Goal: Task Accomplishment & Management: Contribute content

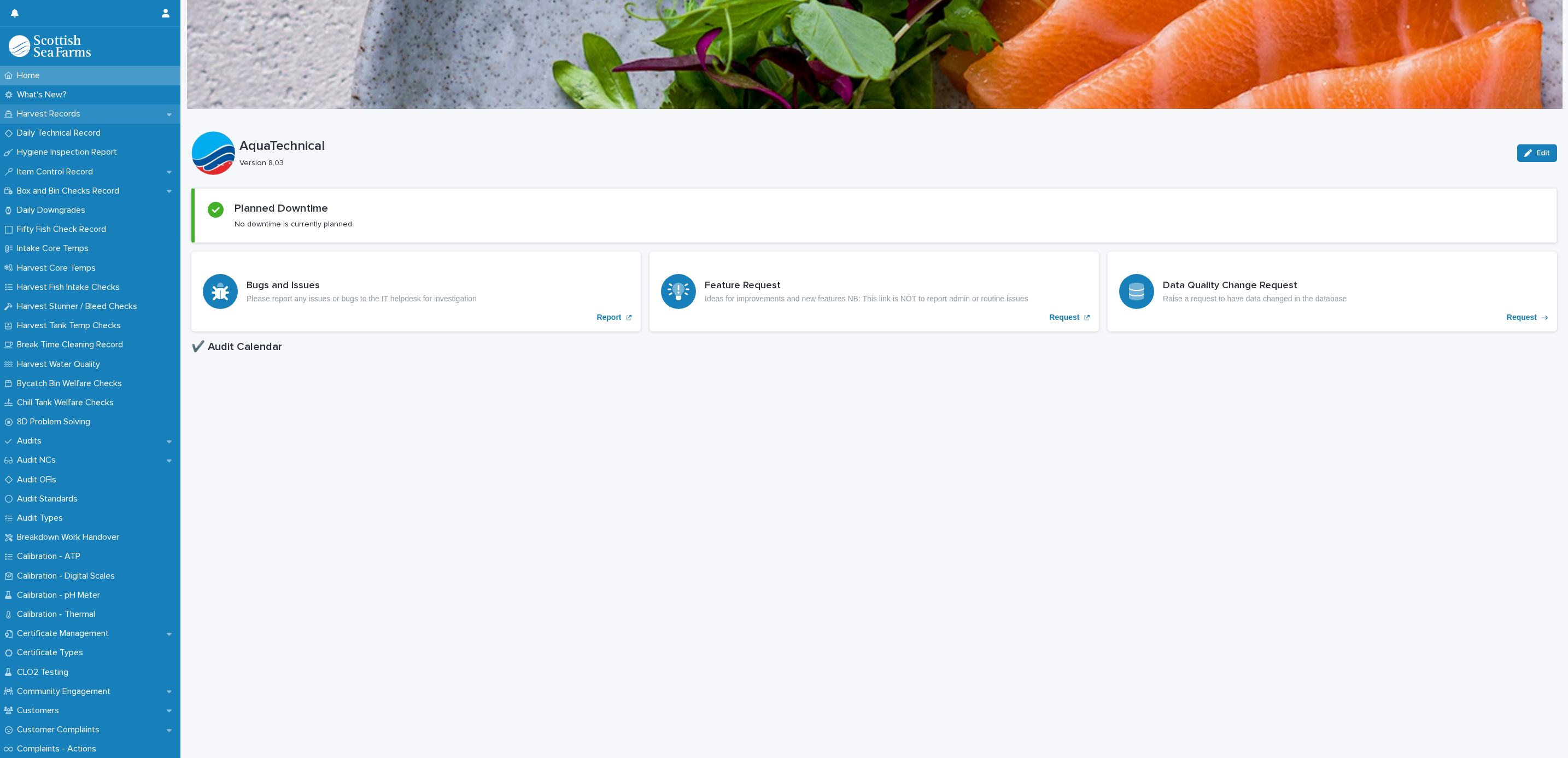
click at [35, 110] on p "Harvest Records" at bounding box center [50, 114] width 76 height 11
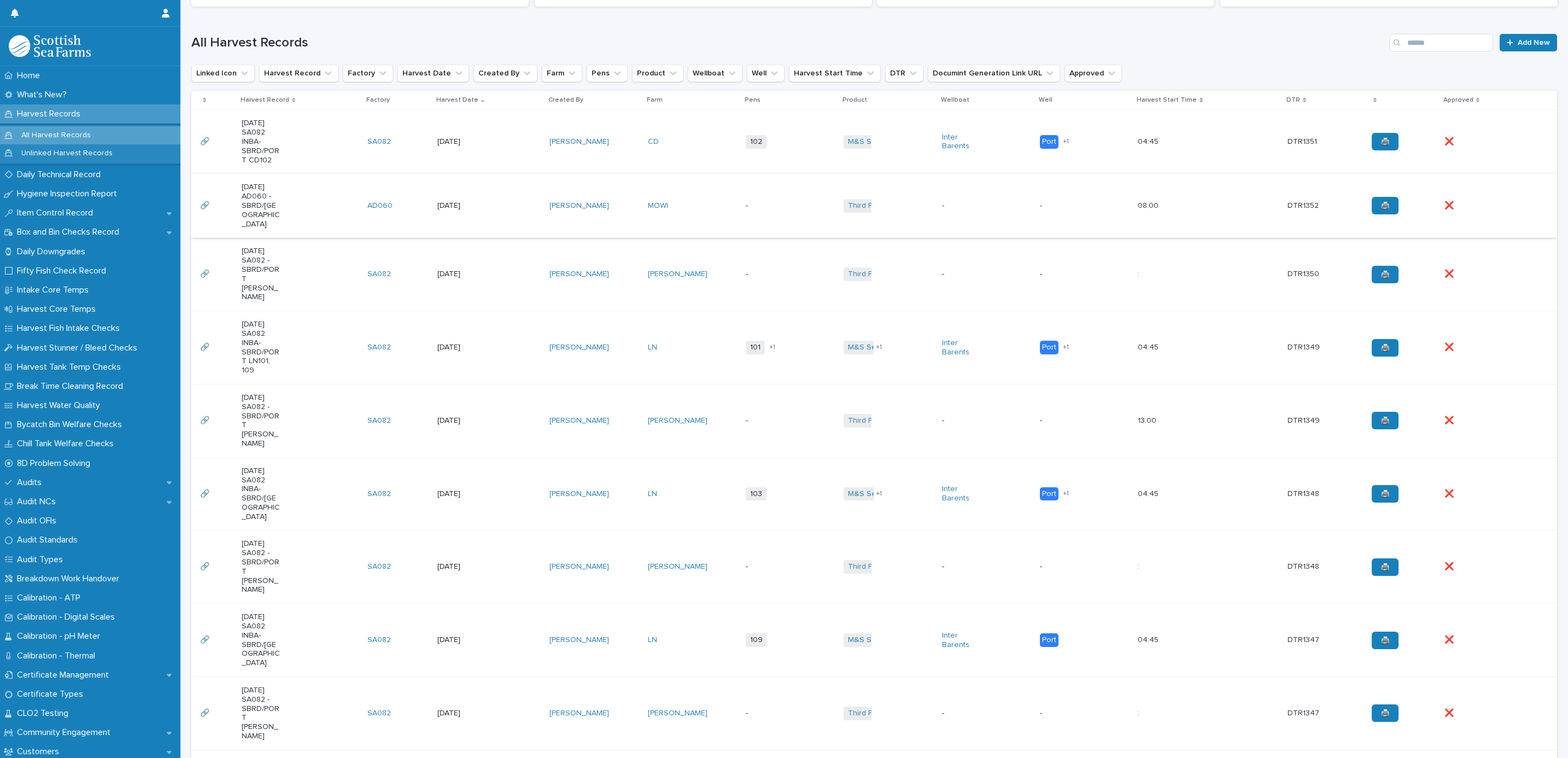
scroll to position [328, 0]
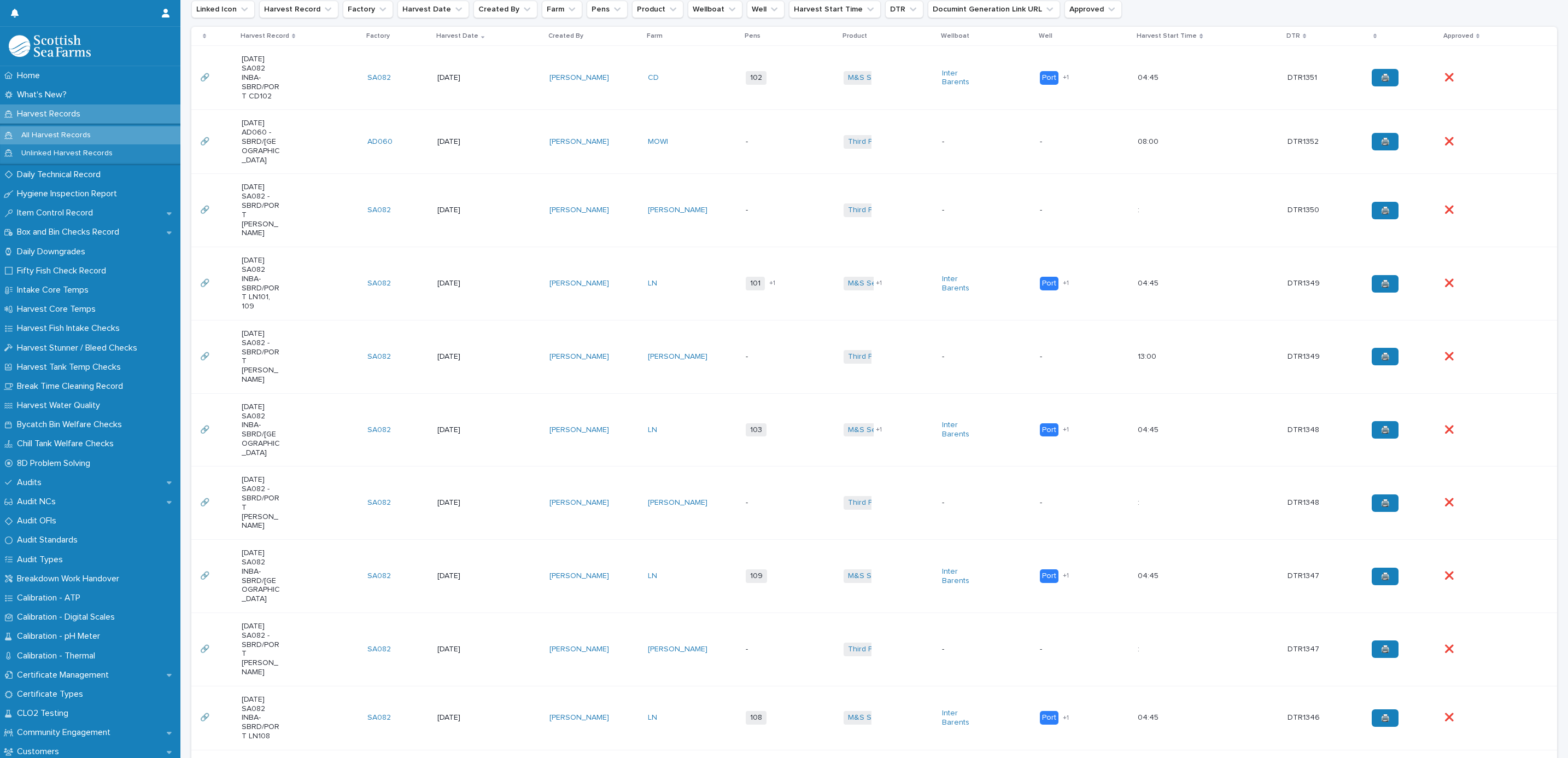
click at [609, 613] on td "[PERSON_NAME]" at bounding box center [593, 650] width 98 height 73
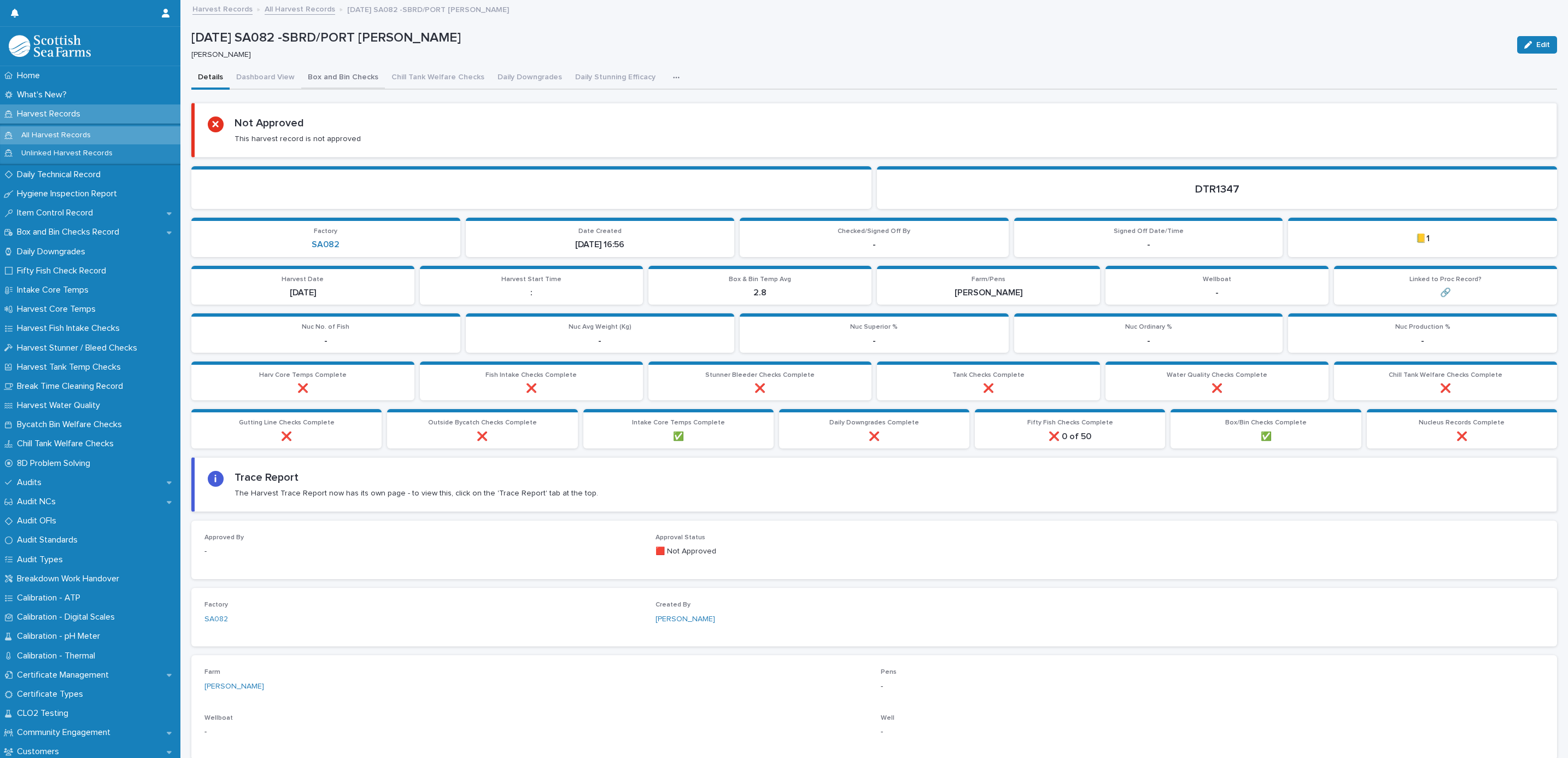
click at [323, 79] on button "Box and Bin Checks" at bounding box center [342, 78] width 83 height 23
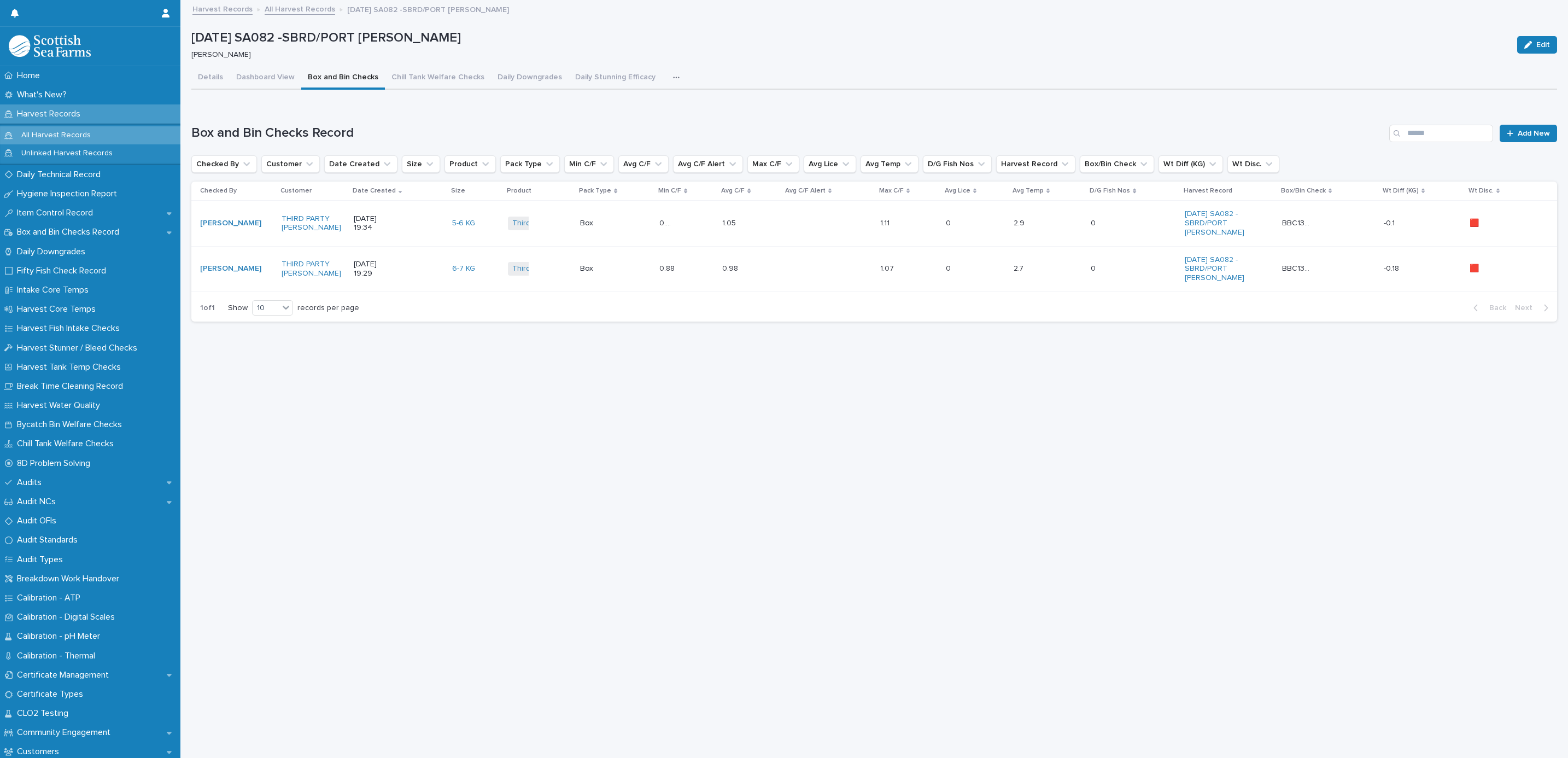
click at [410, 219] on div "[DATE] 19:34" at bounding box center [399, 223] width 90 height 28
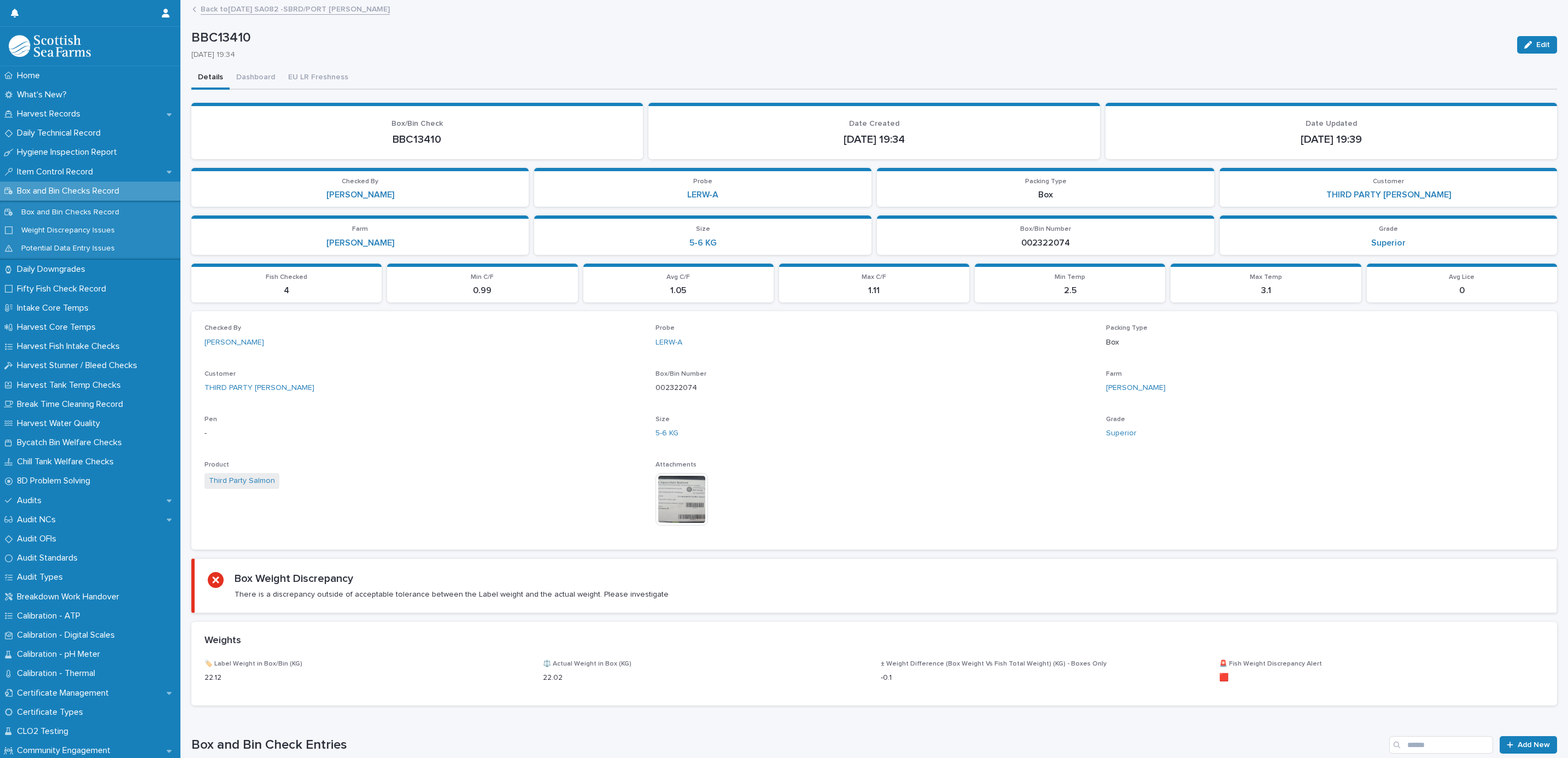
click at [666, 494] on img at bounding box center [682, 499] width 53 height 53
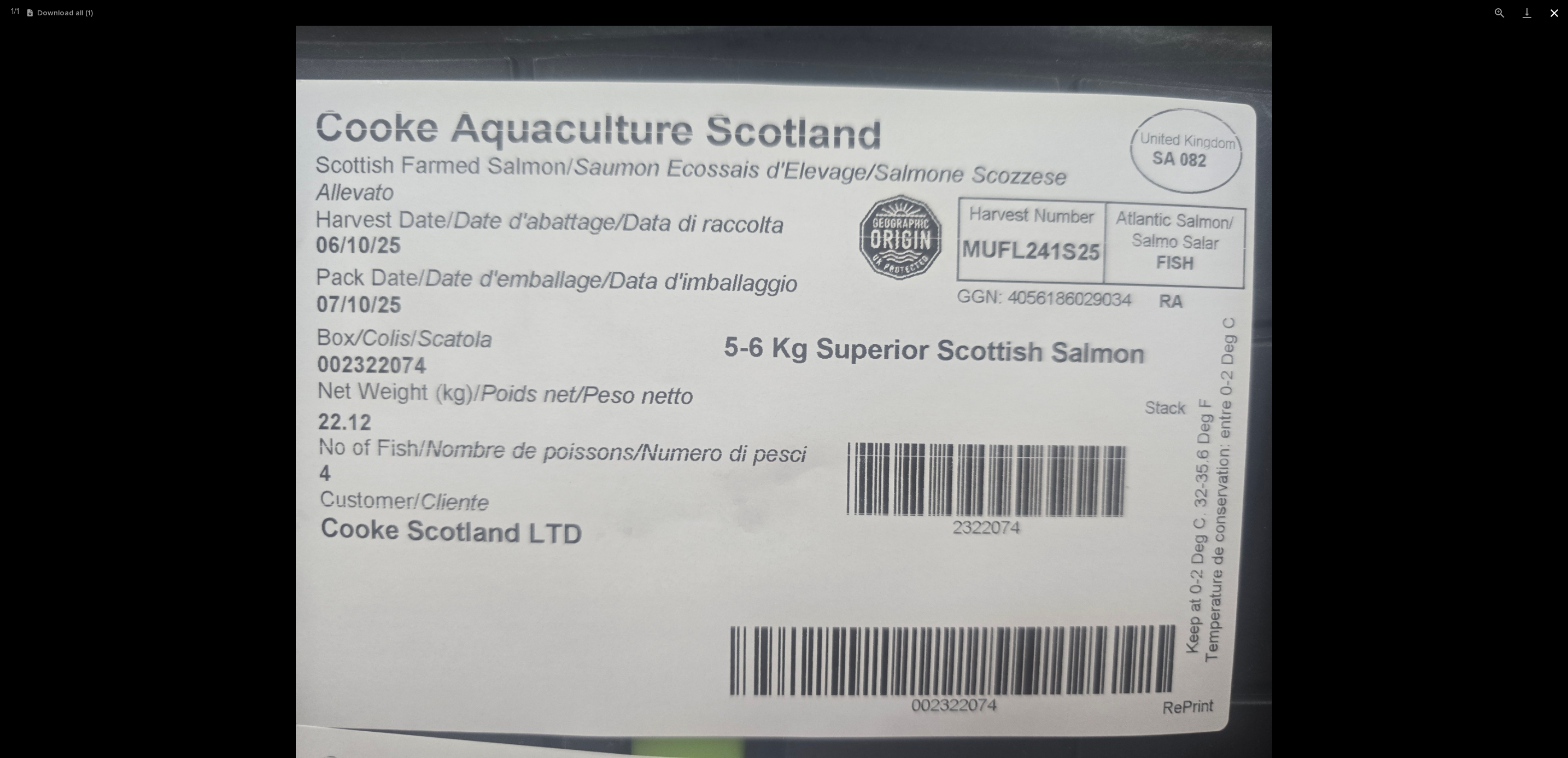
click at [1555, 16] on button "Close gallery" at bounding box center [1555, 13] width 28 height 26
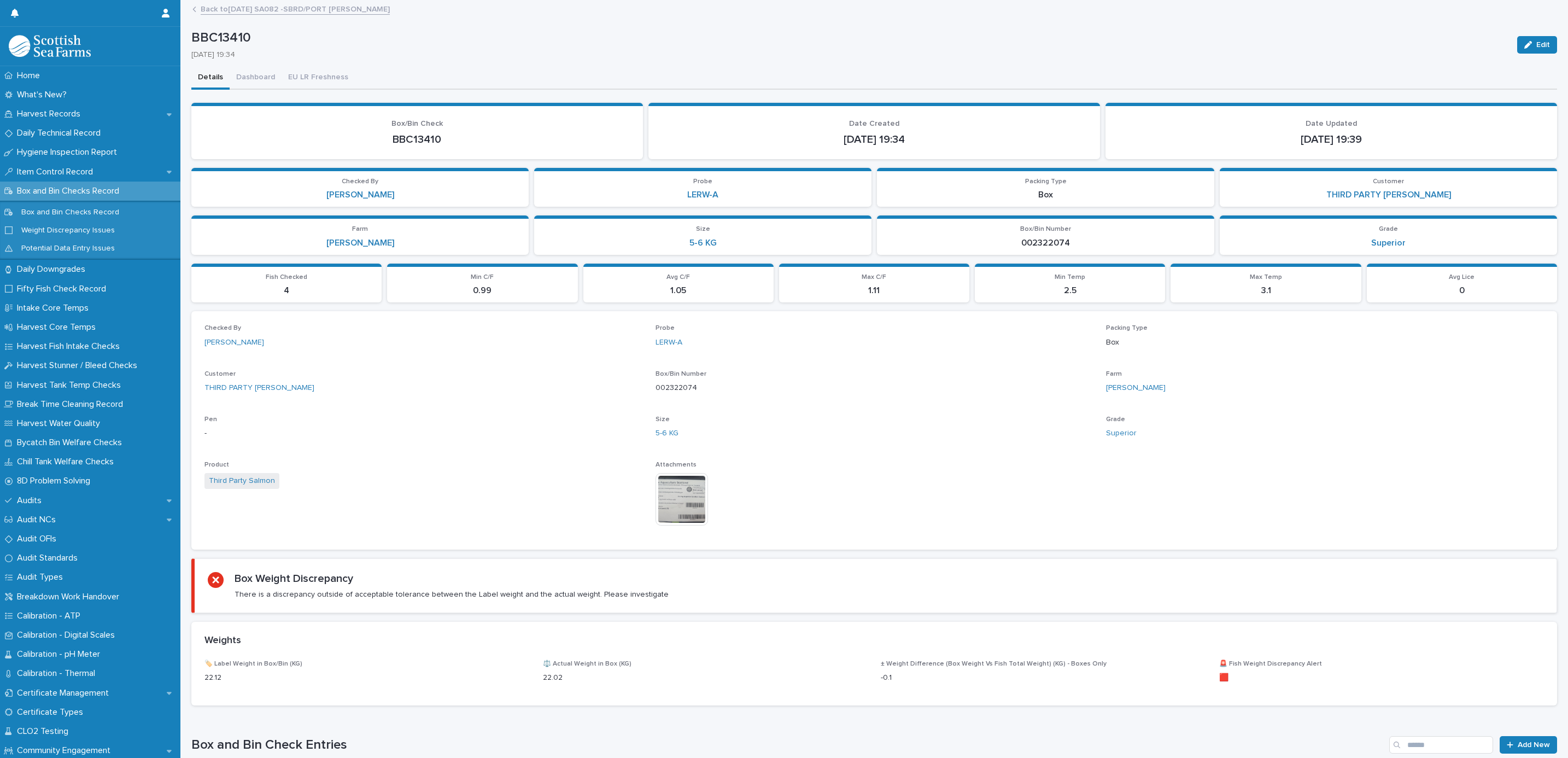
click at [284, 11] on link "Back to [DATE] SA082 -SBRD/PORT [PERSON_NAME]" at bounding box center [295, 8] width 189 height 13
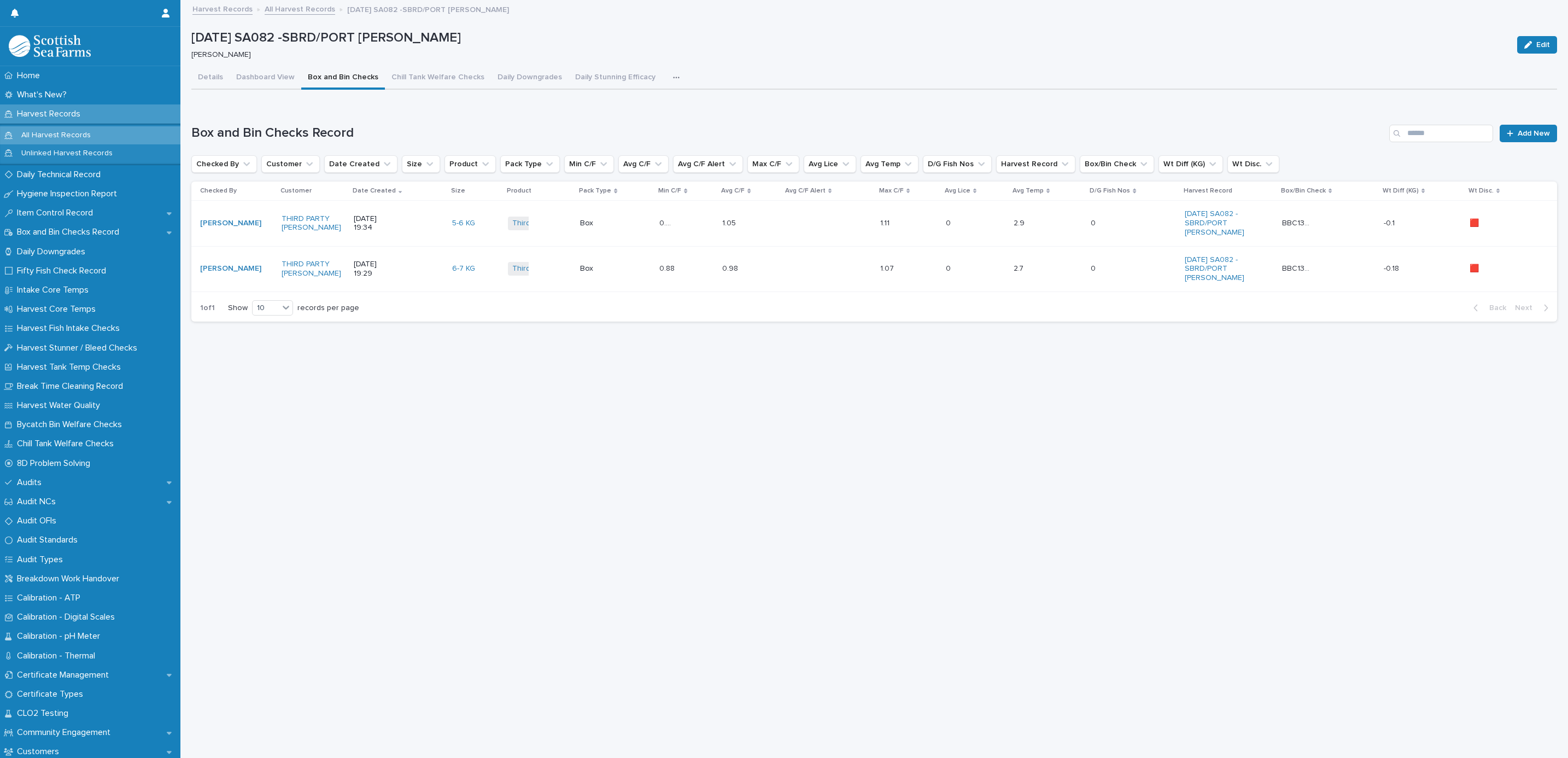
click at [274, 13] on link "All Harvest Records" at bounding box center [299, 8] width 71 height 13
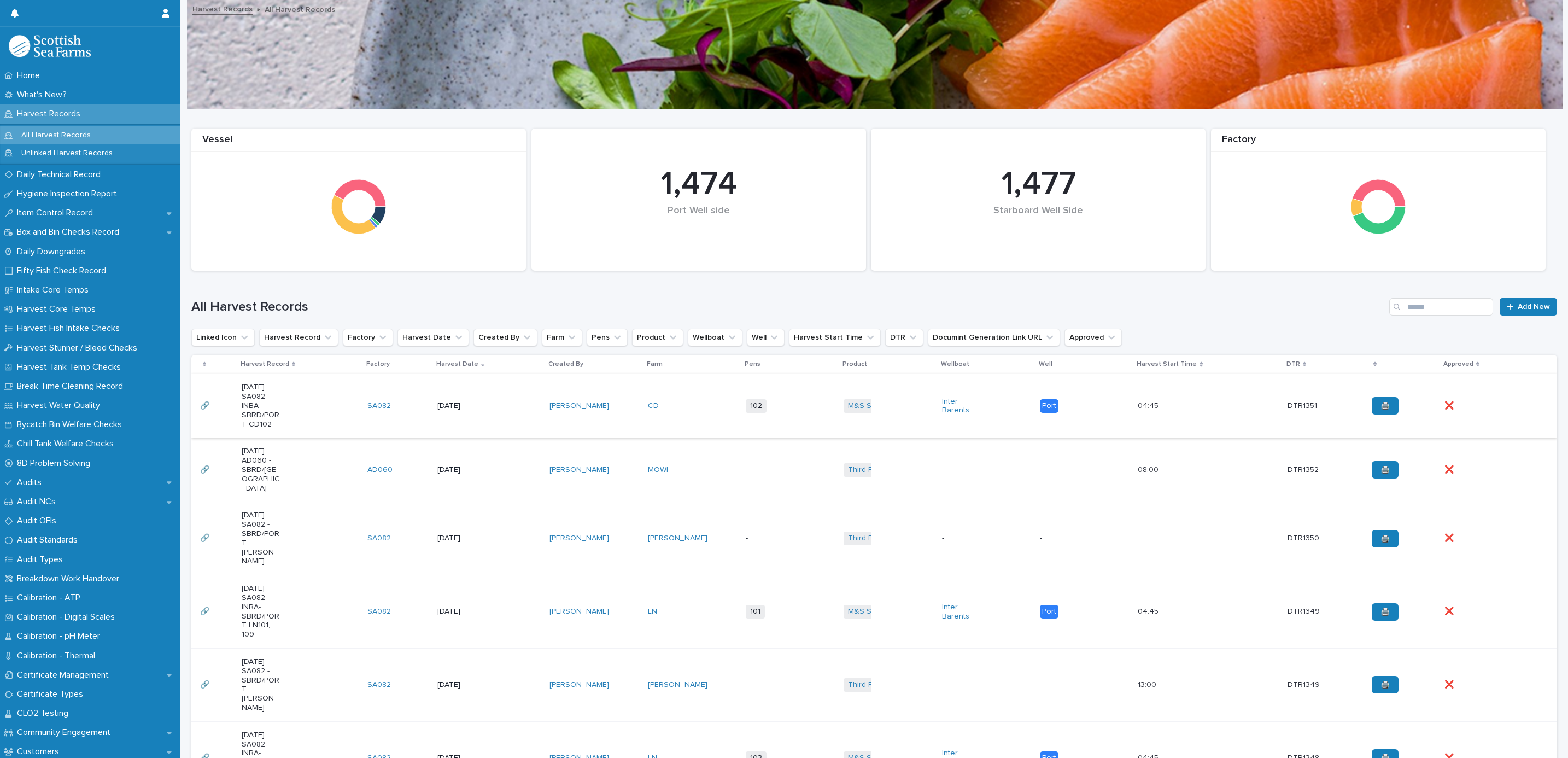
scroll to position [328, 0]
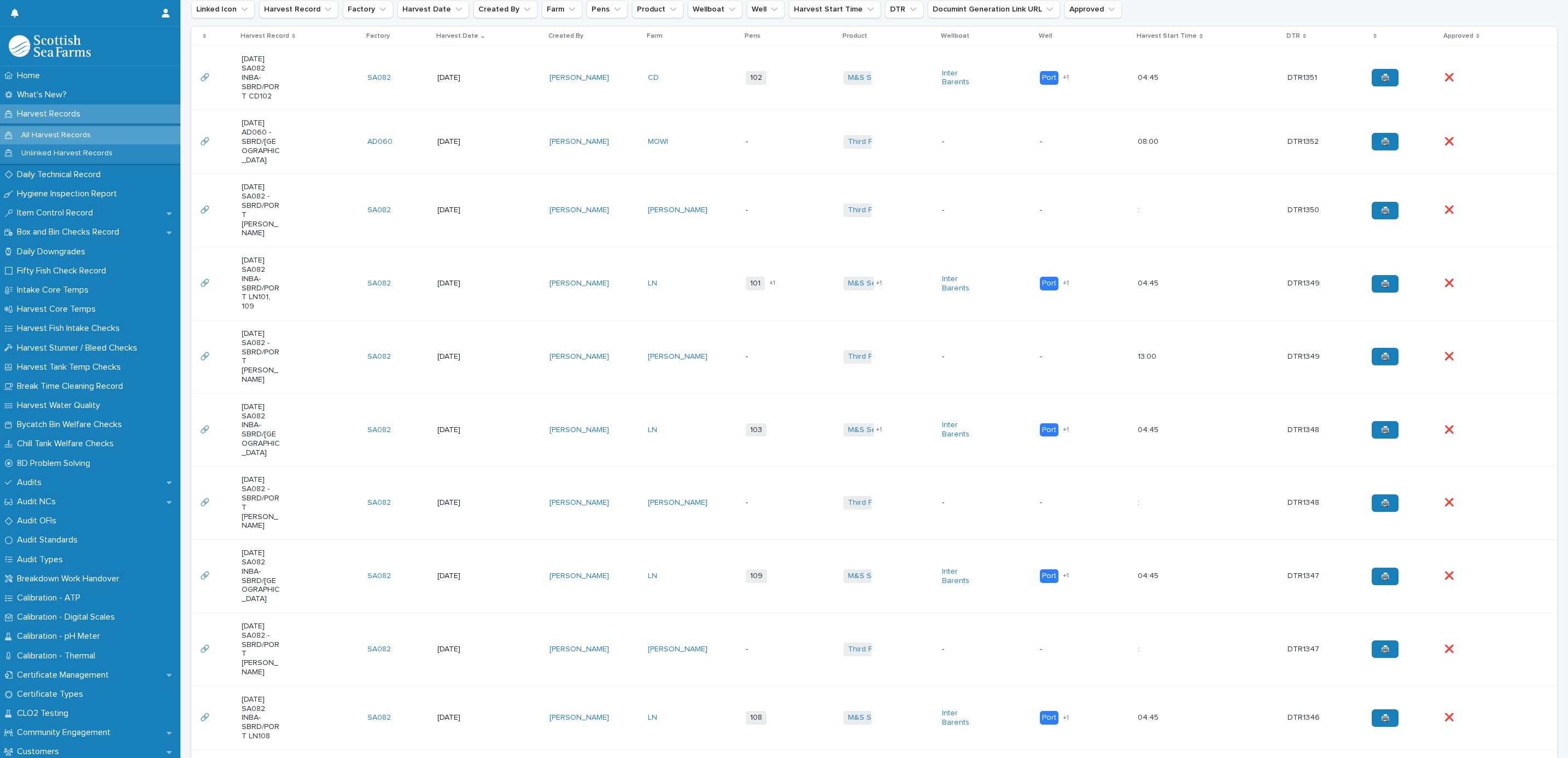
click at [761, 467] on td "-" at bounding box center [790, 504] width 98 height 73
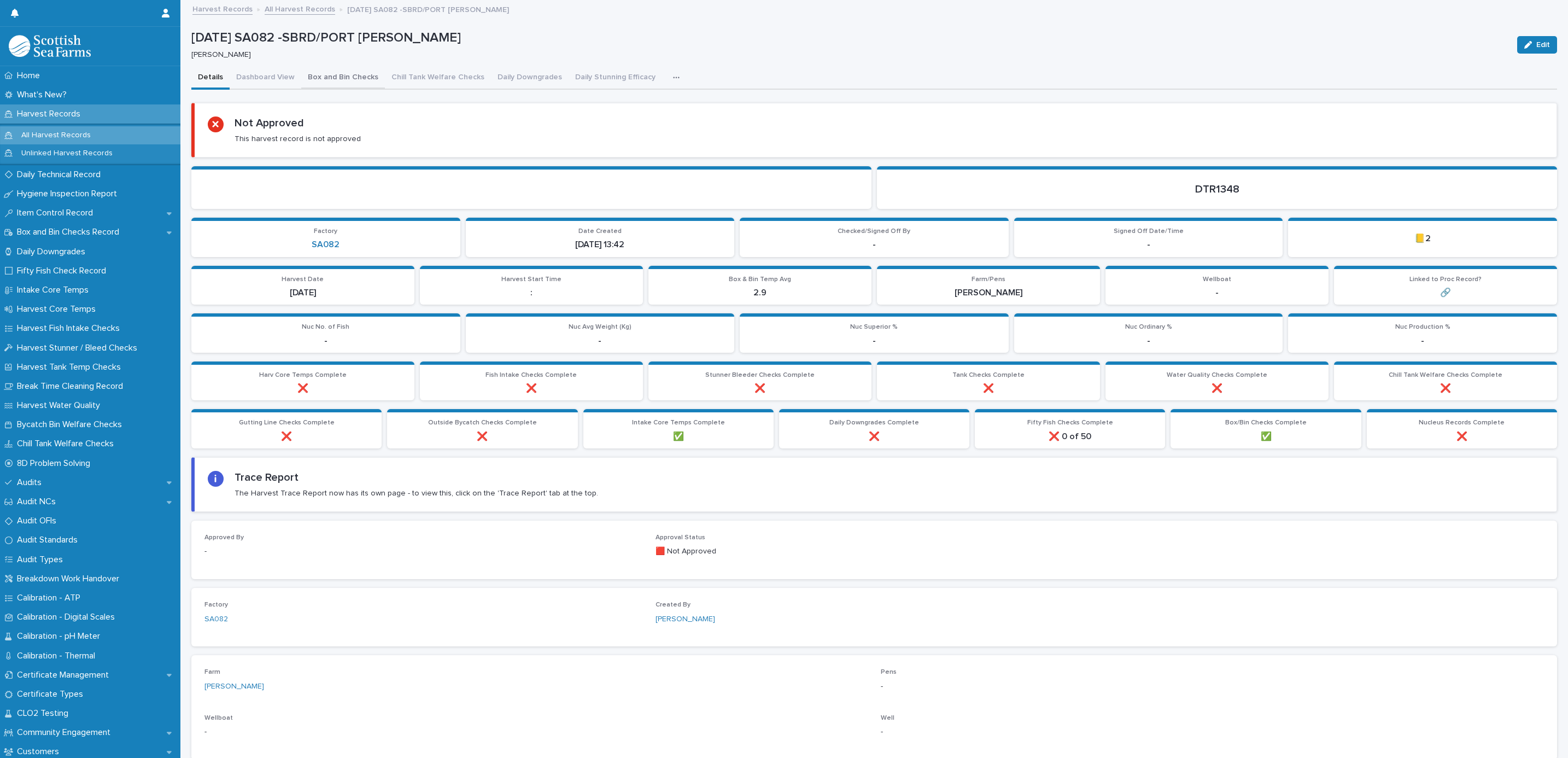
click at [323, 71] on button "Box and Bin Checks" at bounding box center [342, 78] width 83 height 23
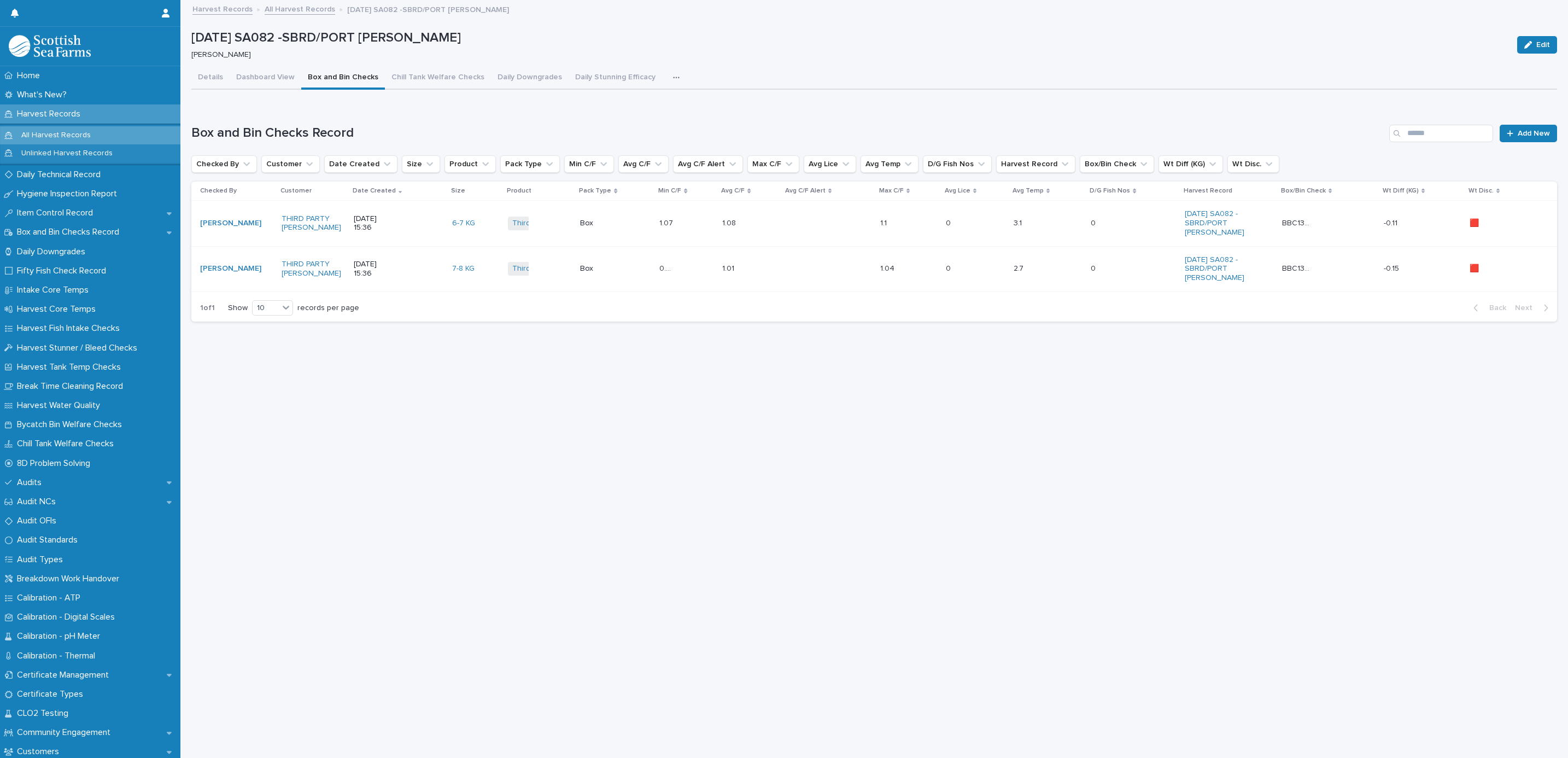
click at [420, 224] on div "[DATE] 15:36" at bounding box center [399, 223] width 90 height 28
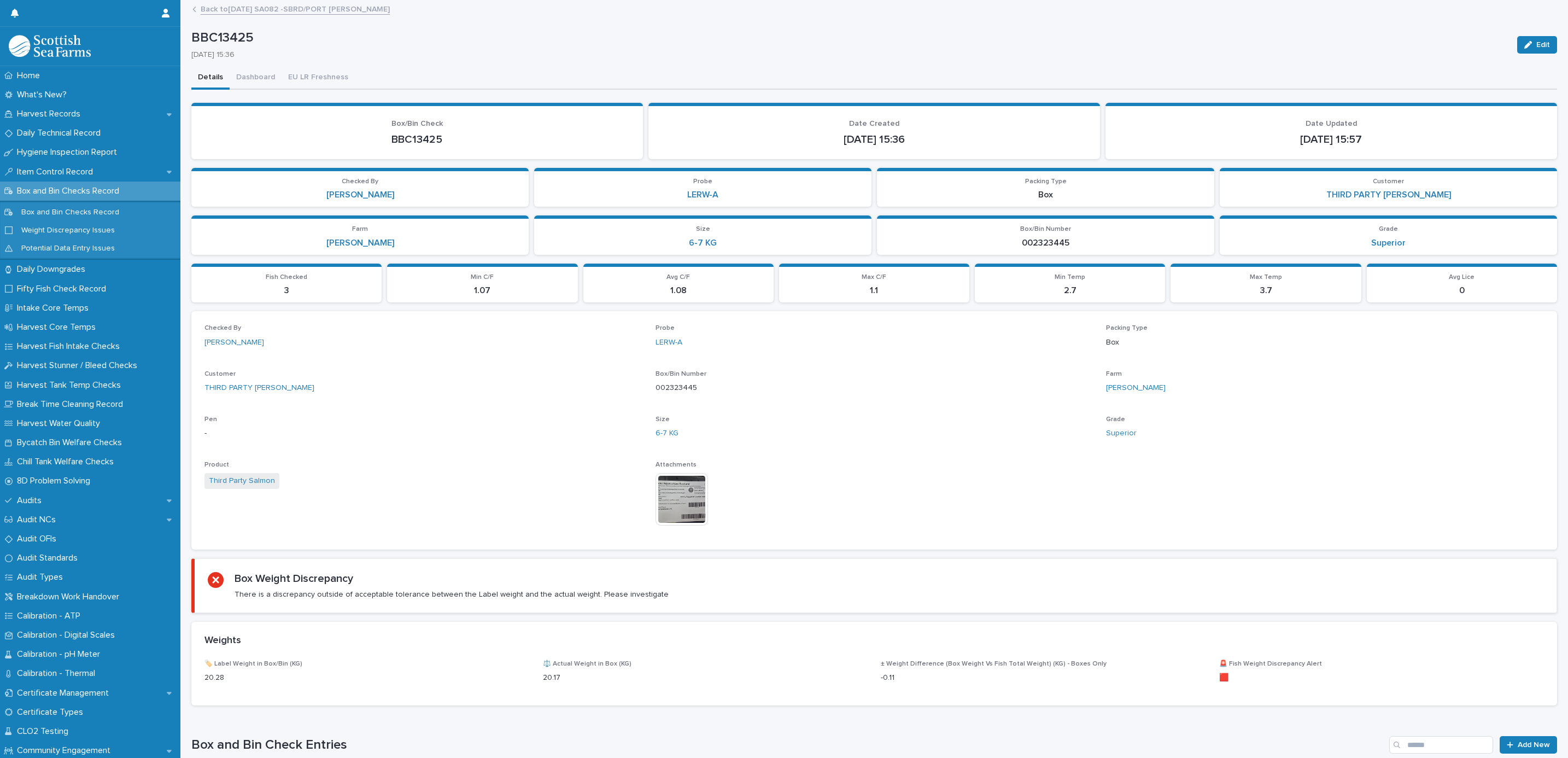
click at [670, 493] on img at bounding box center [682, 499] width 53 height 53
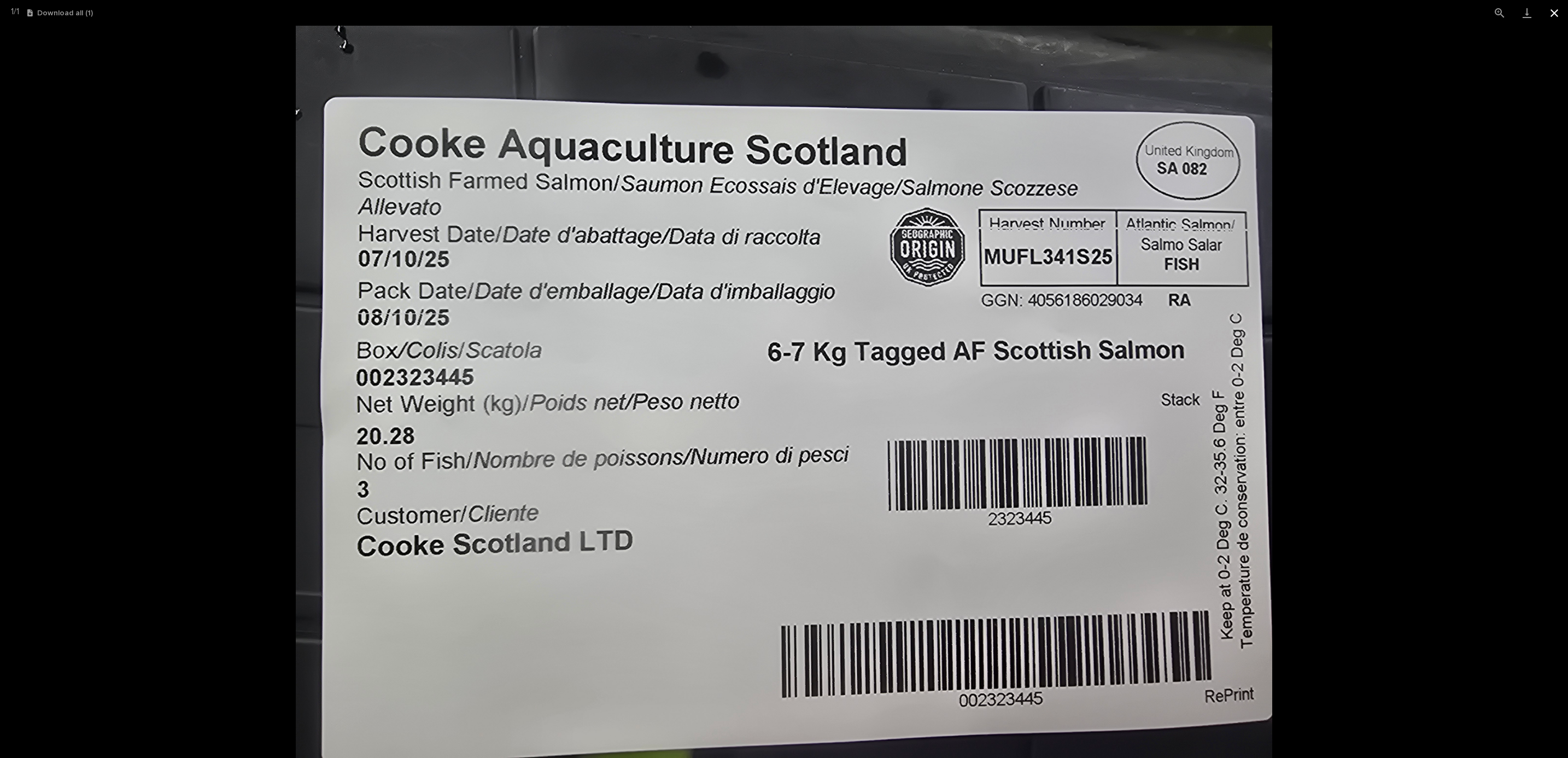
click at [1556, 13] on button "Close gallery" at bounding box center [1555, 13] width 28 height 26
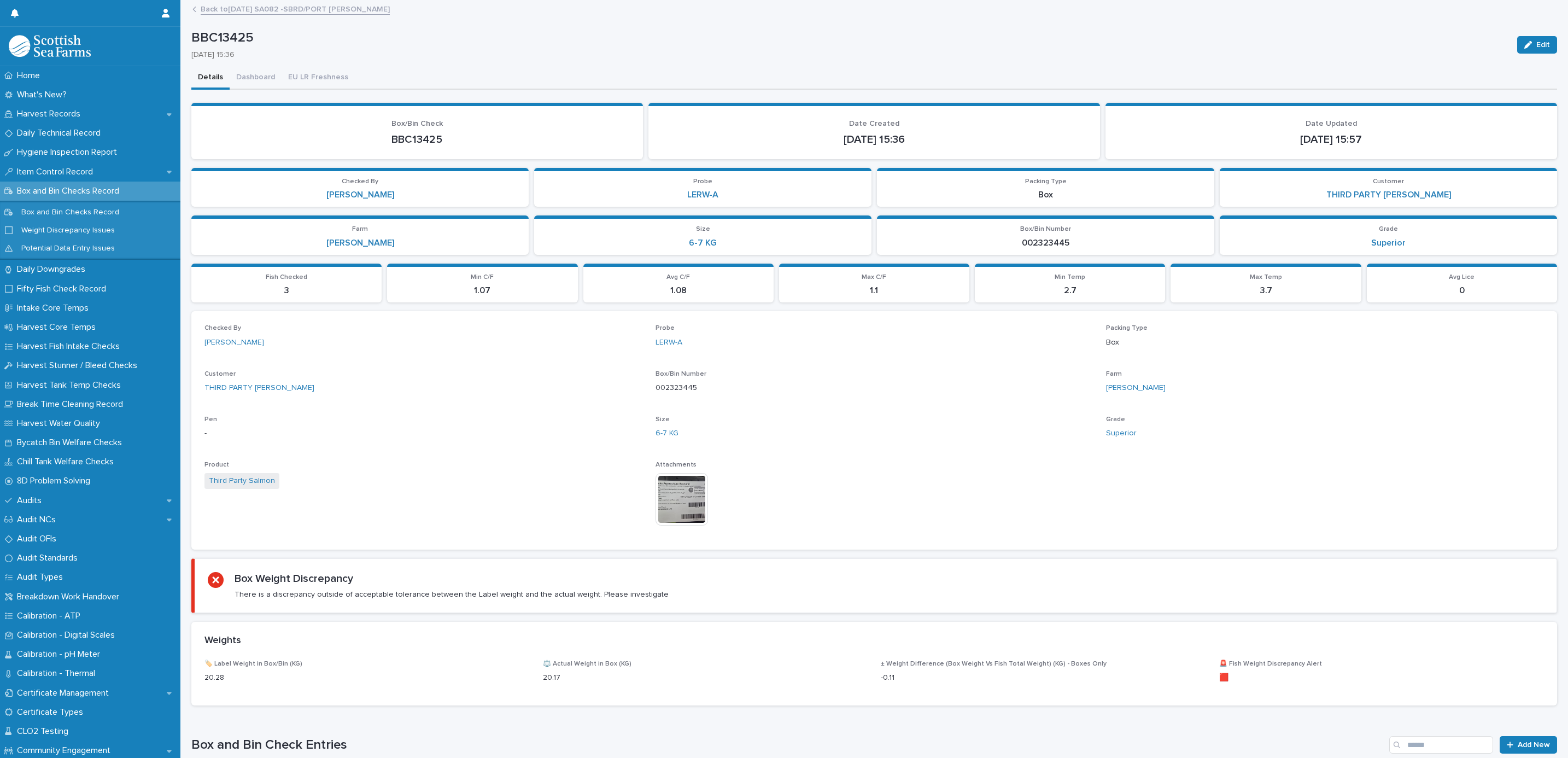
click at [298, 1] on div "Home What's New? Harvest Records Daily Technical Record Hygiene Inspection Repo…" at bounding box center [874, 500] width 1388 height 1000
click at [304, 4] on link "Back to [DATE] SA082 -SBRD/PORT [PERSON_NAME]" at bounding box center [295, 8] width 189 height 13
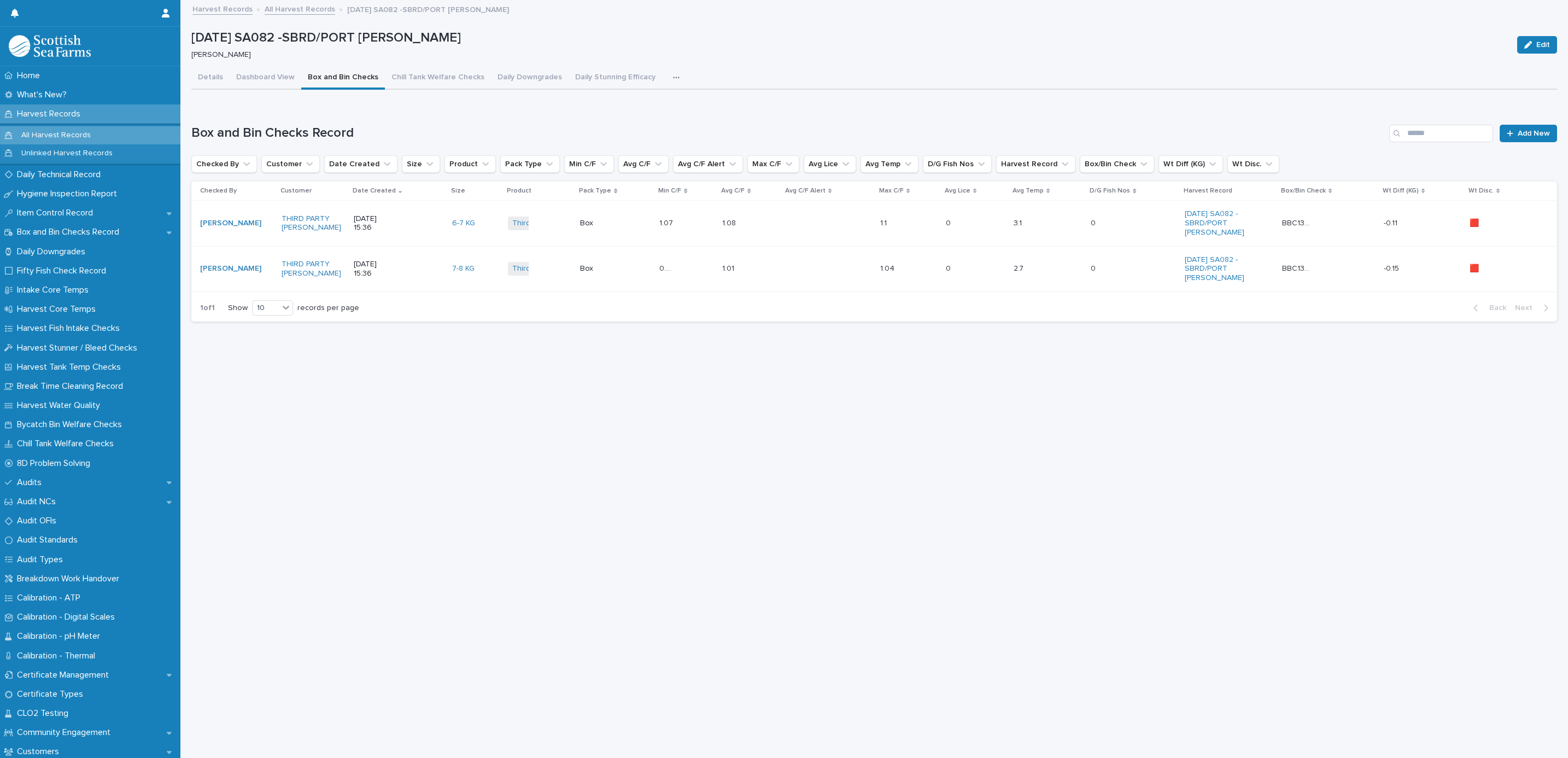
click at [306, 4] on link "All Harvest Records" at bounding box center [299, 8] width 71 height 13
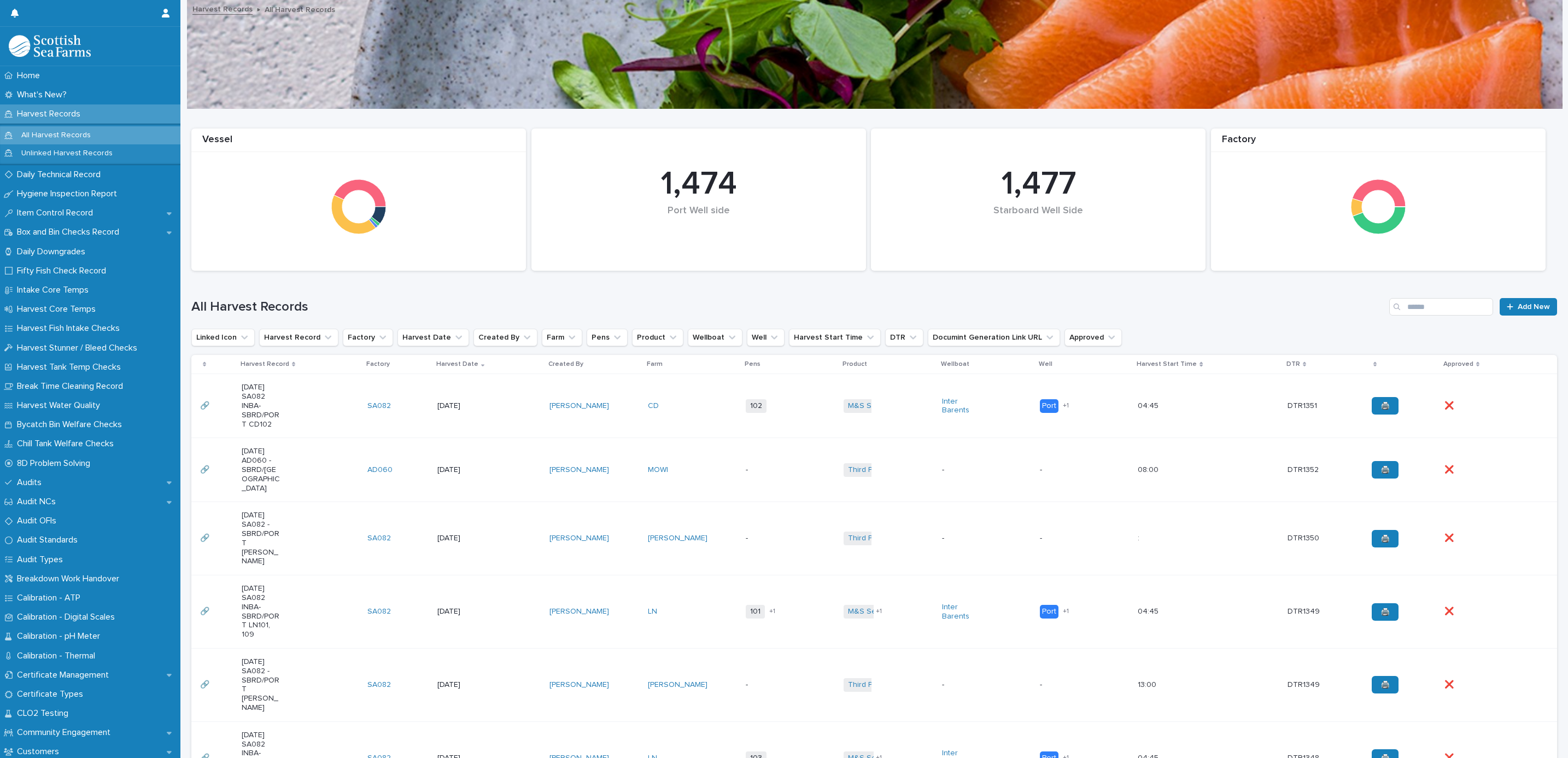
click at [743, 648] on td "-" at bounding box center [790, 685] width 98 height 73
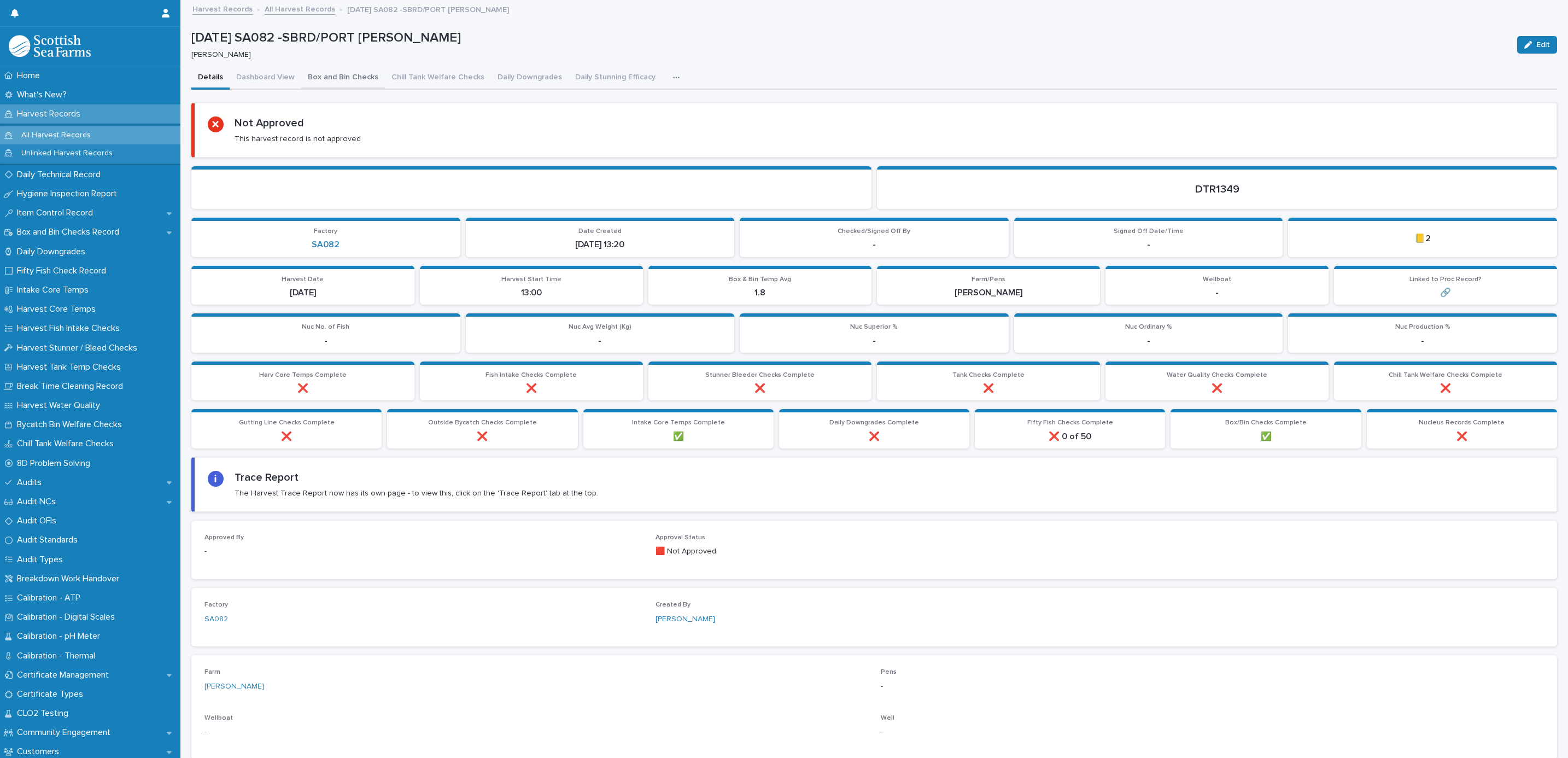
click at [355, 77] on button "Box and Bin Checks" at bounding box center [342, 78] width 83 height 23
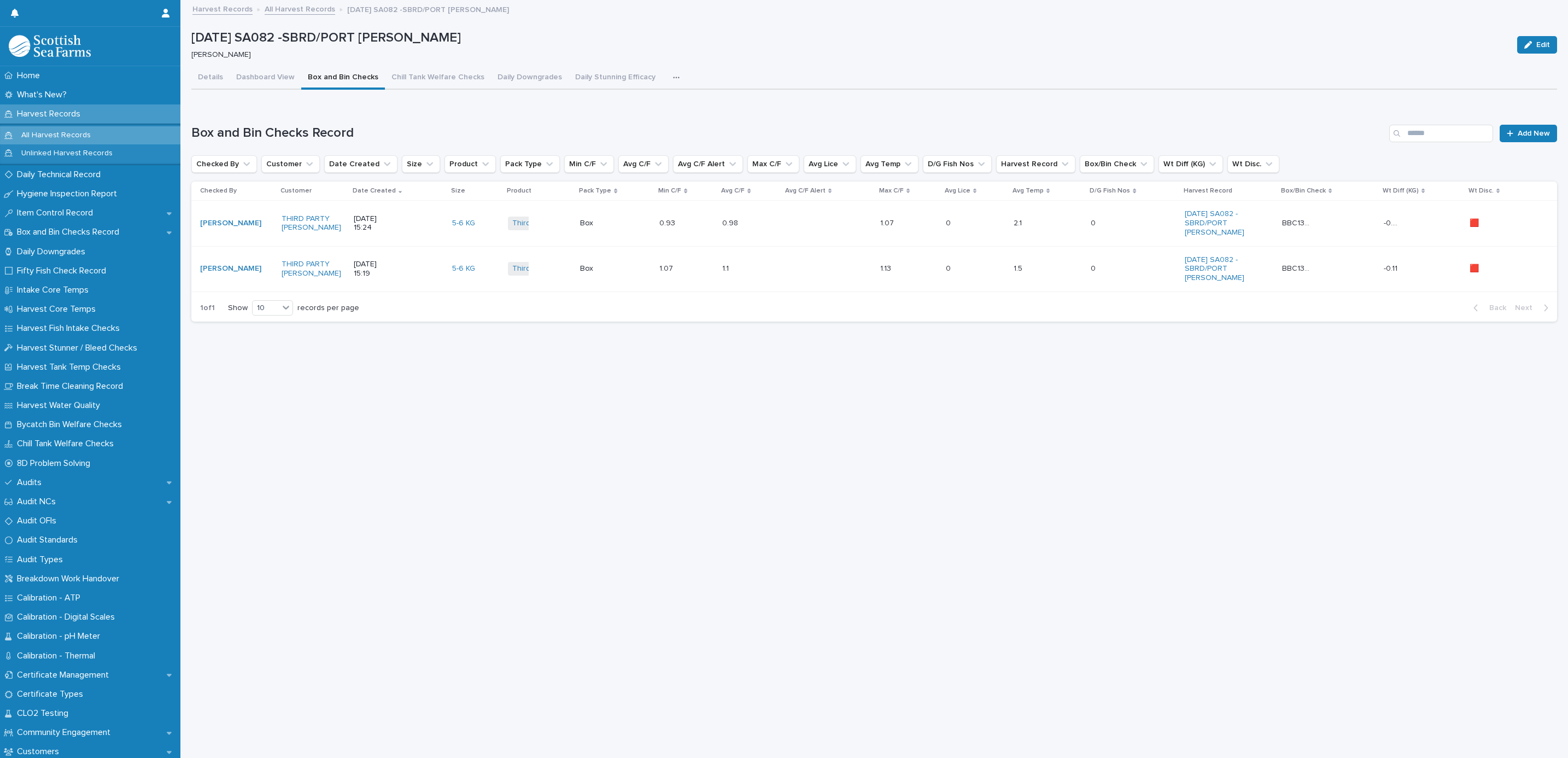
click at [414, 220] on div "[DATE] 15:24" at bounding box center [399, 223] width 90 height 28
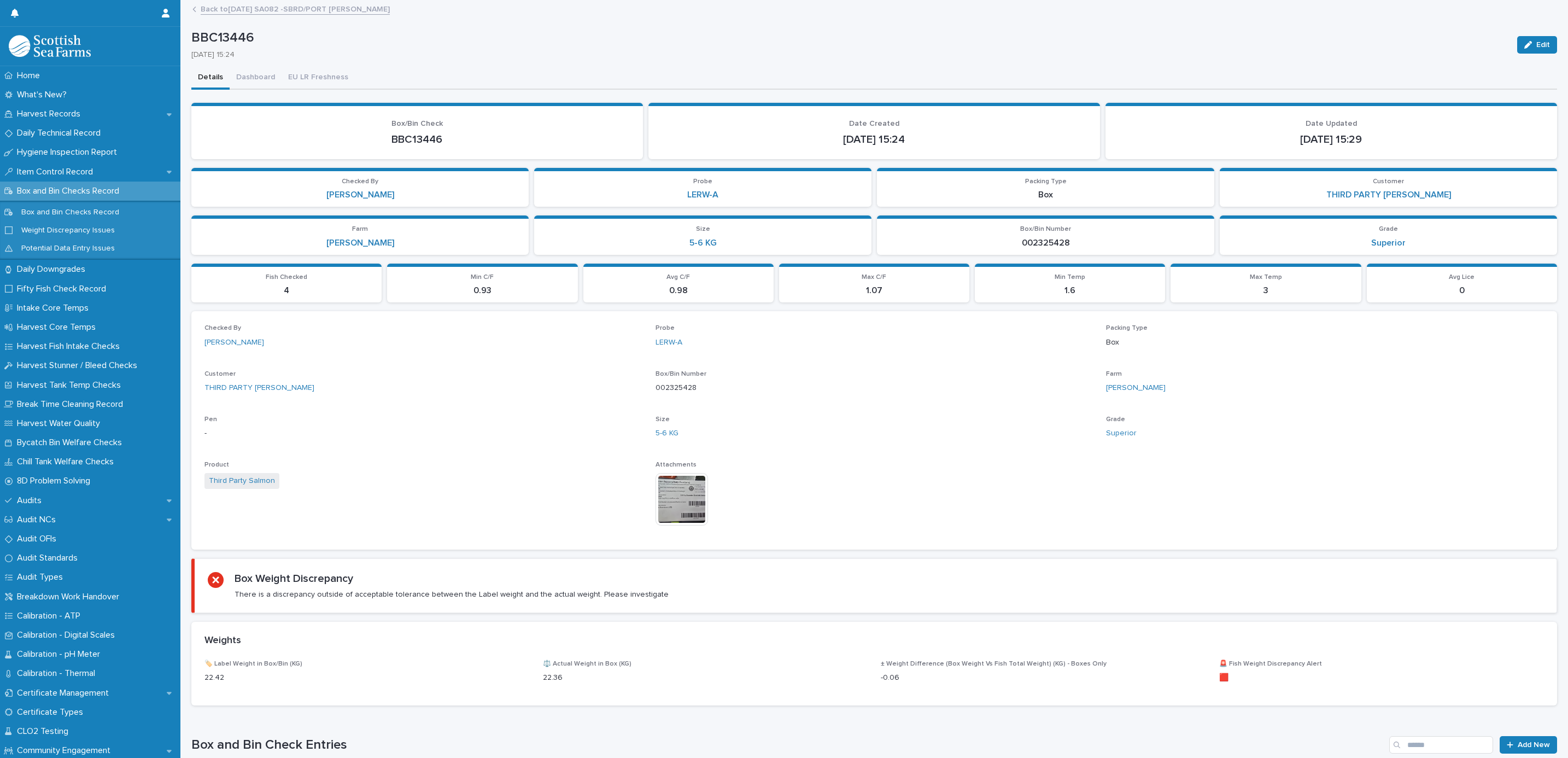
click at [678, 487] on img at bounding box center [682, 499] width 53 height 53
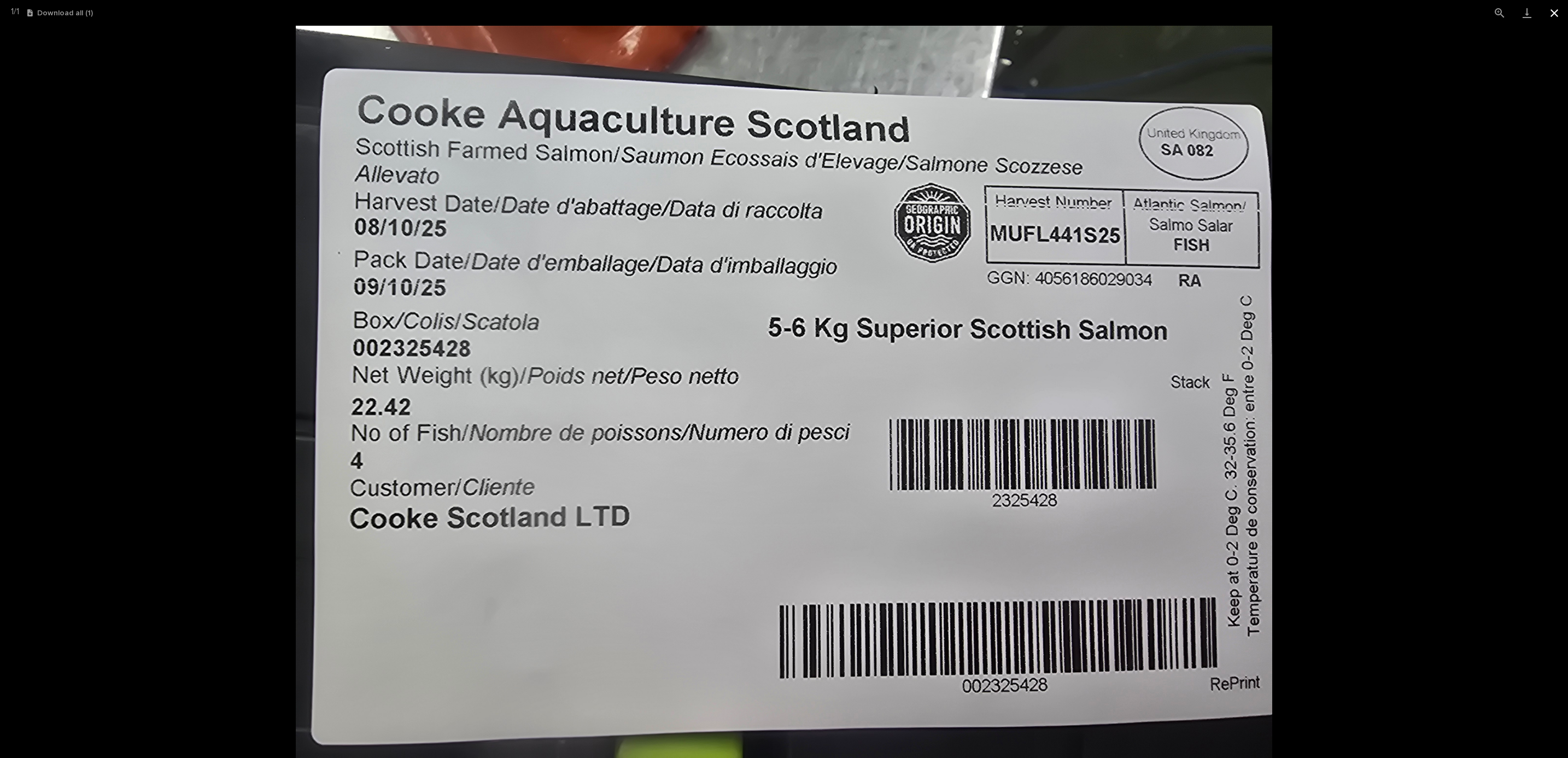
click at [1555, 12] on button "Close gallery" at bounding box center [1555, 13] width 28 height 26
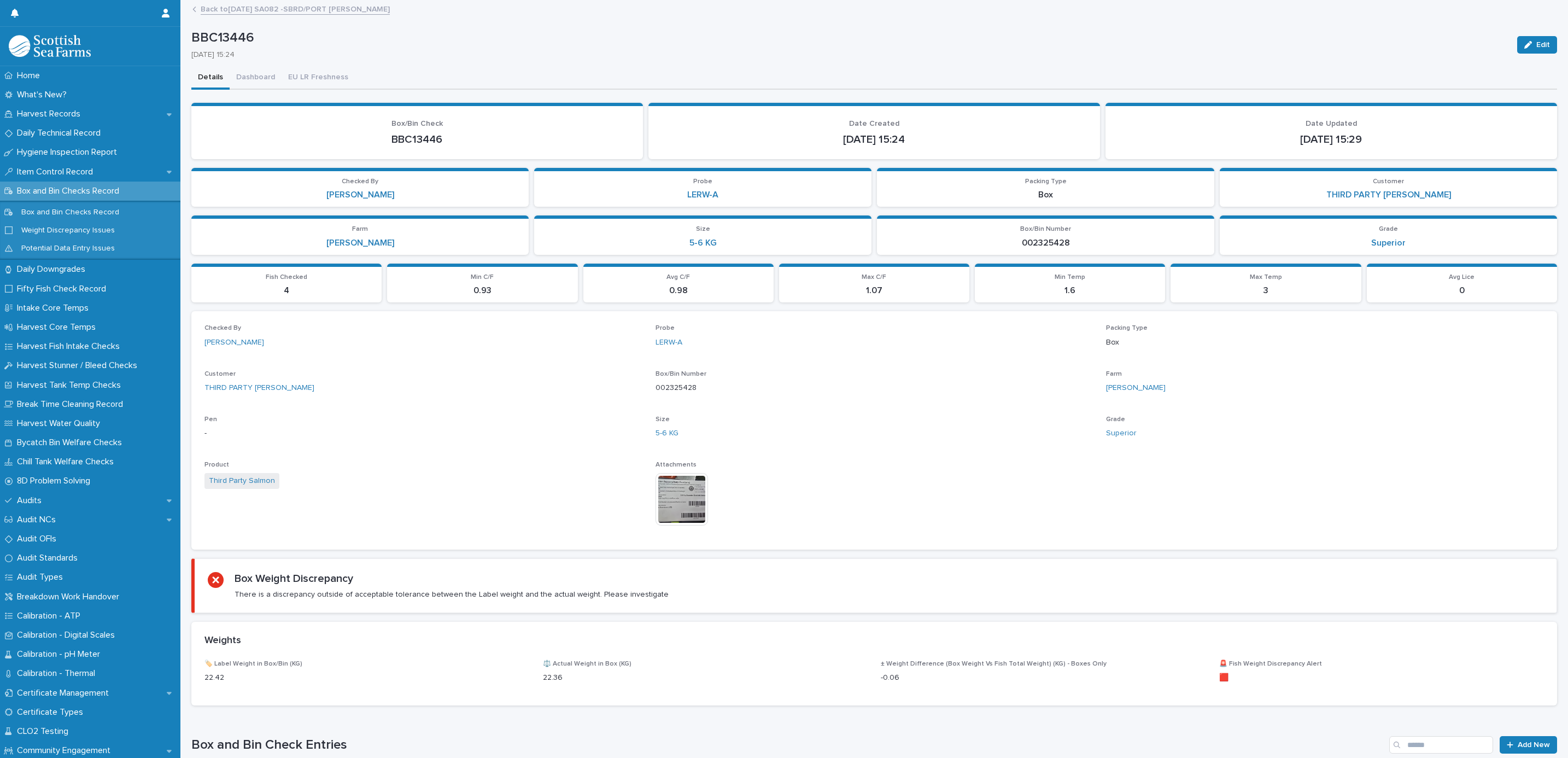
click at [296, 7] on link "Back to [DATE] SA082 -SBRD/PORT [PERSON_NAME]" at bounding box center [295, 8] width 189 height 13
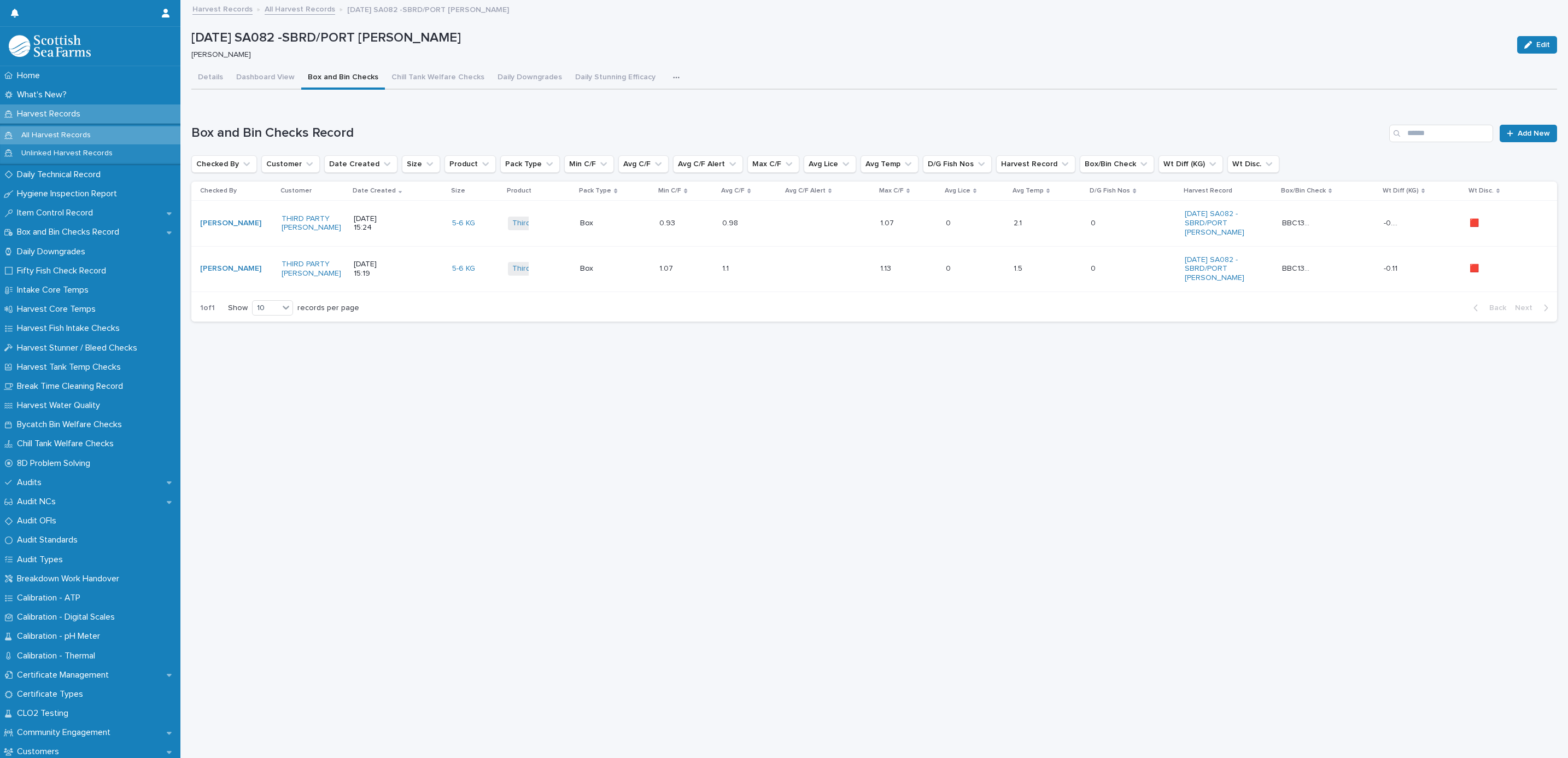
click at [280, 6] on link "All Harvest Records" at bounding box center [299, 8] width 71 height 13
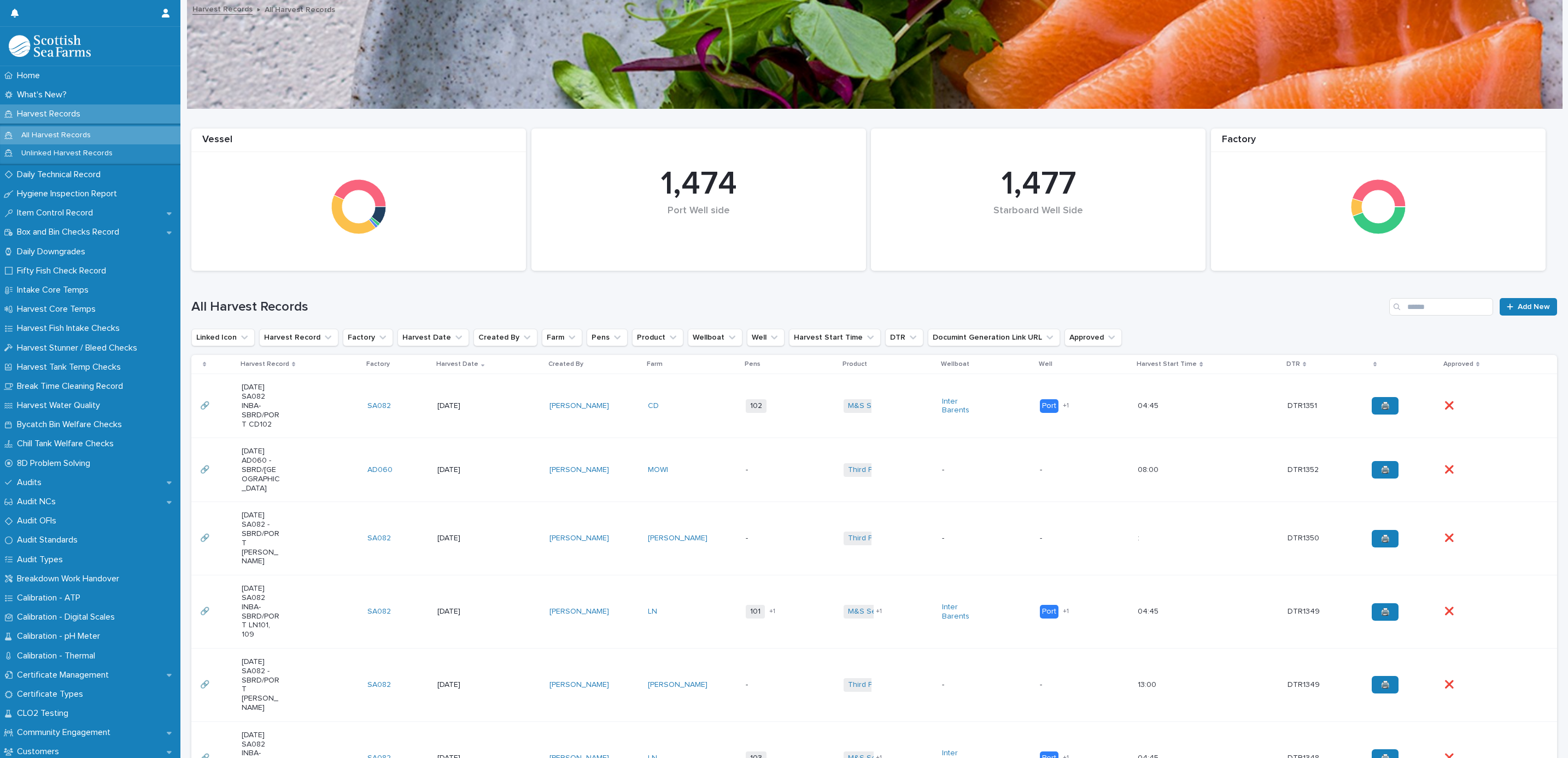
click at [742, 509] on td "-" at bounding box center [790, 538] width 98 height 73
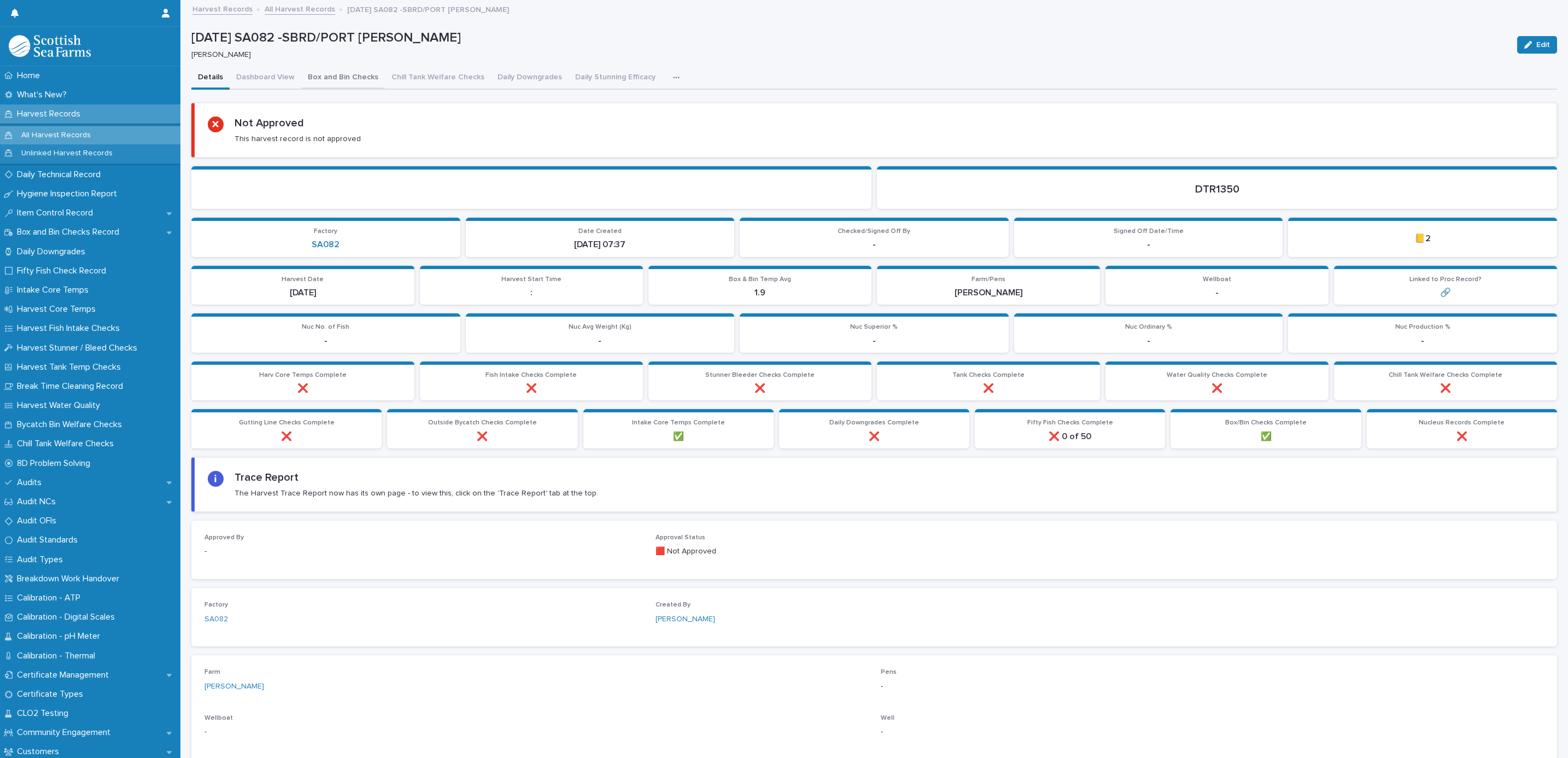
click at [348, 74] on button "Box and Bin Checks" at bounding box center [342, 78] width 83 height 23
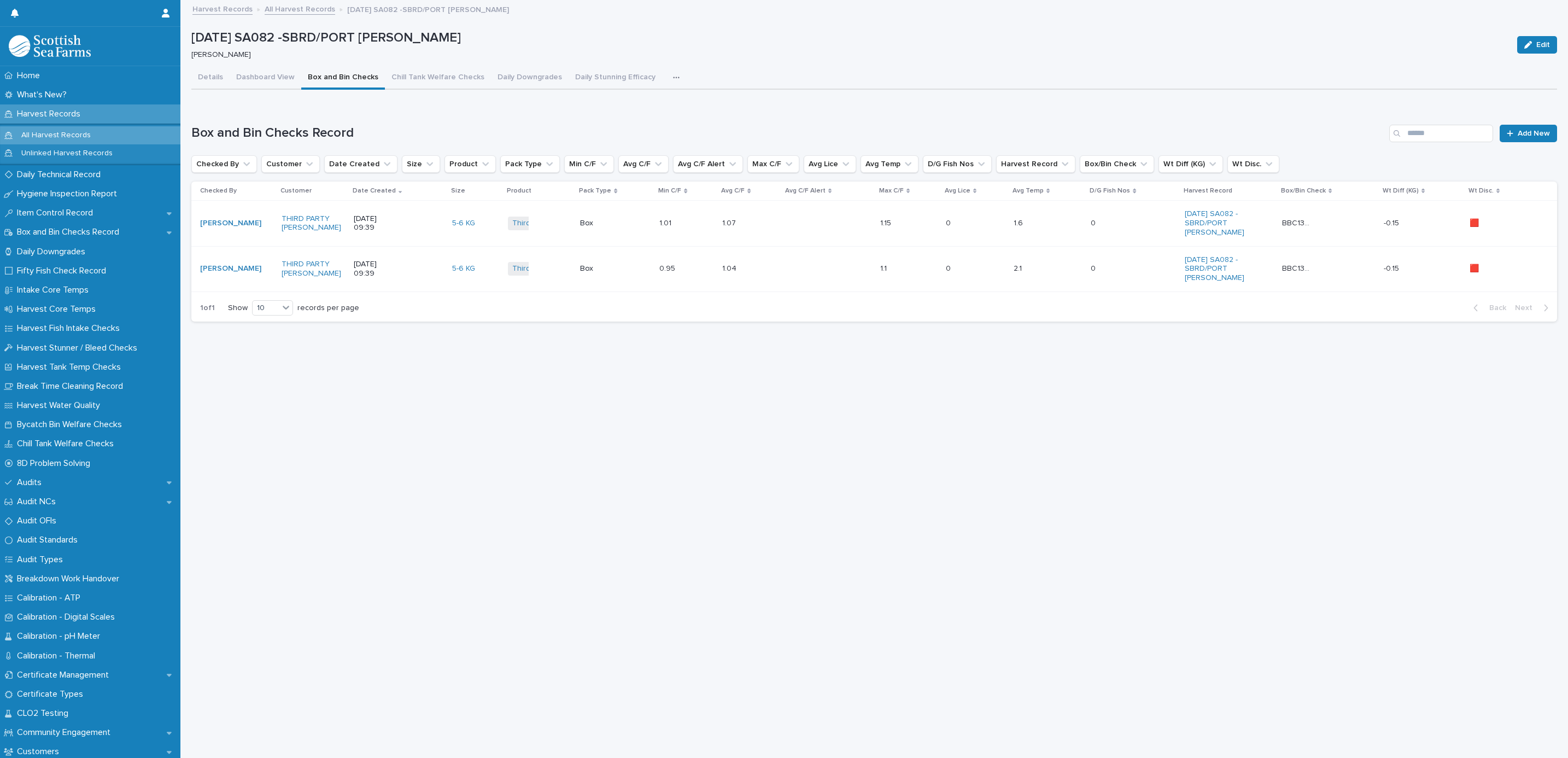
click at [547, 212] on td "Third Party Salmon + 0" at bounding box center [539, 223] width 73 height 46
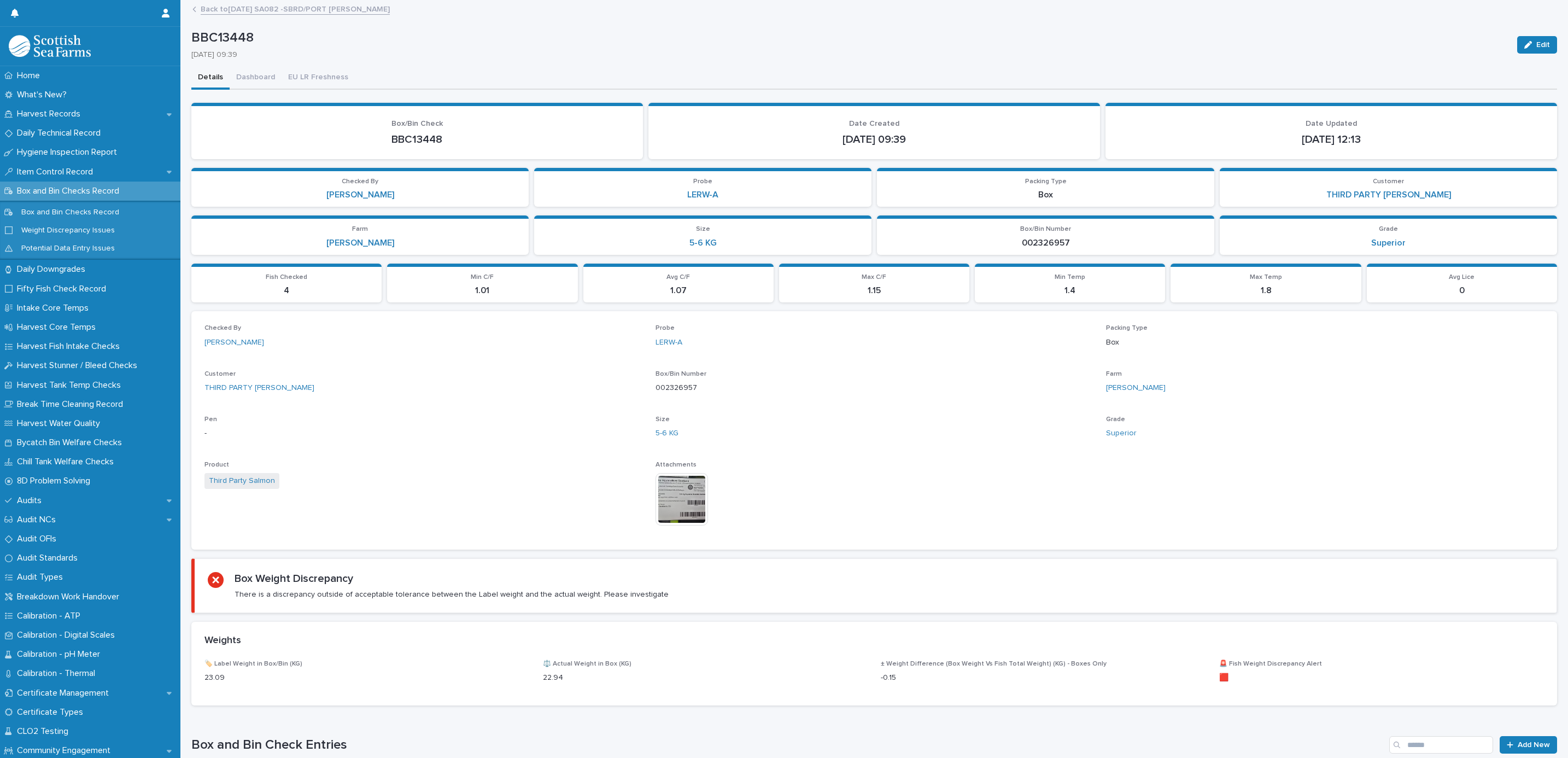
click at [690, 505] on img at bounding box center [682, 499] width 53 height 53
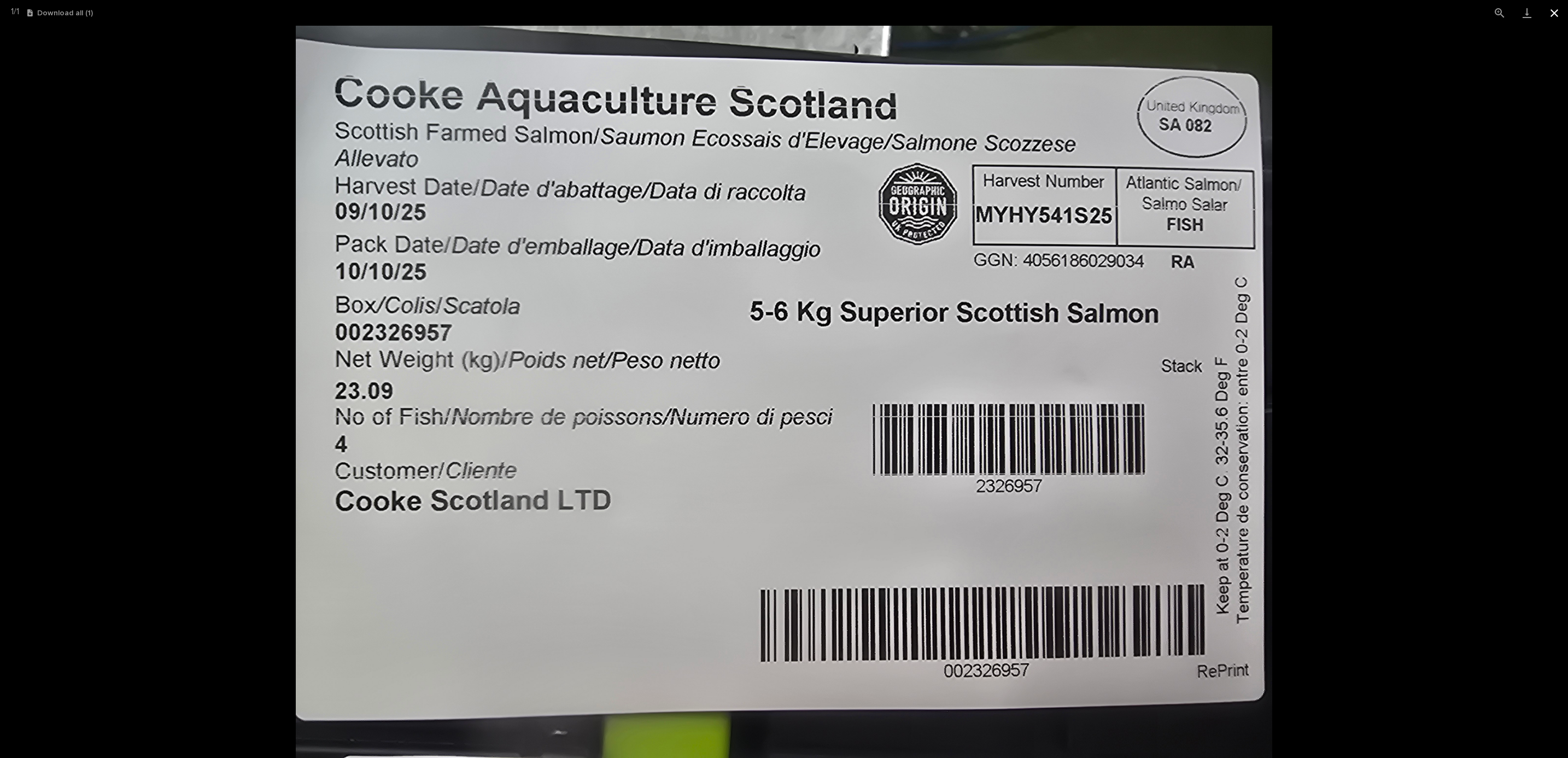
click at [1555, 19] on button "Close gallery" at bounding box center [1555, 13] width 28 height 26
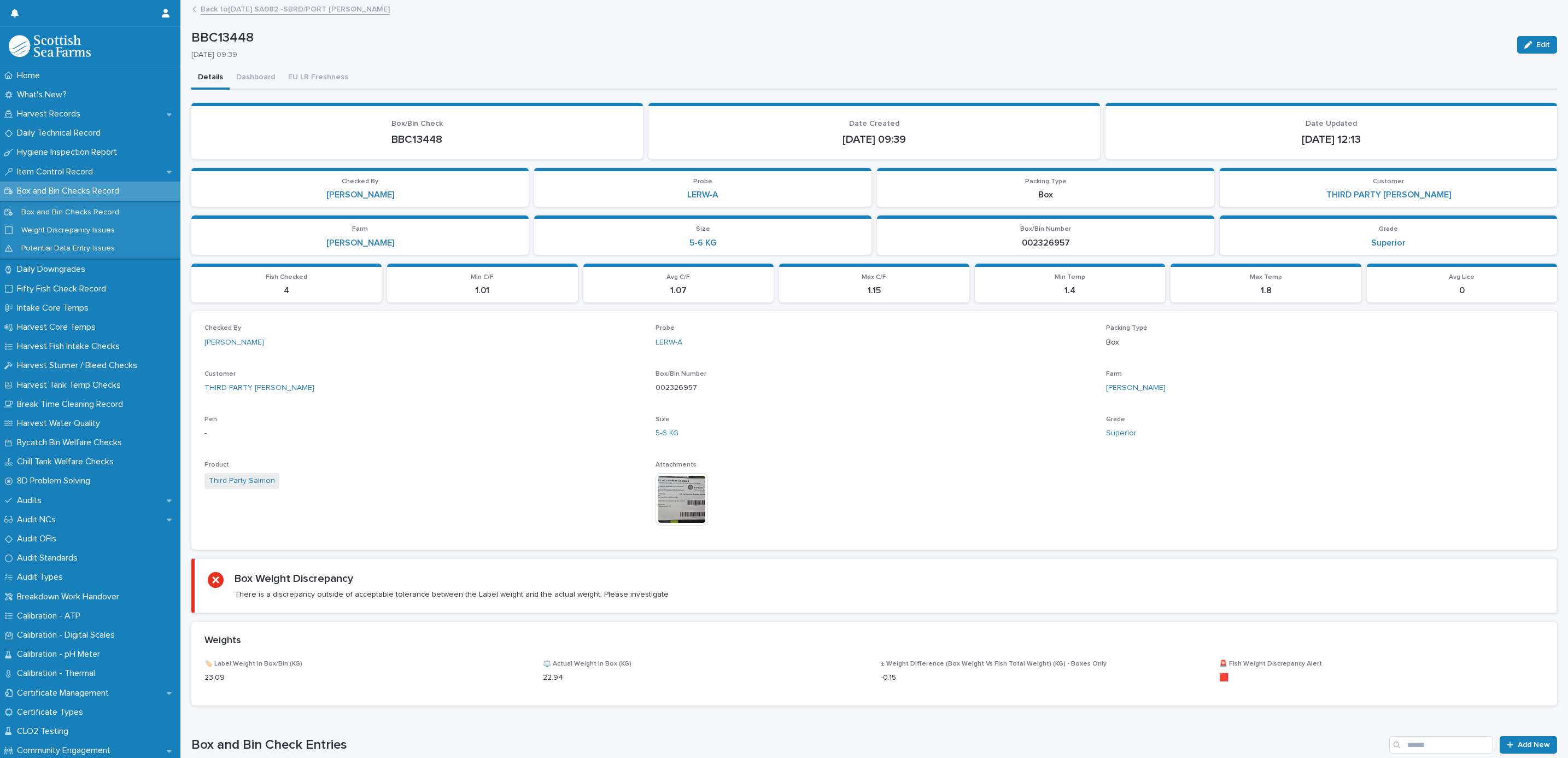
click at [264, 13] on link "Back to [DATE] SA082 -SBRD/PORT [PERSON_NAME]" at bounding box center [295, 8] width 189 height 13
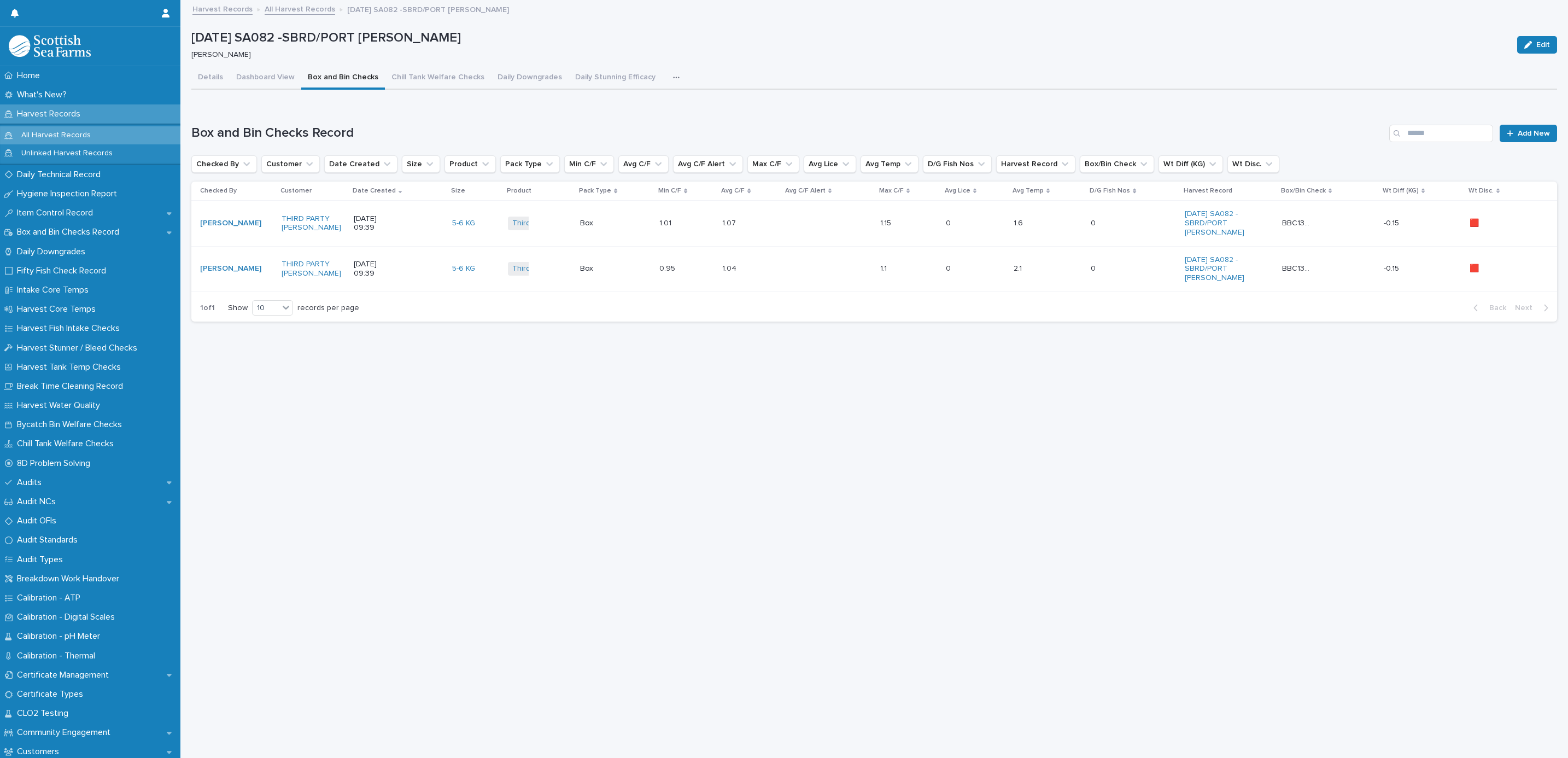
click at [673, 78] on icon "button" at bounding box center [676, 77] width 6 height 8
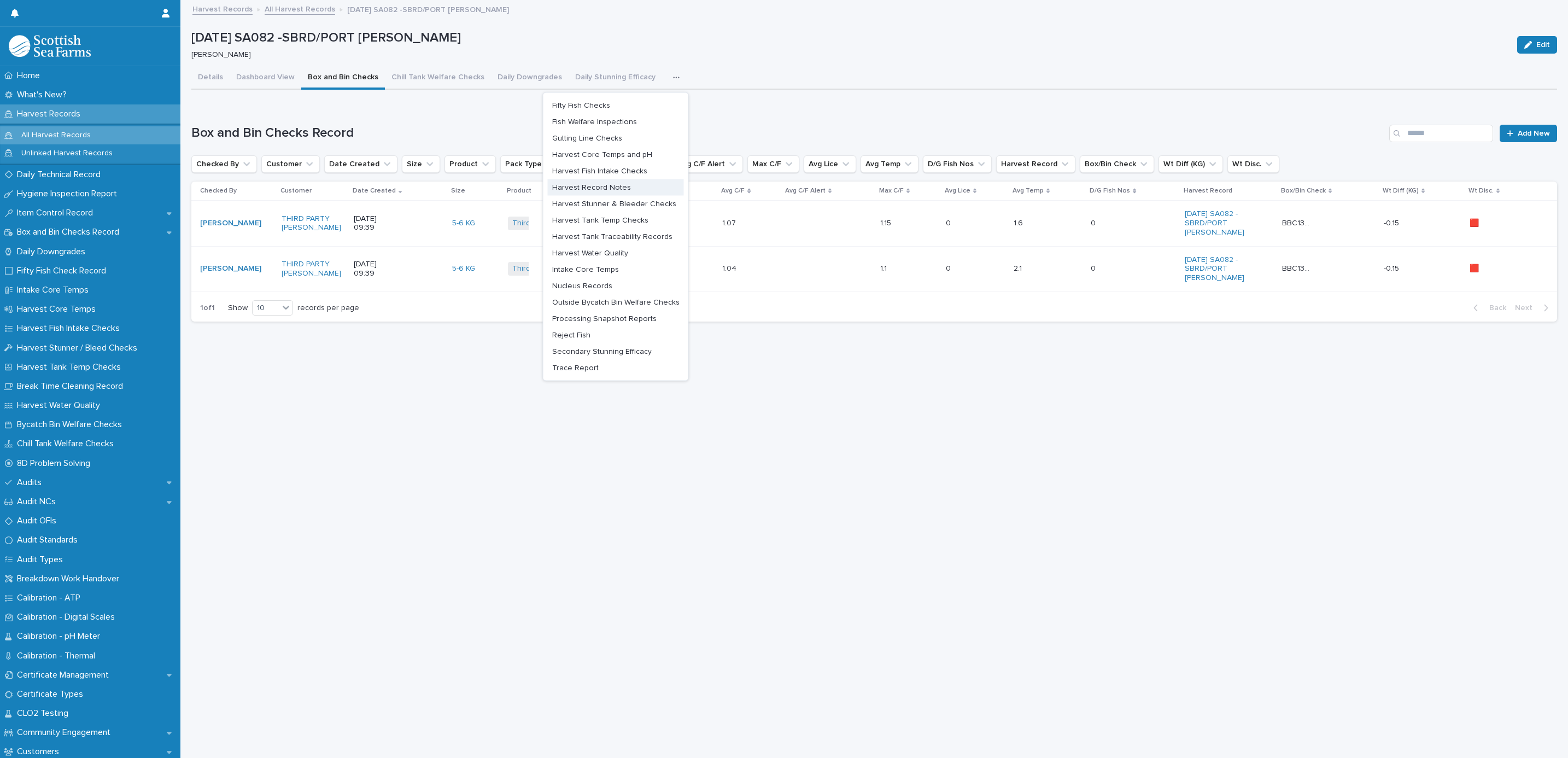
click at [583, 185] on span "Harvest Record Notes" at bounding box center [591, 186] width 79 height 8
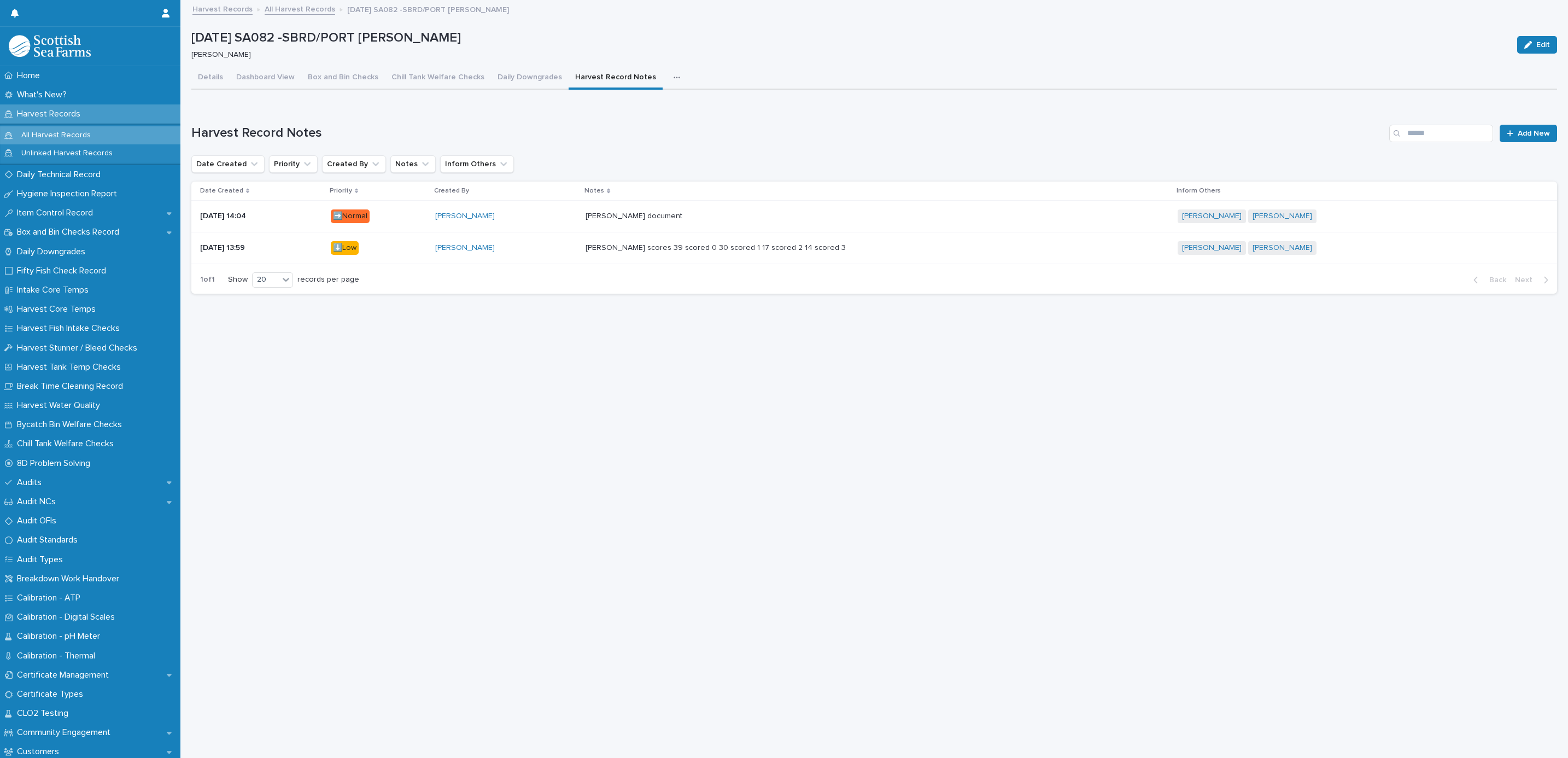
click at [797, 211] on div "[PERSON_NAME] document [PERSON_NAME] document" at bounding box center [877, 216] width 583 height 18
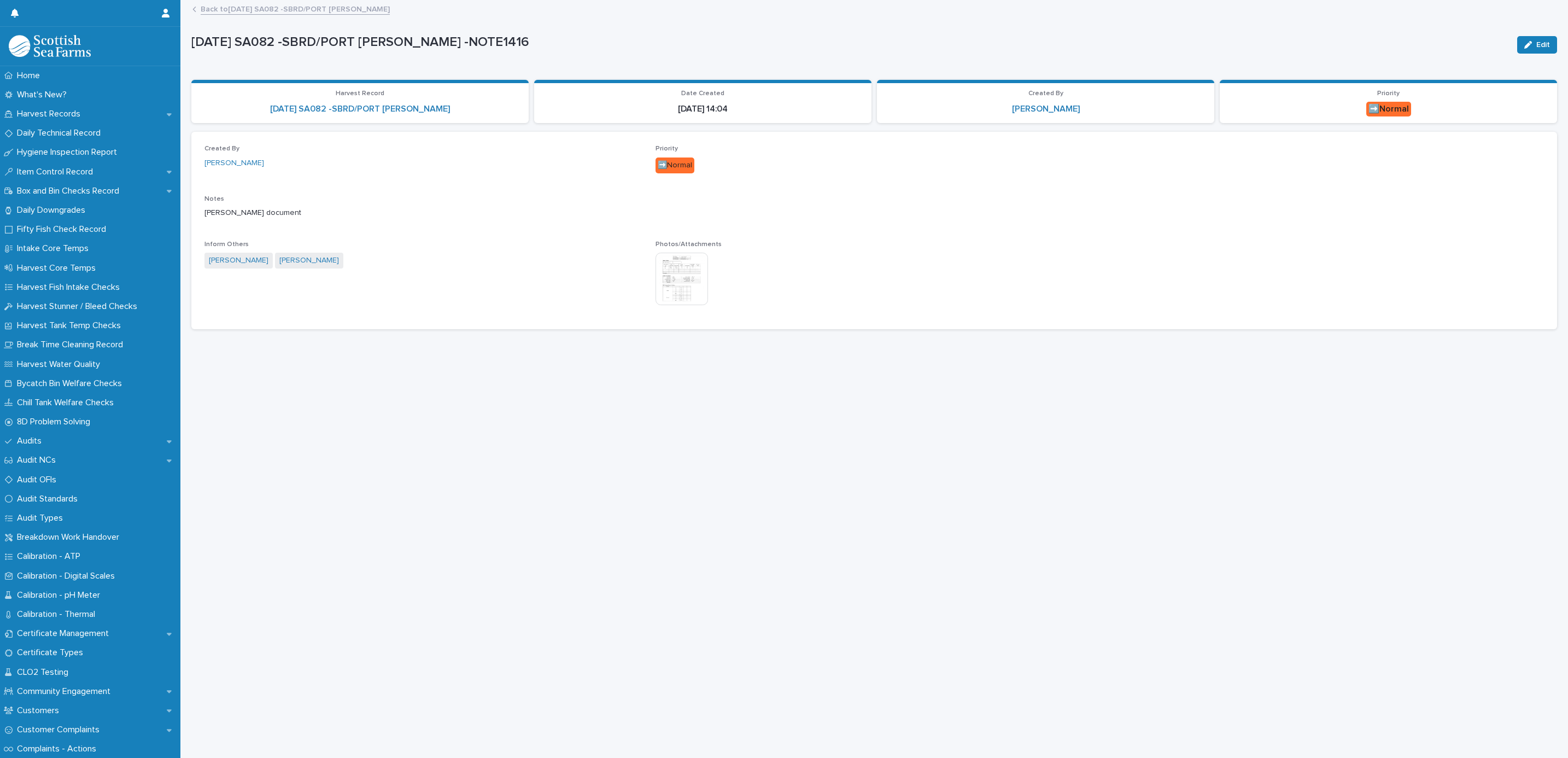
click at [689, 254] on img at bounding box center [682, 279] width 53 height 53
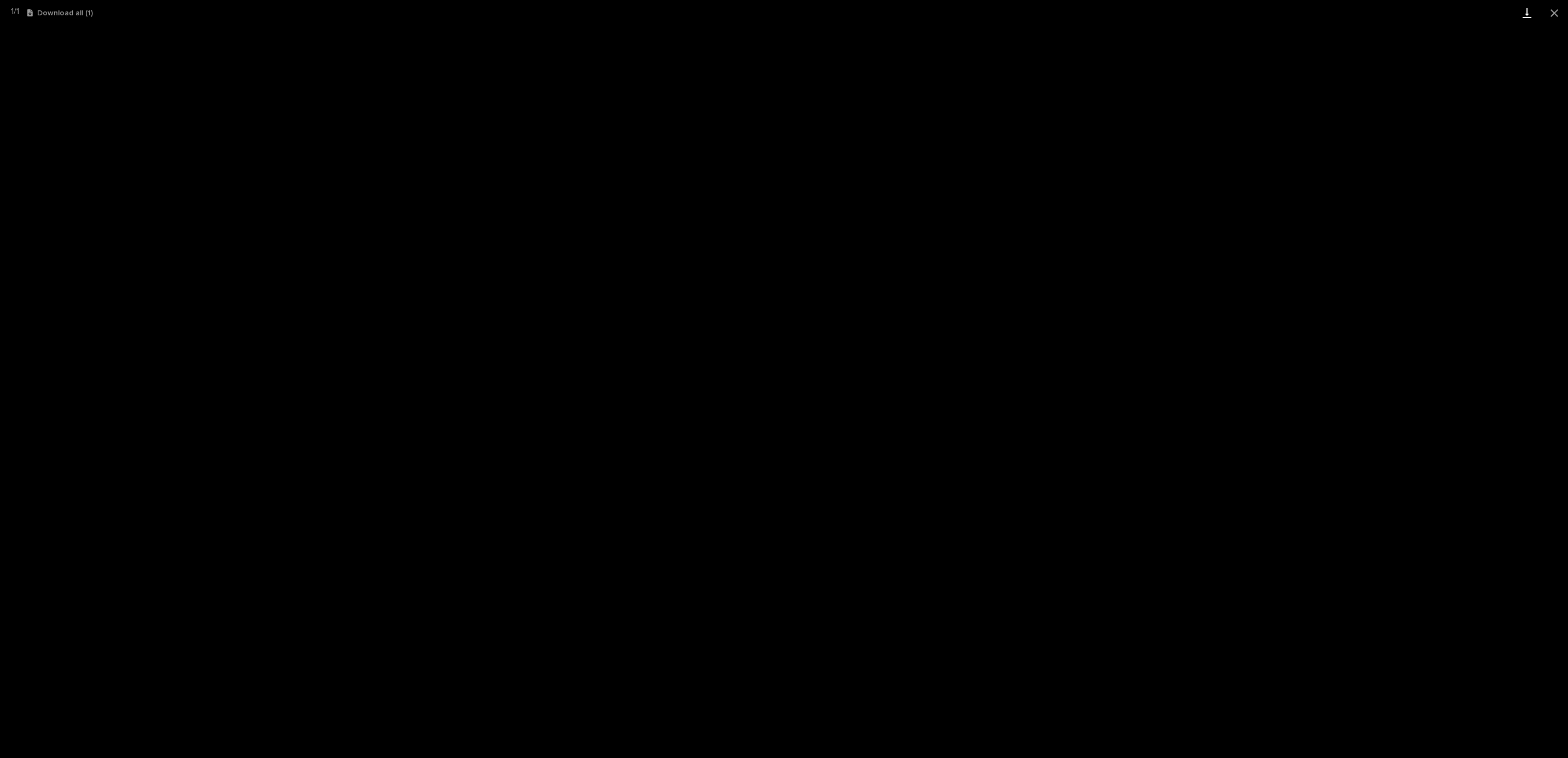
click at [1522, 19] on link "Download" at bounding box center [1527, 13] width 28 height 26
click at [1554, 20] on button "Close gallery" at bounding box center [1555, 13] width 28 height 26
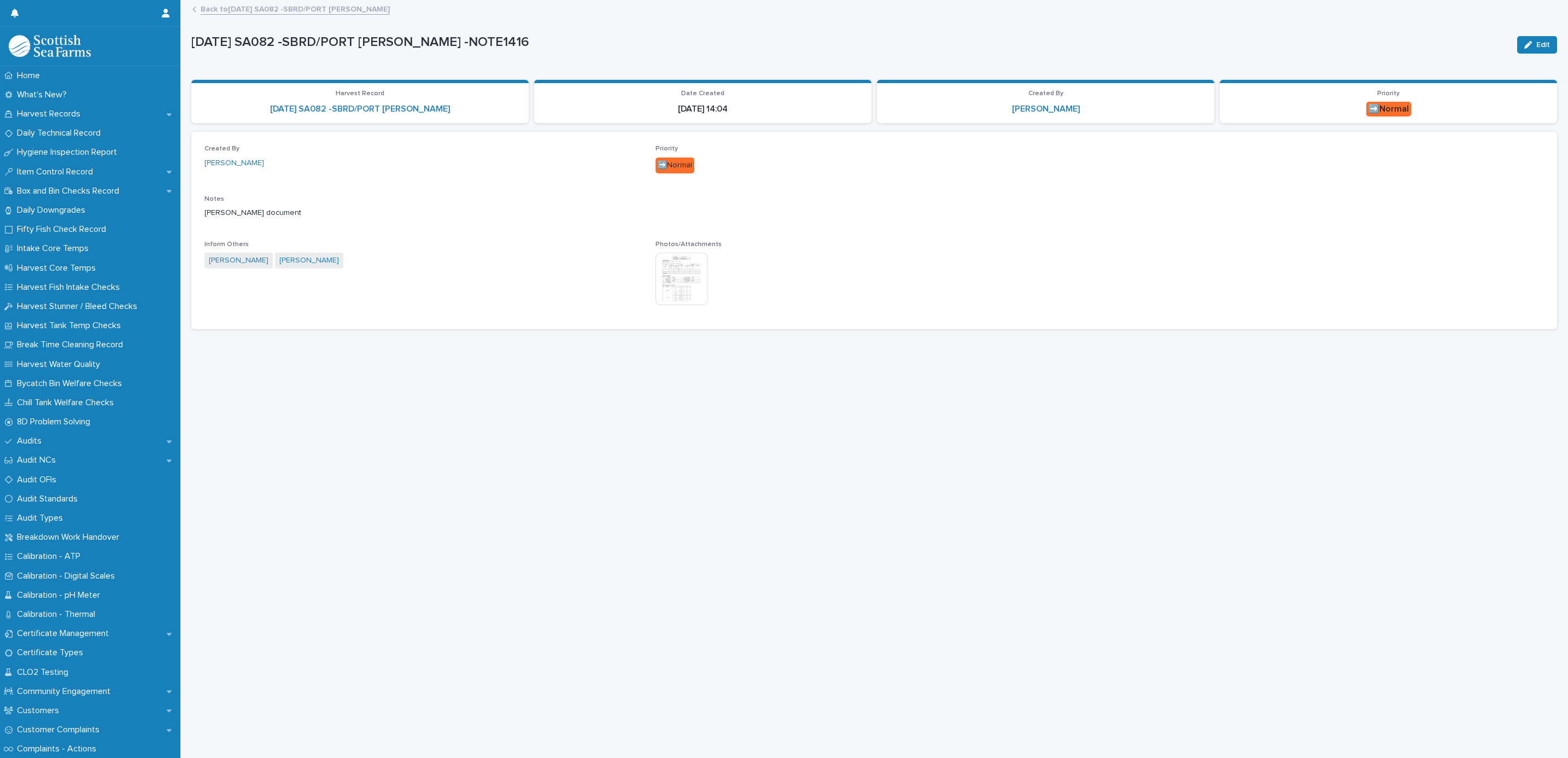
click at [326, 8] on link "Back to [DATE] SA082 -SBRD/PORT [PERSON_NAME]" at bounding box center [295, 8] width 189 height 13
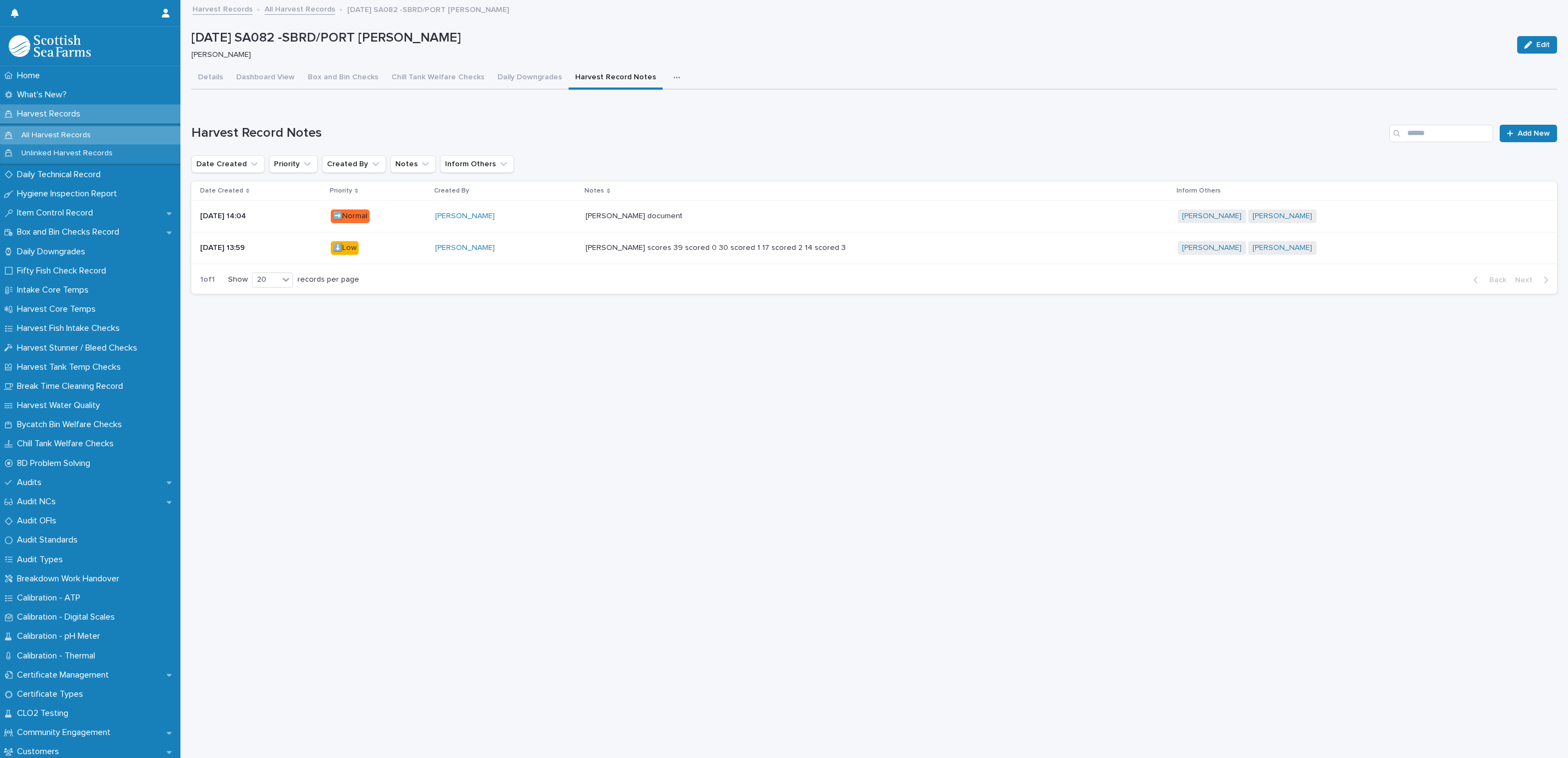
click at [292, 10] on link "All Harvest Records" at bounding box center [299, 8] width 71 height 13
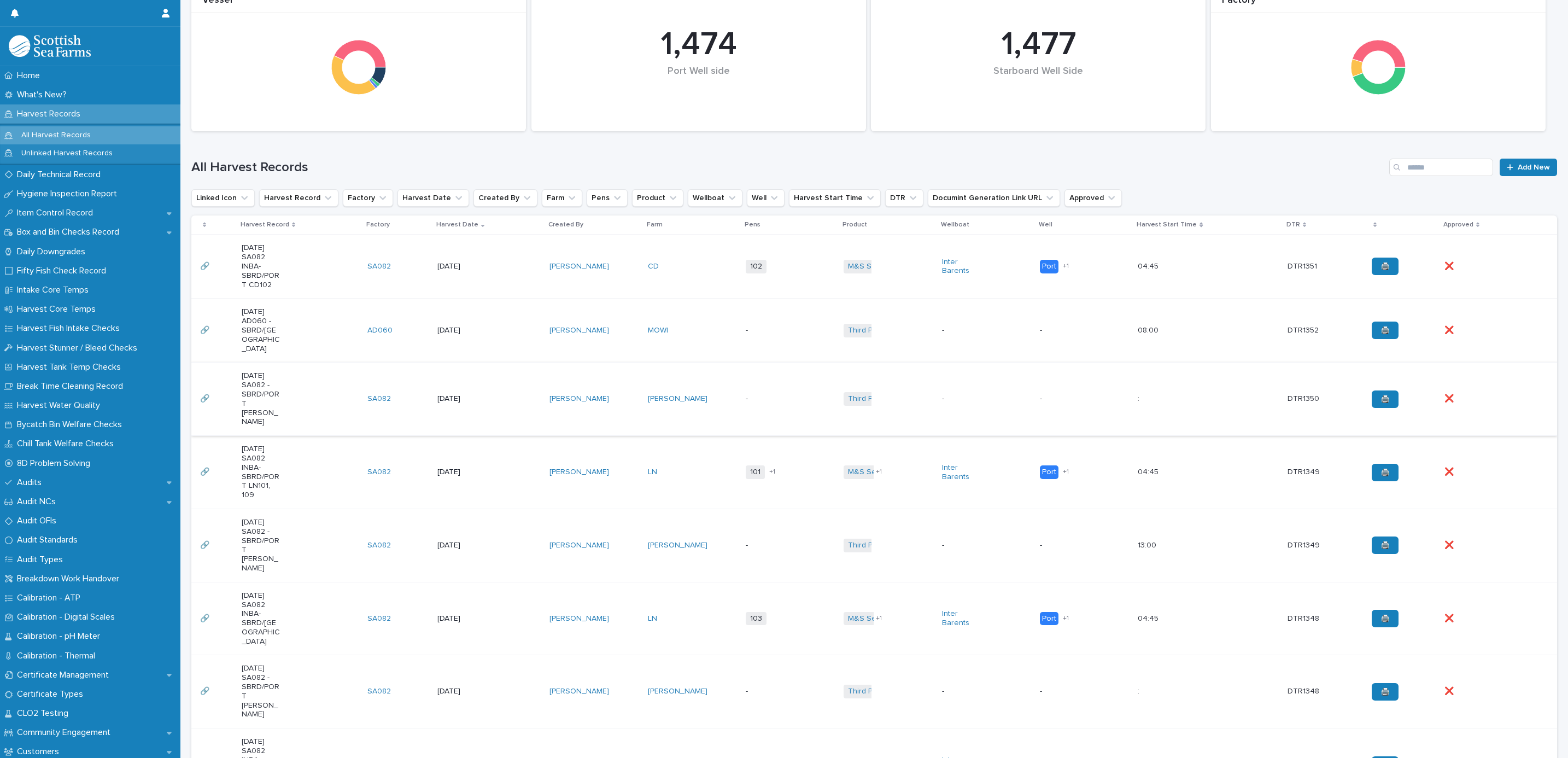
scroll to position [164, 0]
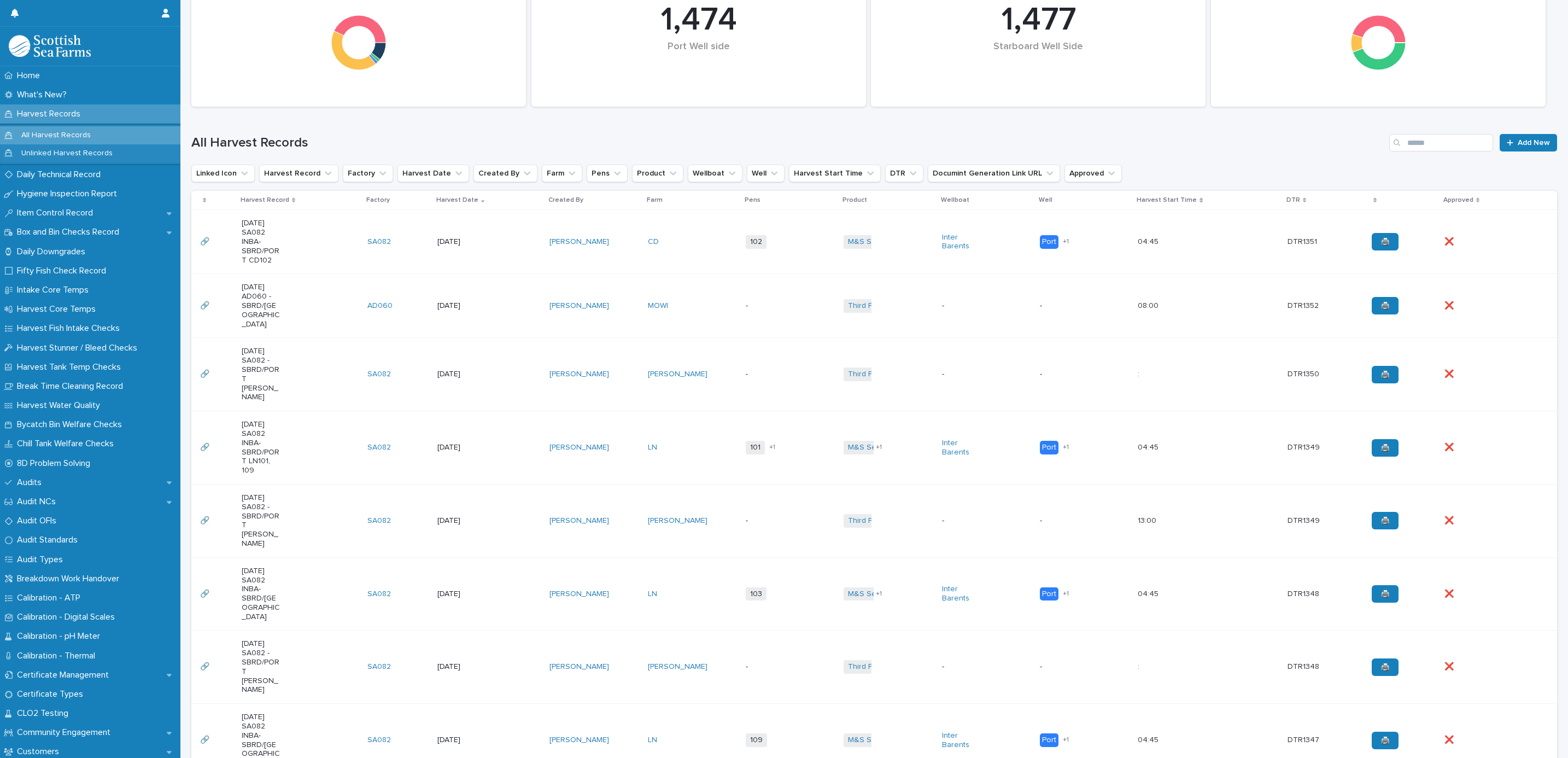
click at [774, 512] on div "-" at bounding box center [789, 521] width 89 height 18
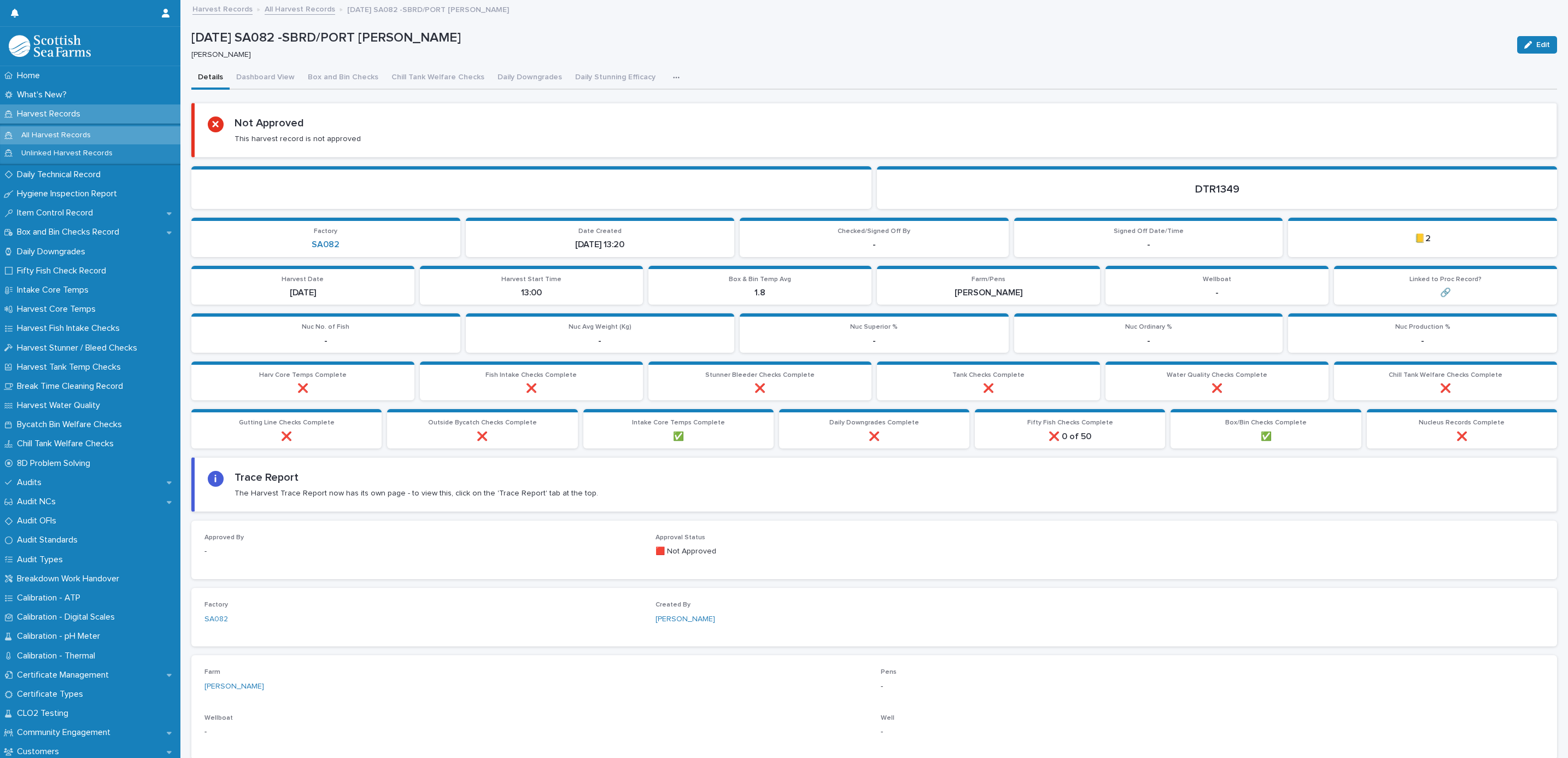
click at [667, 79] on button "button" at bounding box center [678, 77] width 24 height 22
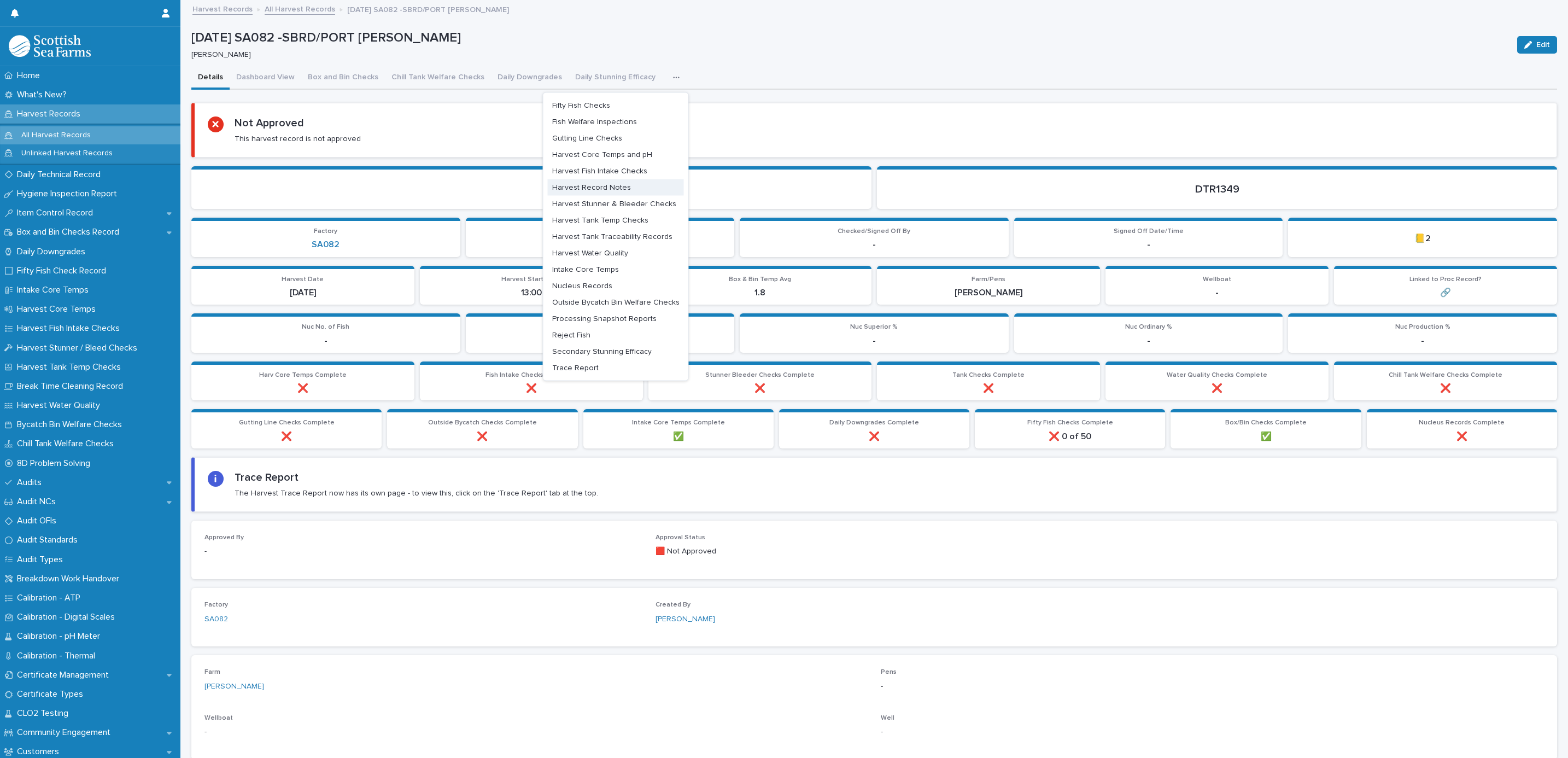
click at [587, 179] on button "Harvest Record Notes" at bounding box center [616, 187] width 136 height 16
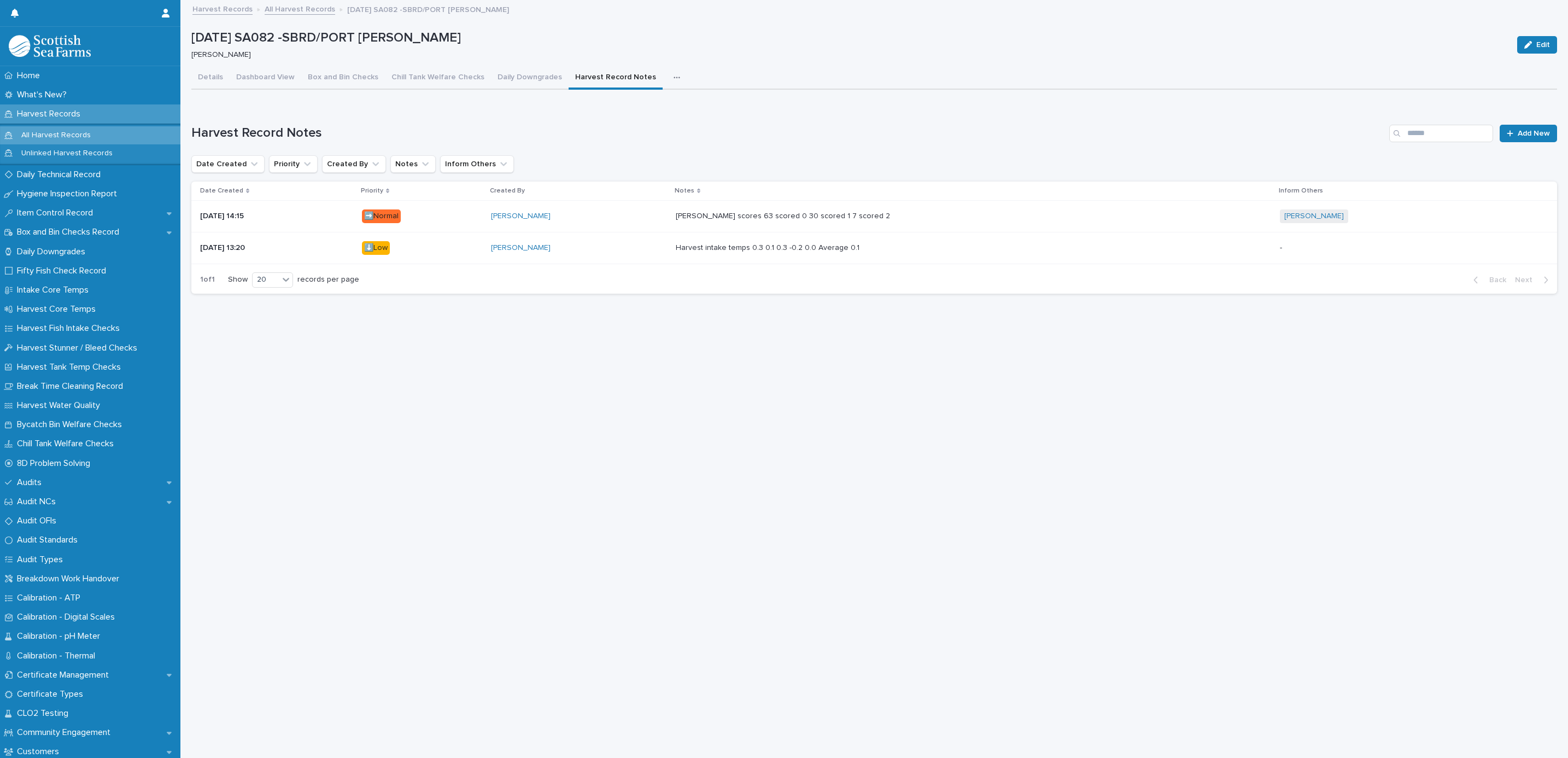
click at [267, 8] on link "All Harvest Records" at bounding box center [299, 8] width 71 height 13
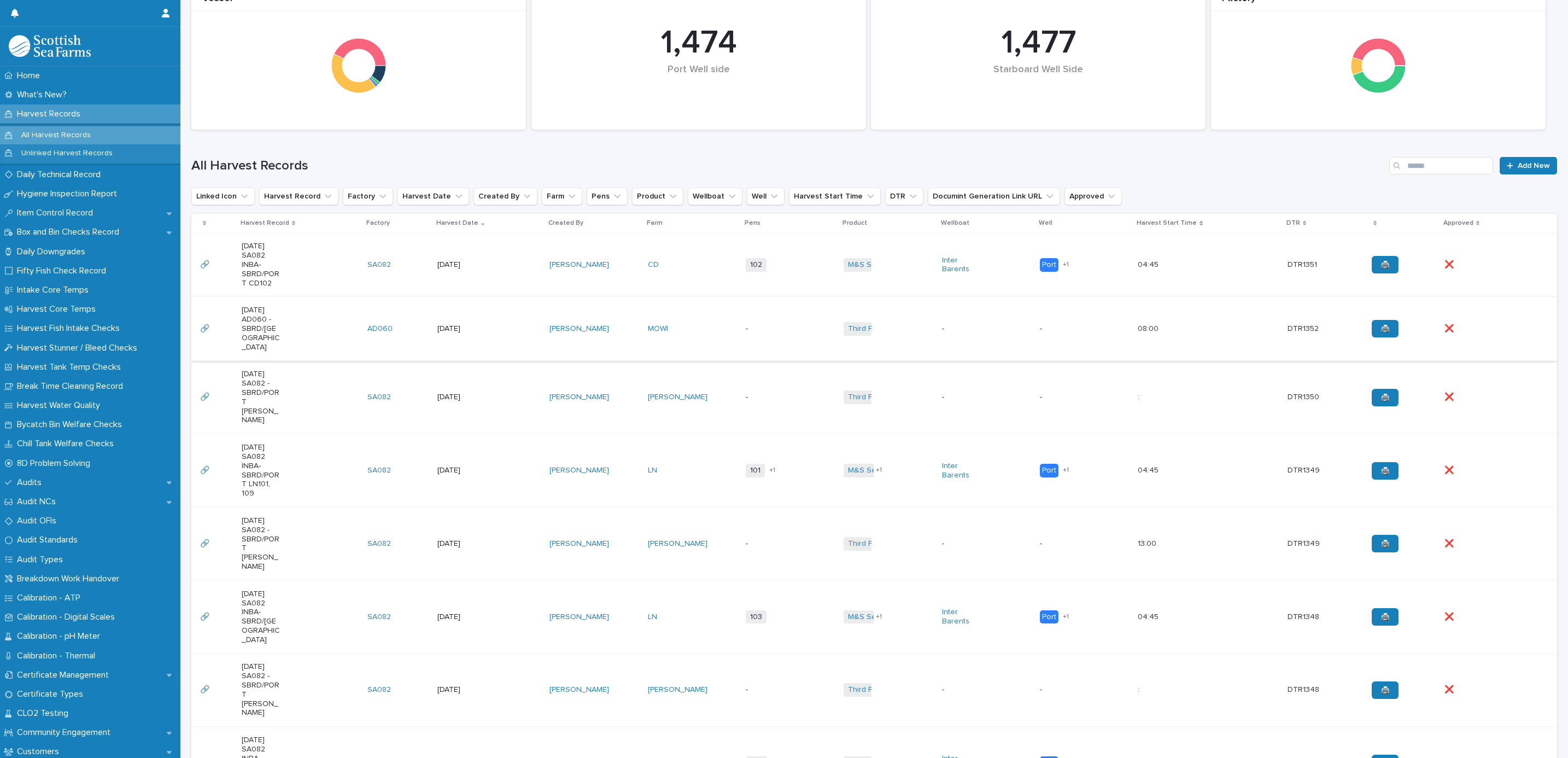
scroll to position [164, 0]
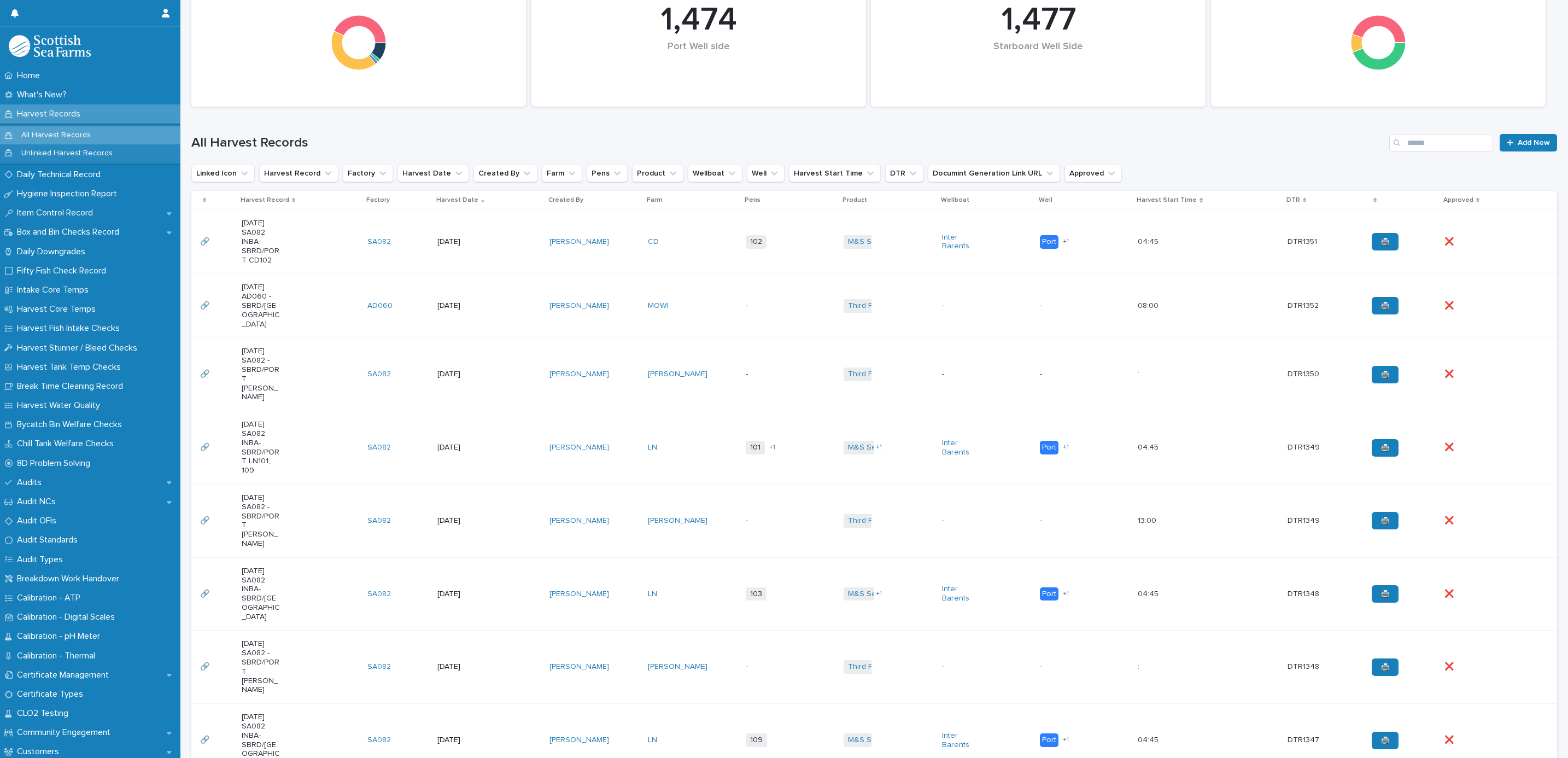
click at [620, 631] on td "[PERSON_NAME]" at bounding box center [593, 668] width 98 height 73
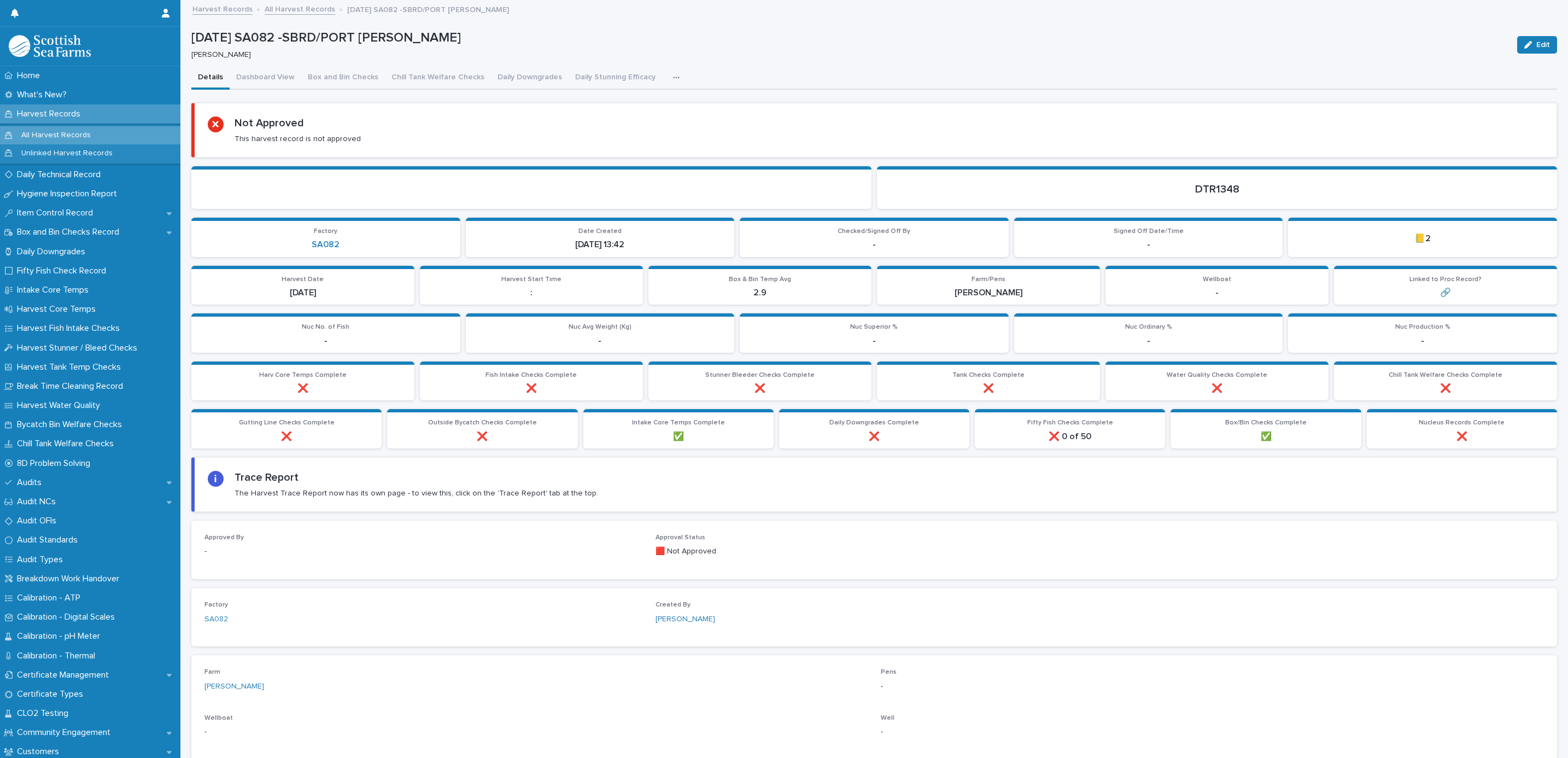
click at [673, 73] on icon "button" at bounding box center [676, 77] width 6 height 8
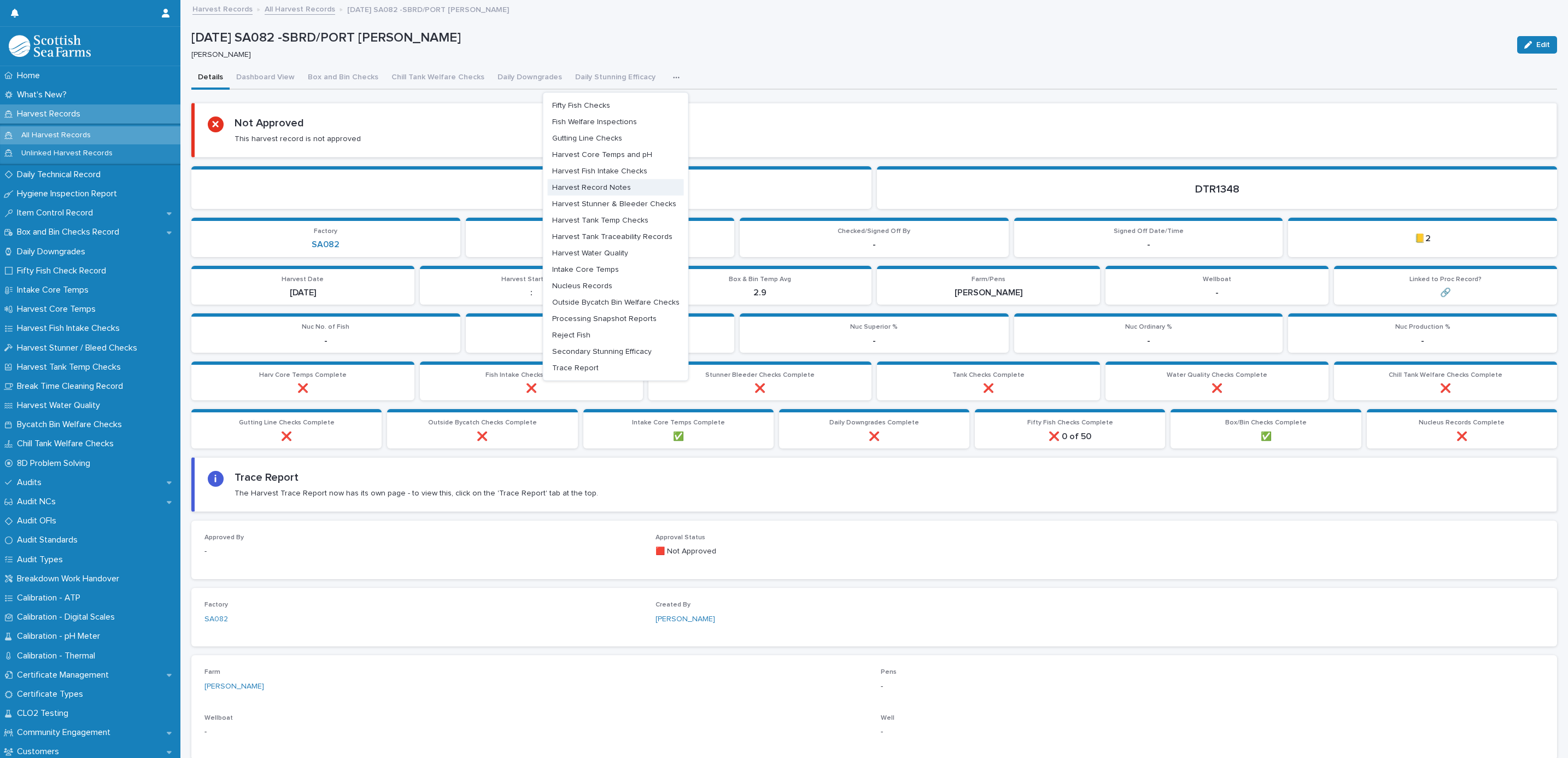
click at [592, 187] on span "Harvest Record Notes" at bounding box center [591, 186] width 79 height 8
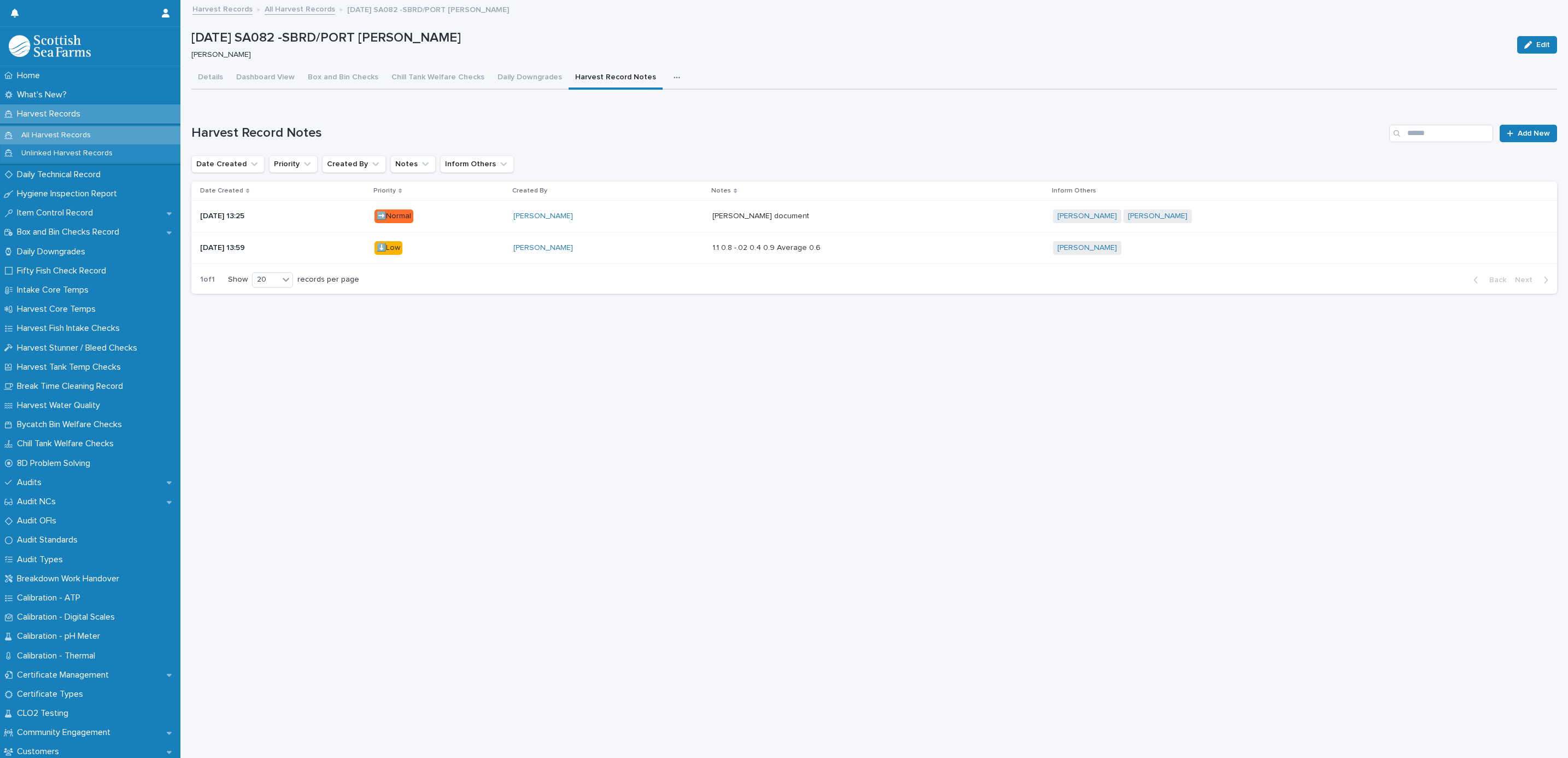
click at [641, 211] on div "[PERSON_NAME]" at bounding box center [608, 216] width 190 height 9
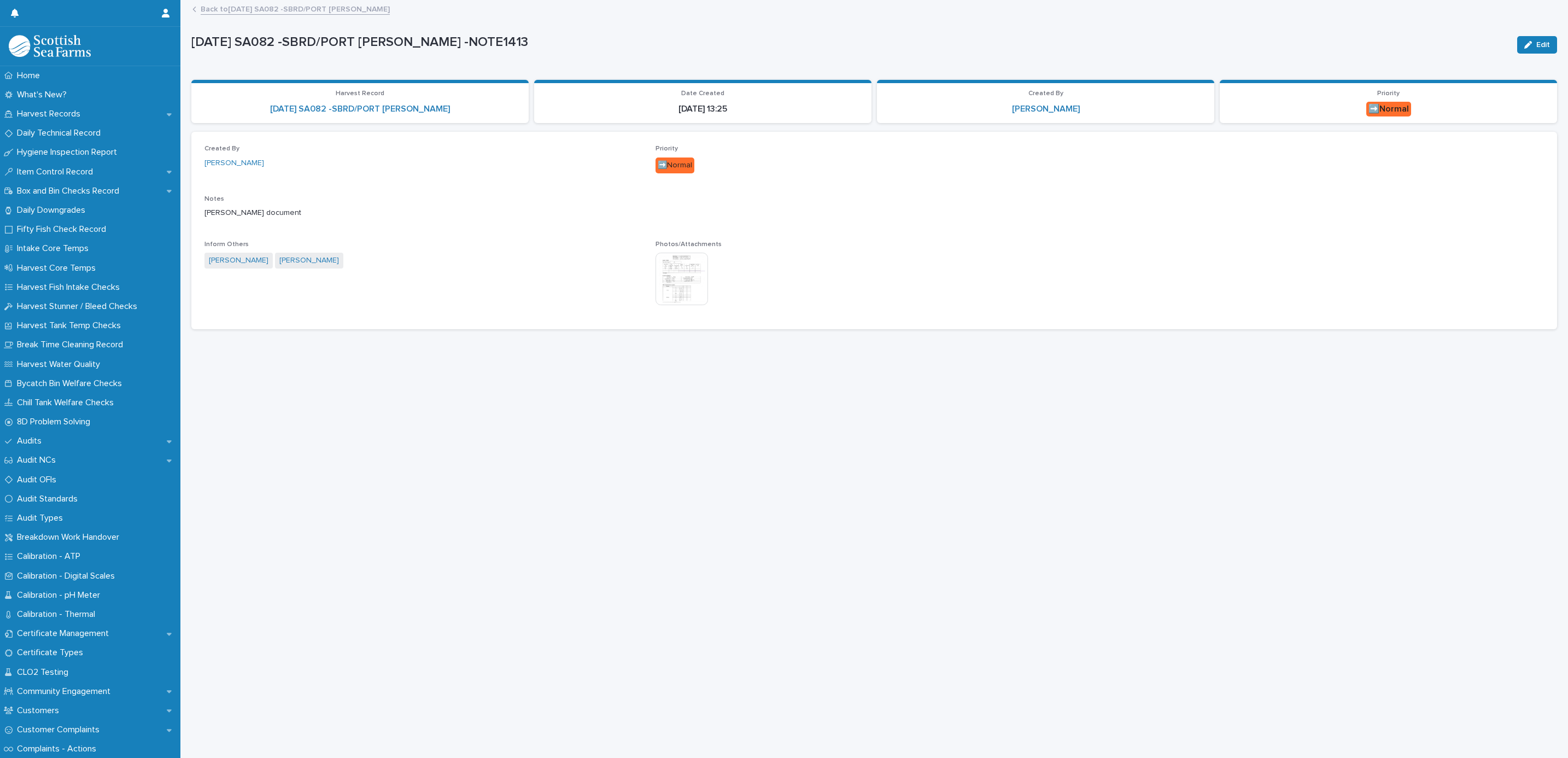
click at [684, 271] on img at bounding box center [682, 279] width 53 height 53
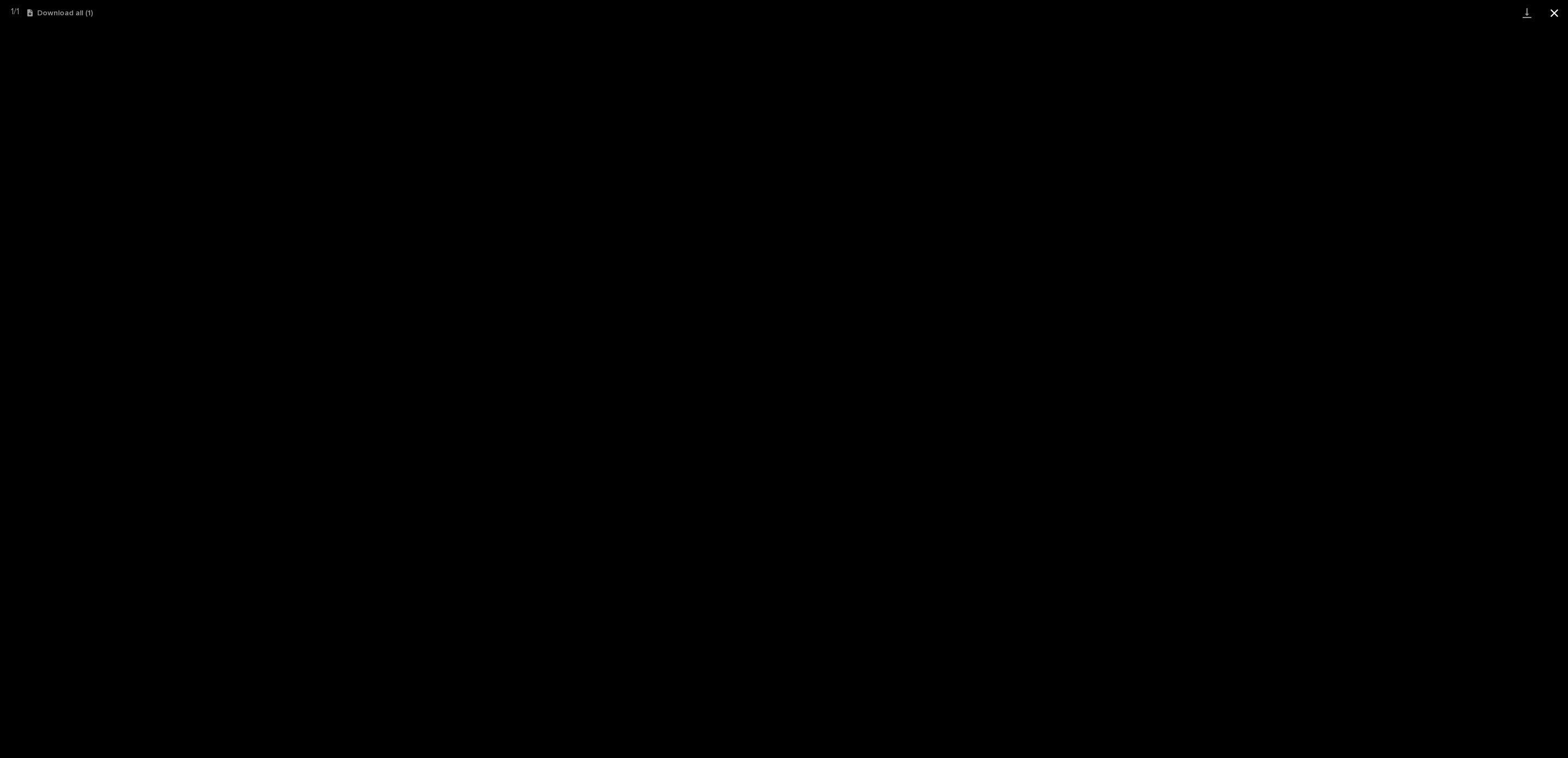
click at [1557, 13] on button "Close gallery" at bounding box center [1555, 13] width 28 height 26
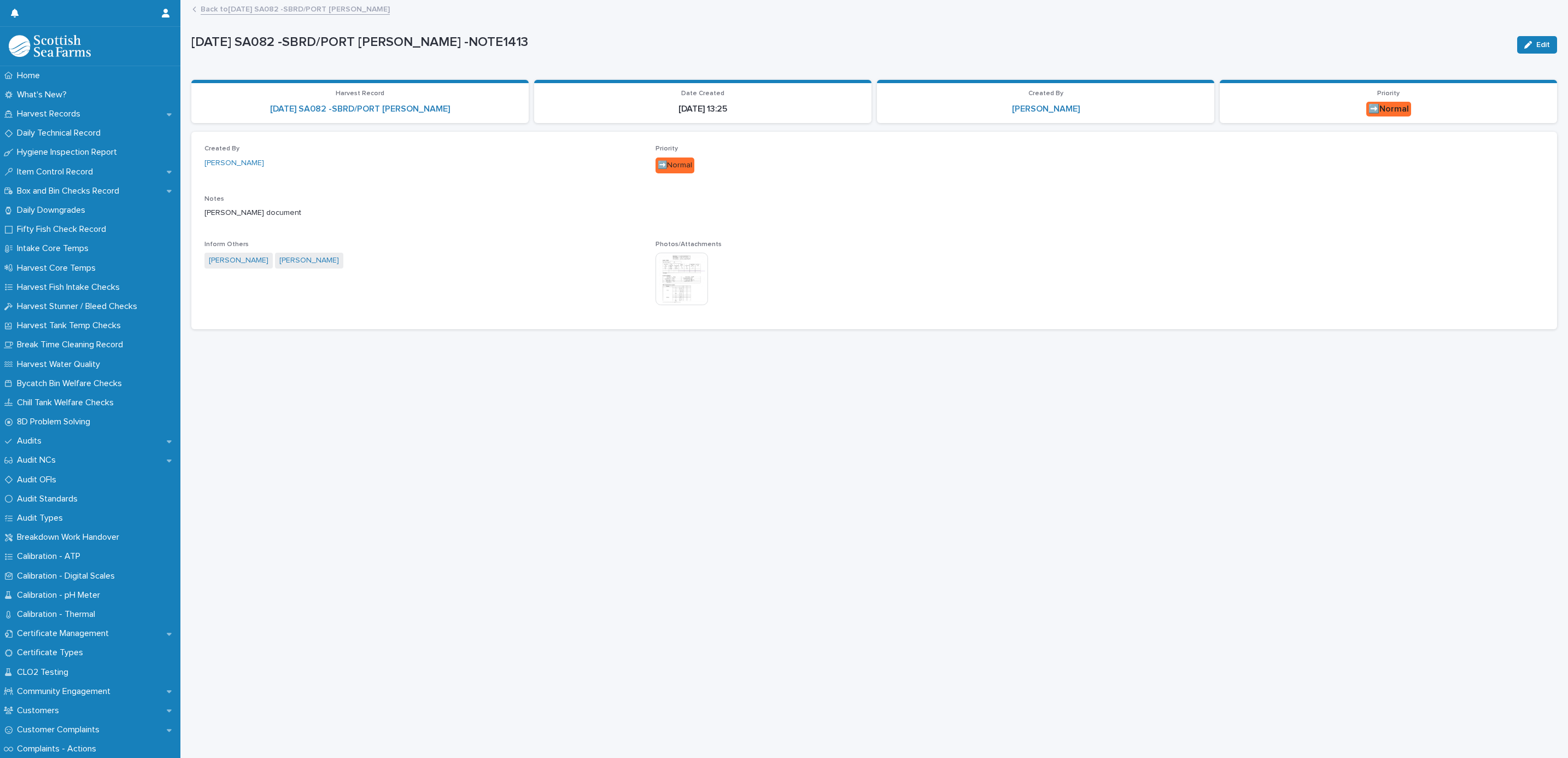
click at [282, 8] on link "Back to [DATE] SA082 -SBRD/PORT [PERSON_NAME]" at bounding box center [295, 8] width 189 height 13
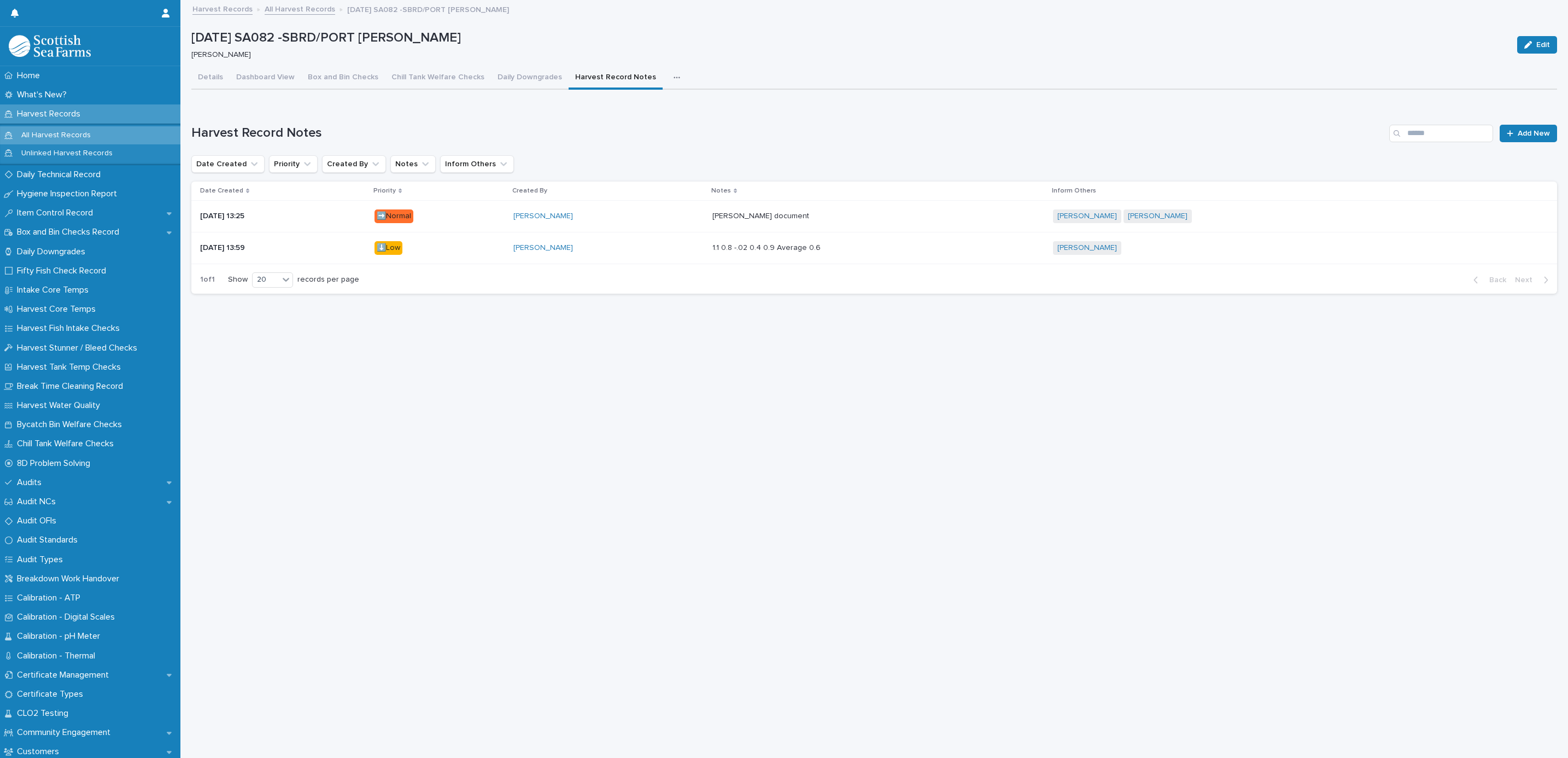
click at [284, 4] on link "All Harvest Records" at bounding box center [299, 8] width 71 height 13
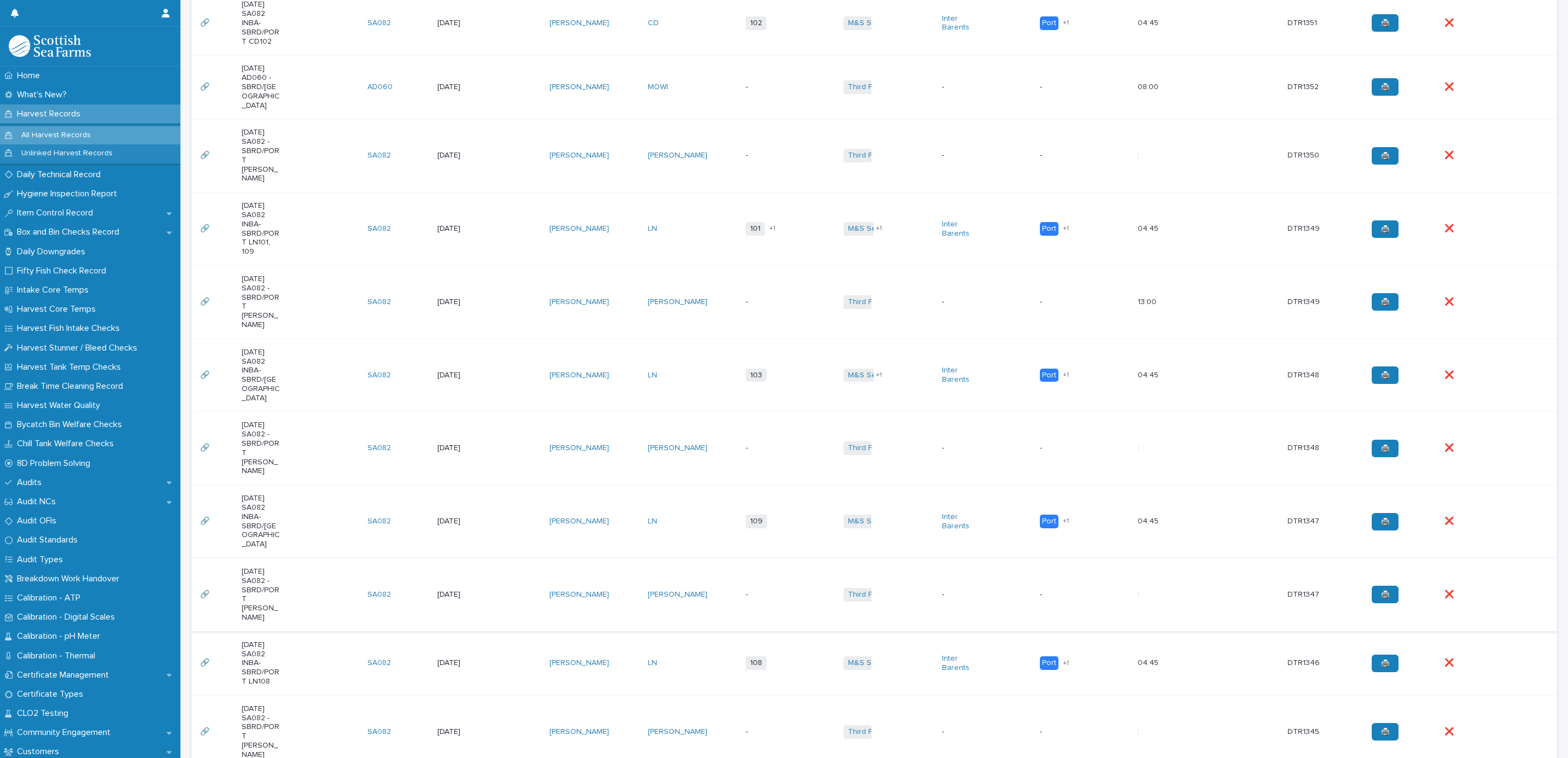
scroll to position [410, 0]
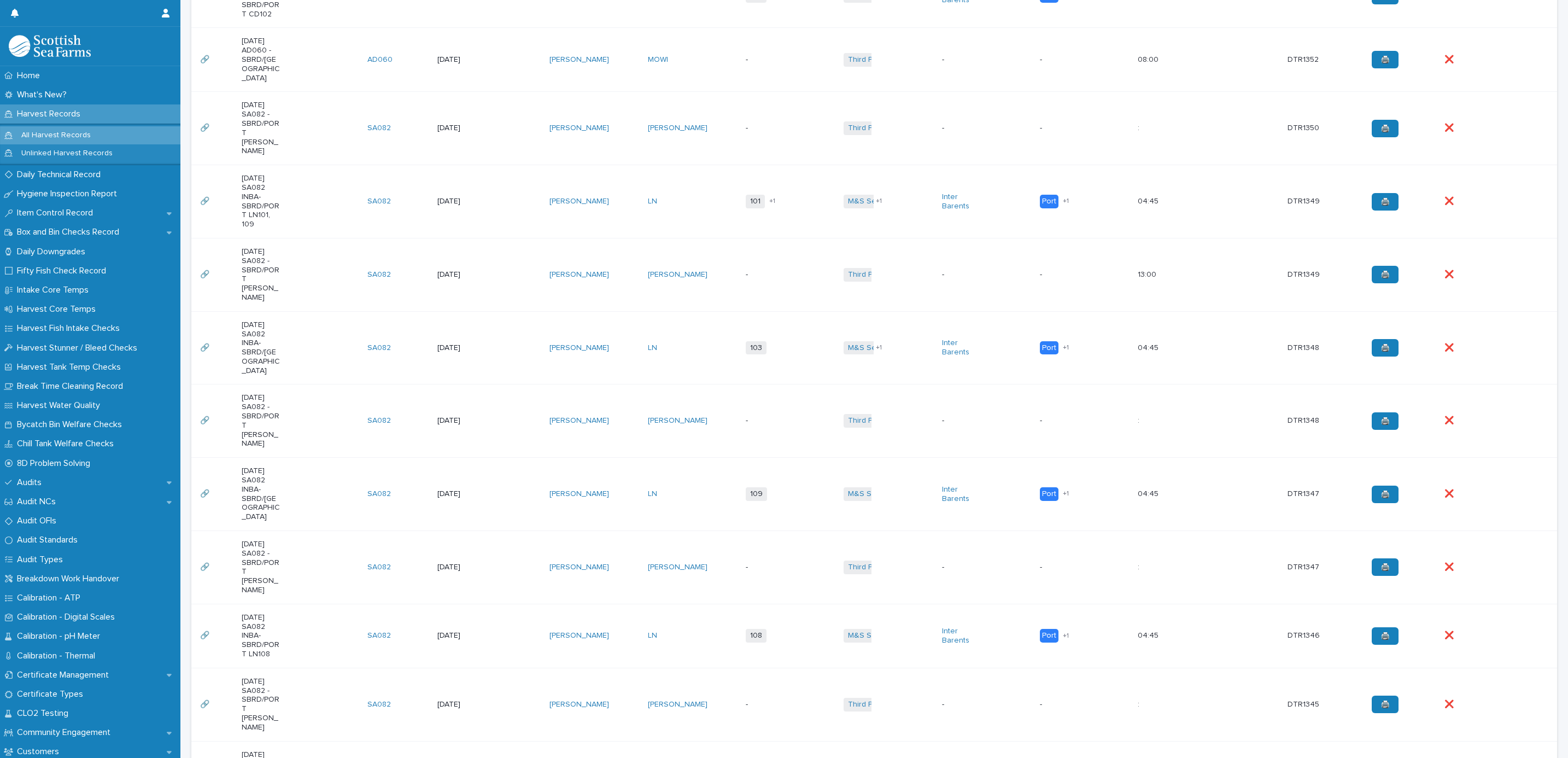
click at [764, 531] on td "-" at bounding box center [790, 568] width 98 height 73
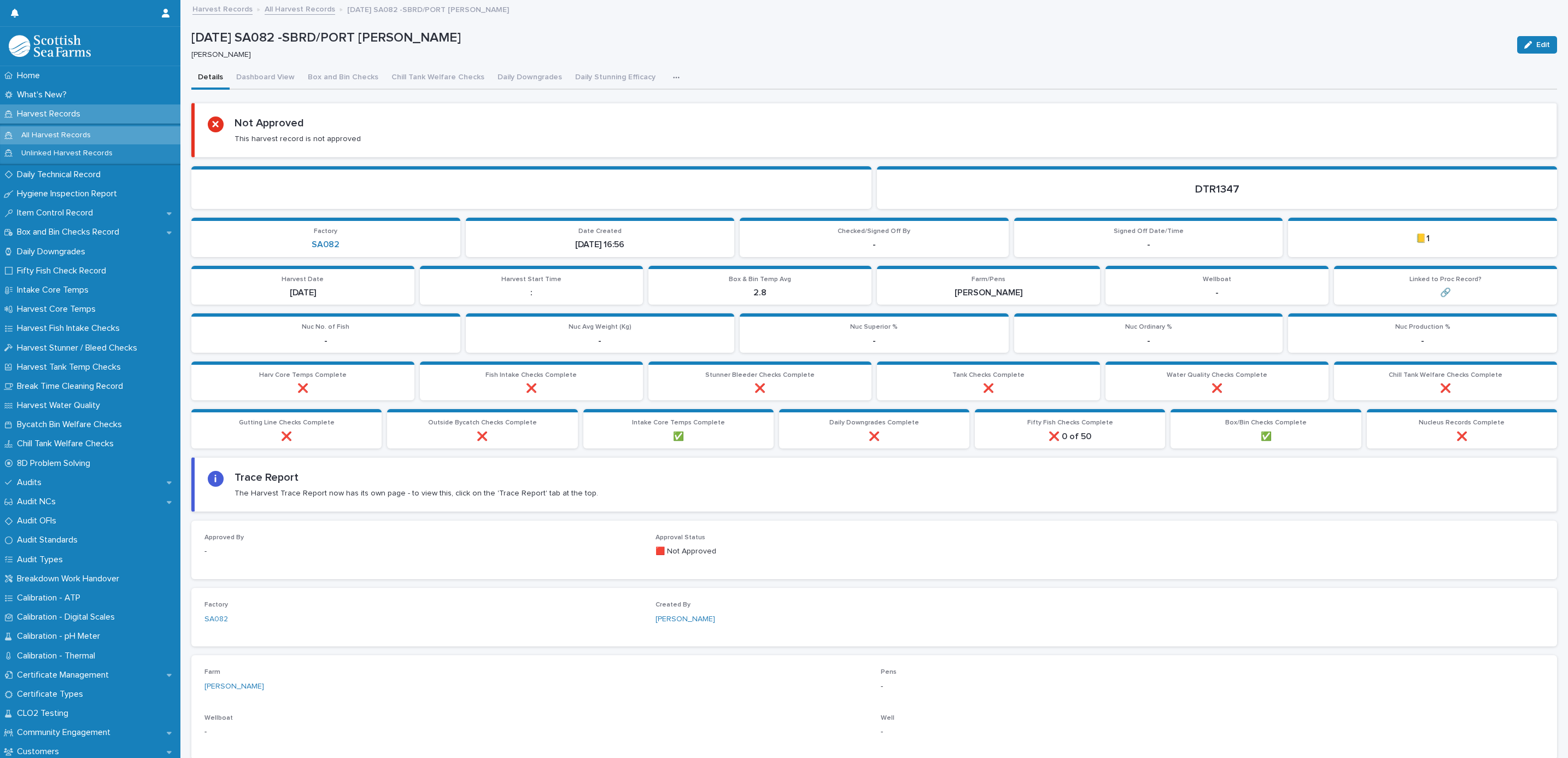
click at [673, 76] on icon "button" at bounding box center [676, 77] width 6 height 8
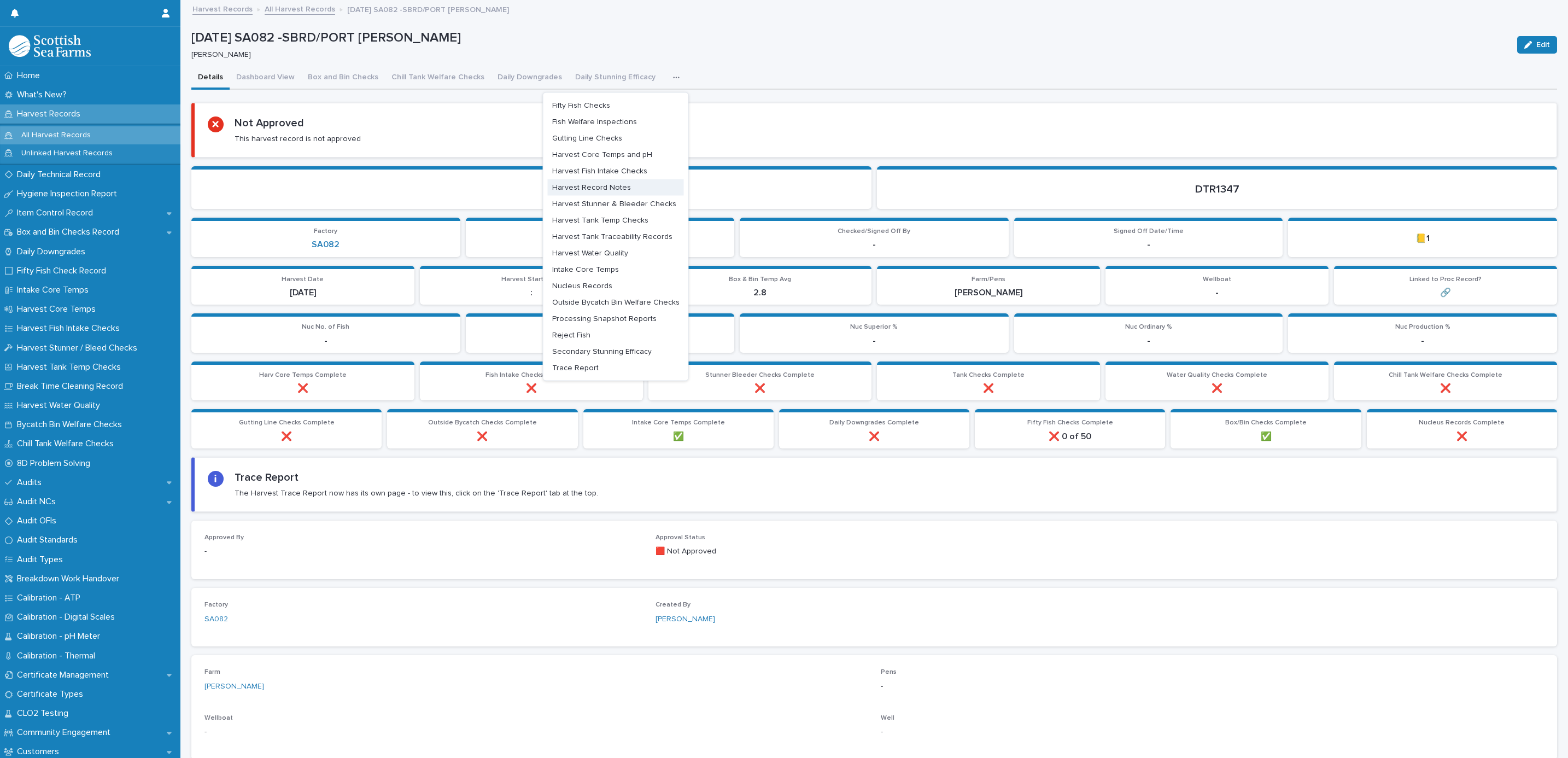
click at [599, 189] on span "Harvest Record Notes" at bounding box center [591, 186] width 79 height 8
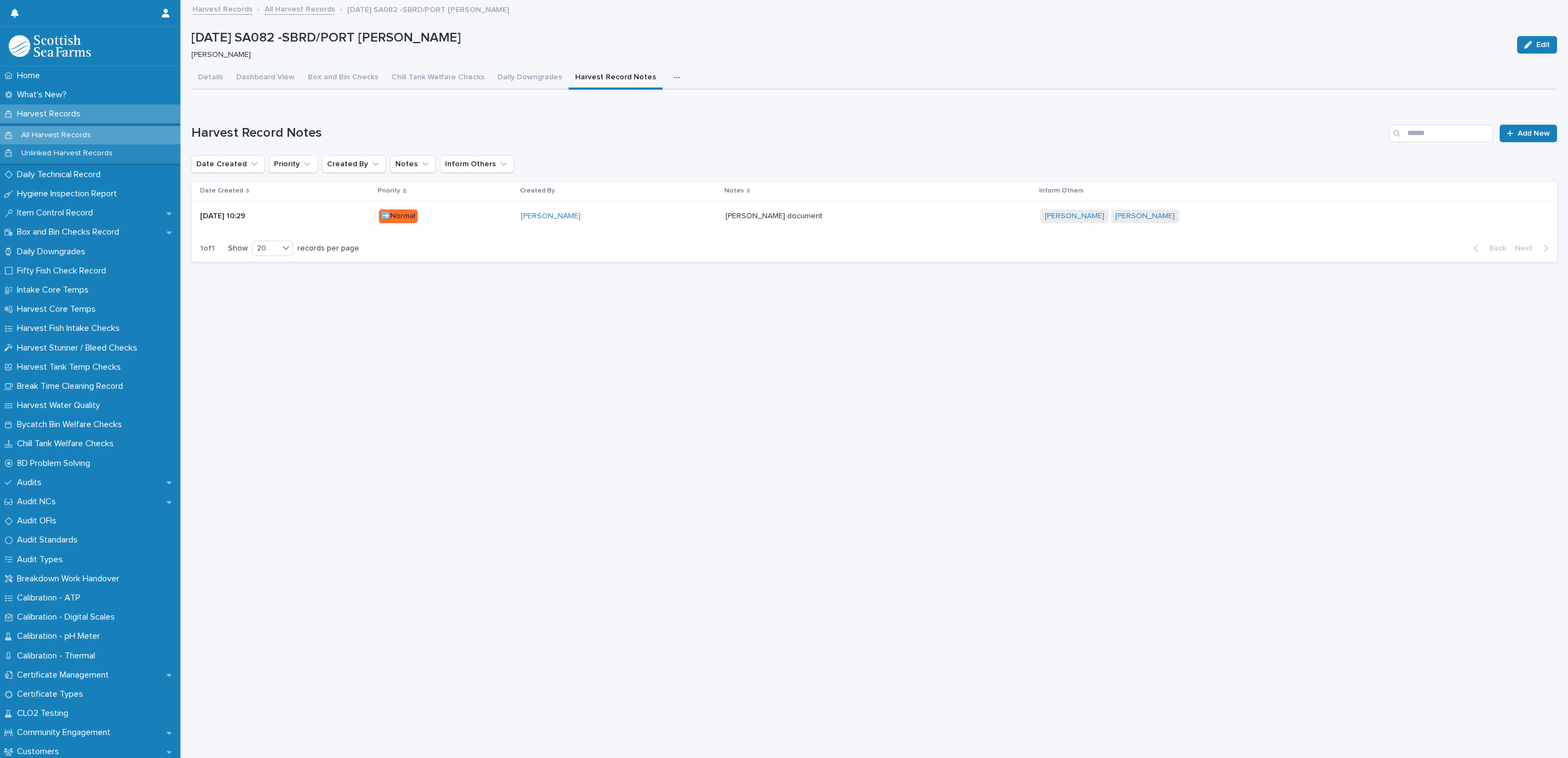
click at [663, 210] on div "[PERSON_NAME]" at bounding box center [619, 216] width 195 height 18
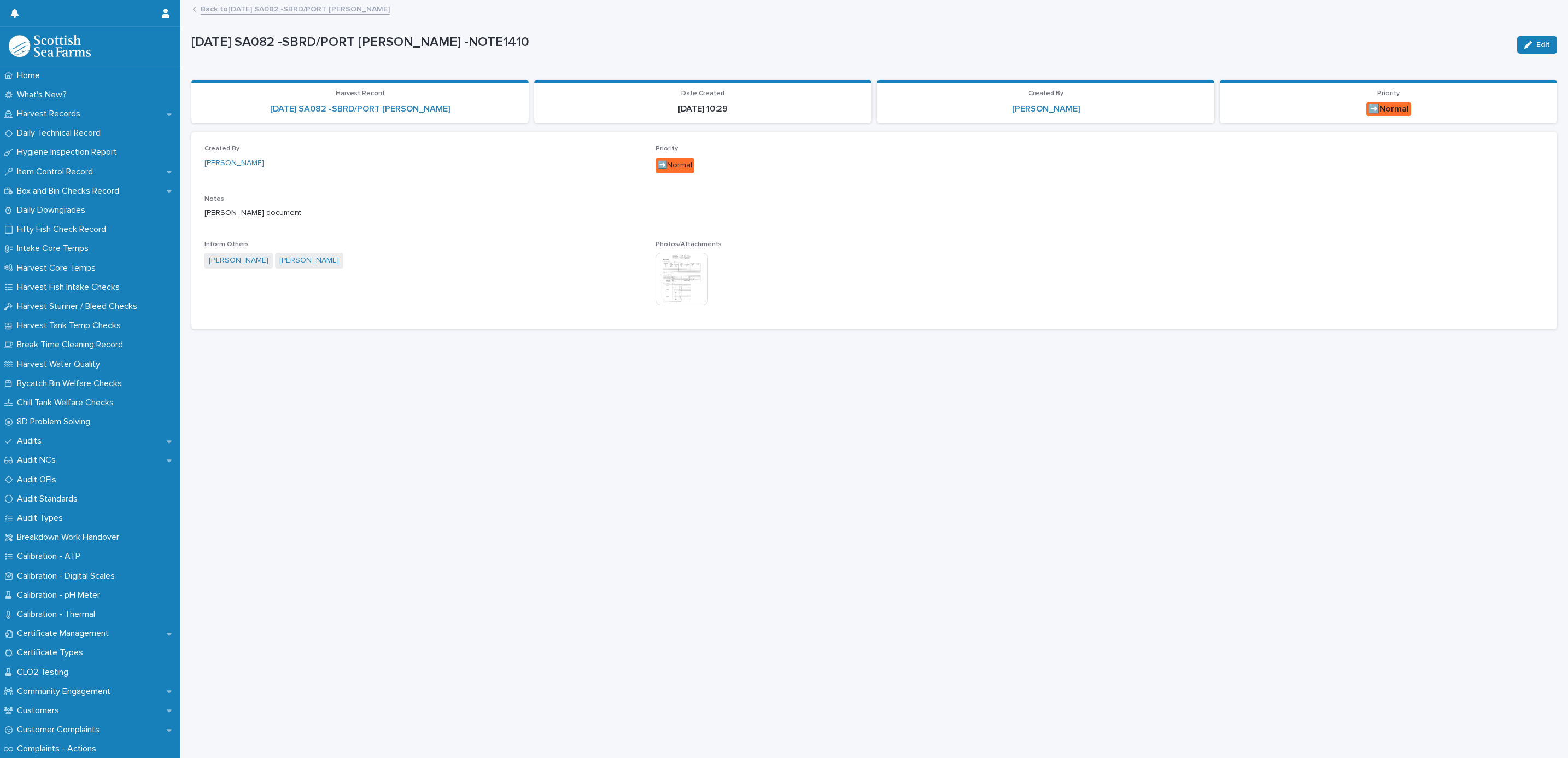
click at [685, 271] on img at bounding box center [682, 279] width 53 height 53
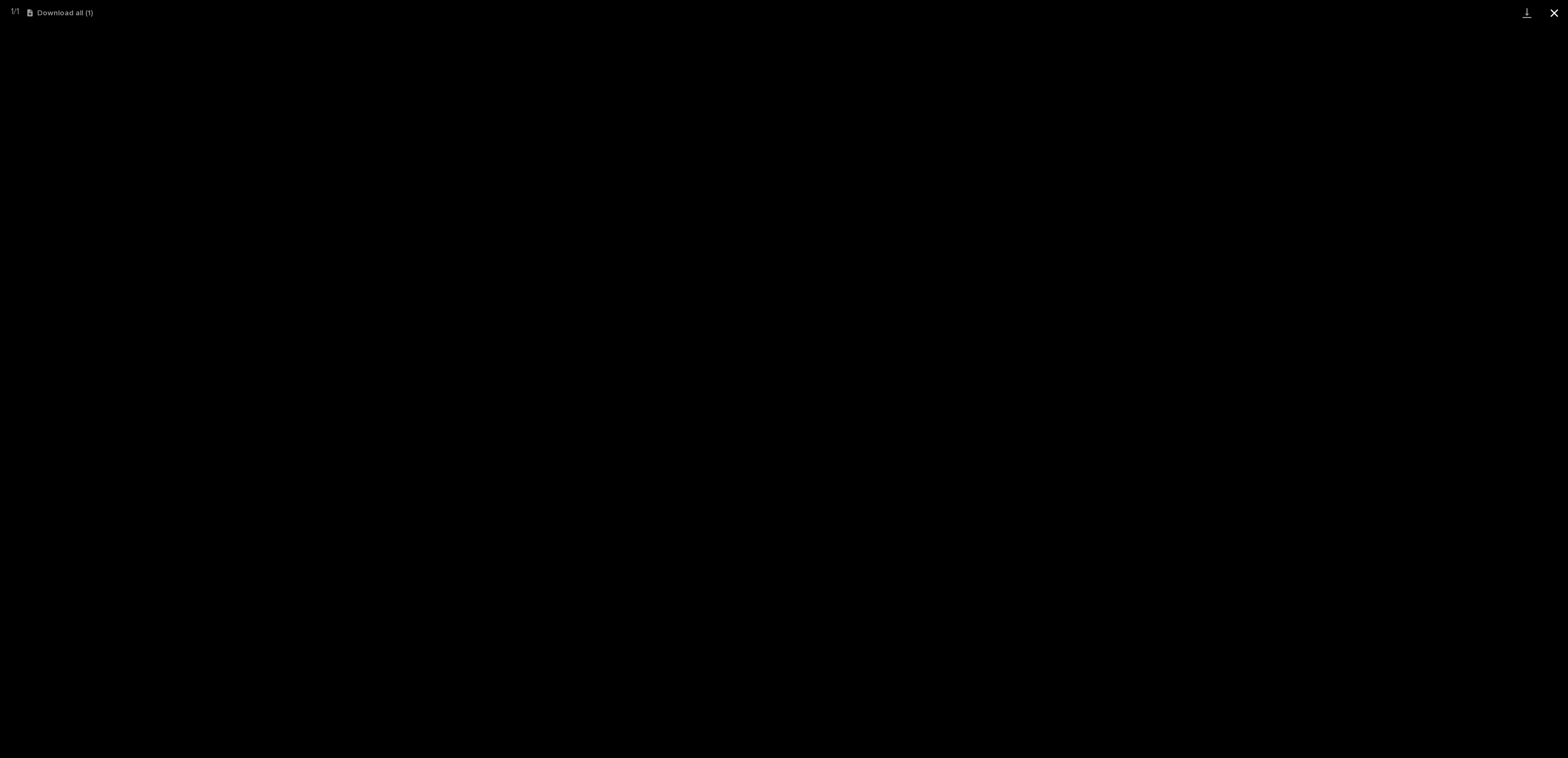
click at [1552, 14] on button "Close gallery" at bounding box center [1555, 13] width 28 height 26
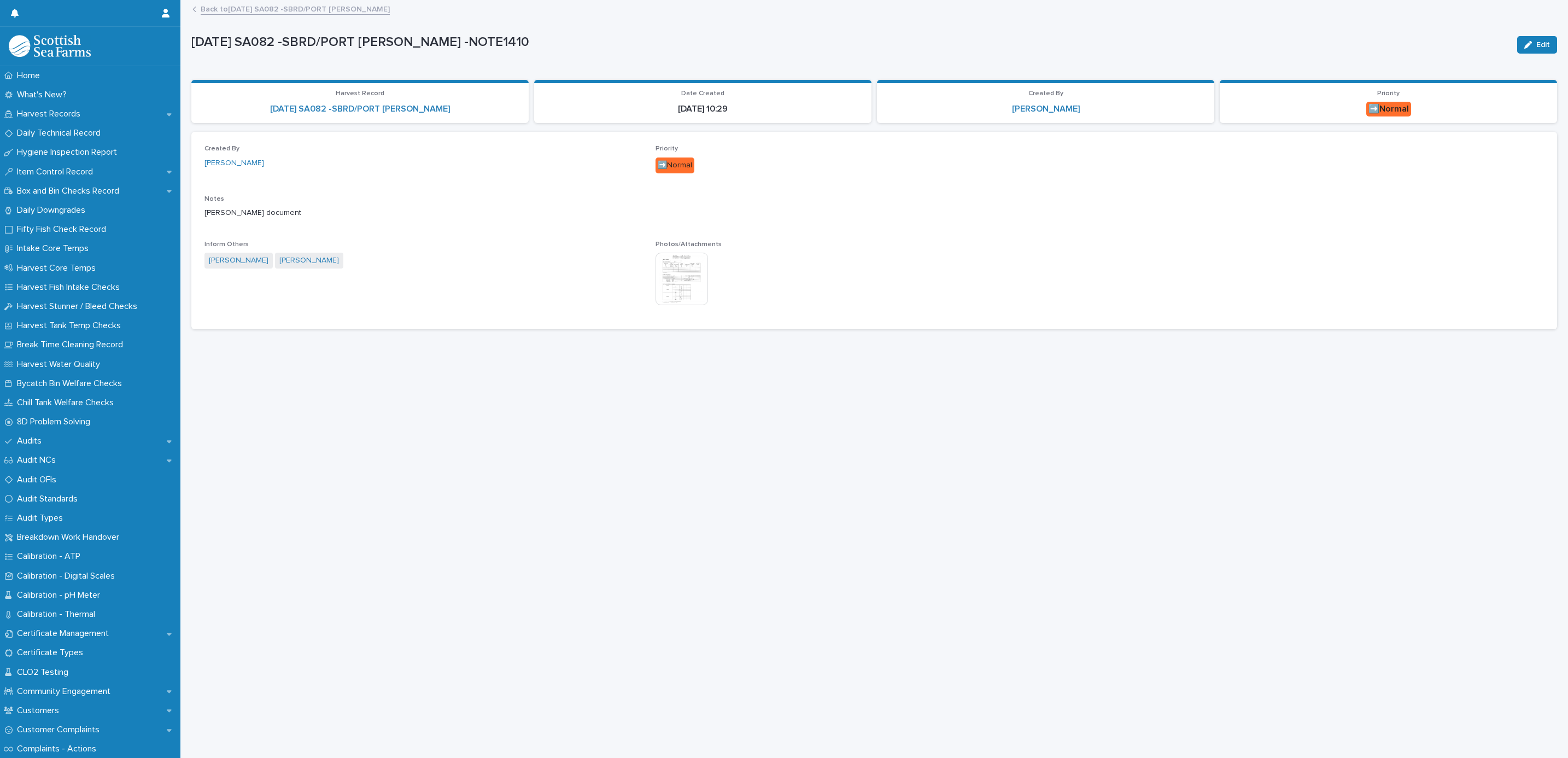
click at [269, 11] on link "Back to [DATE] SA082 -SBRD/PORT [PERSON_NAME]" at bounding box center [295, 8] width 189 height 13
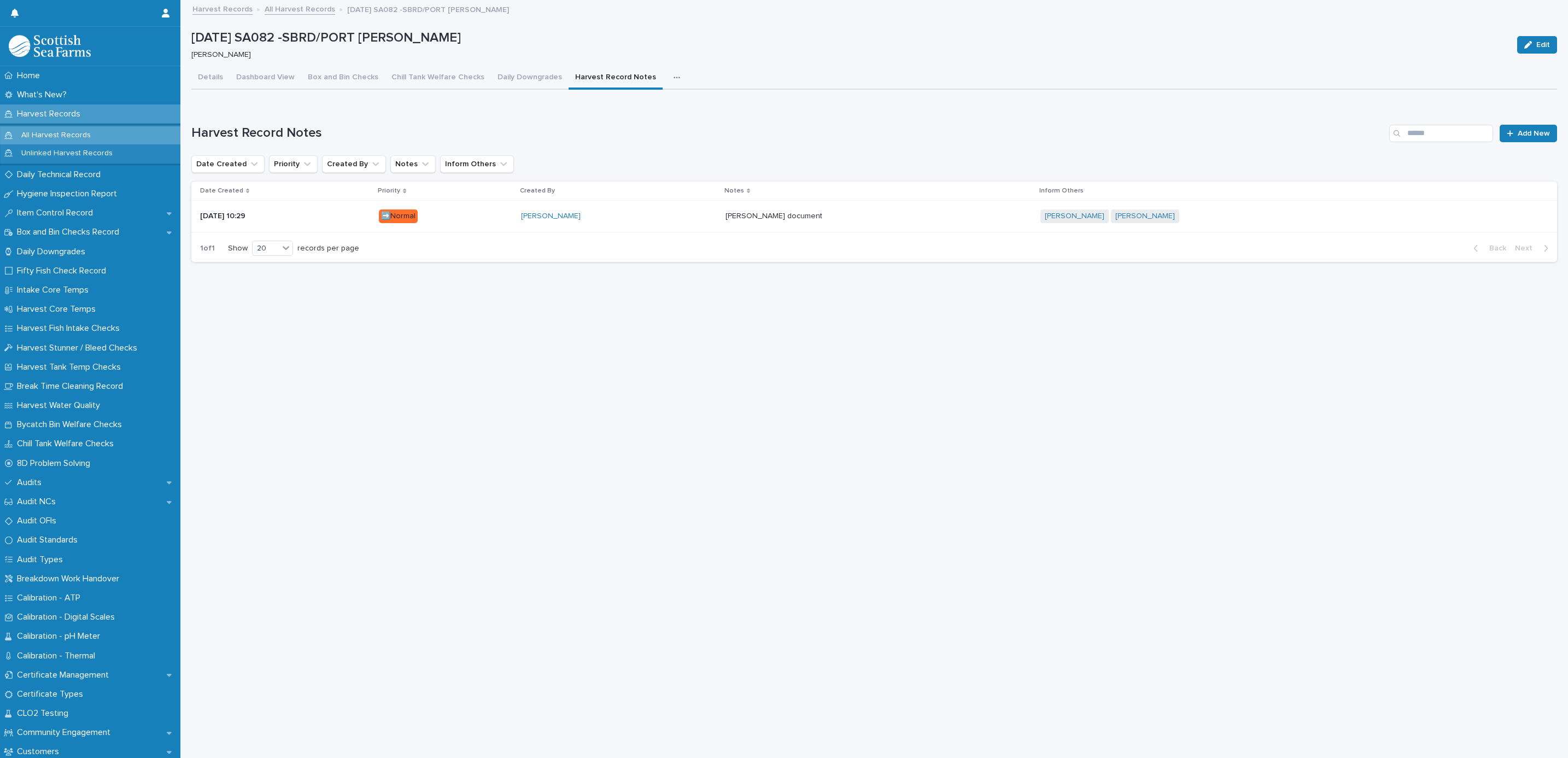
click at [291, 8] on link "All Harvest Records" at bounding box center [299, 8] width 71 height 13
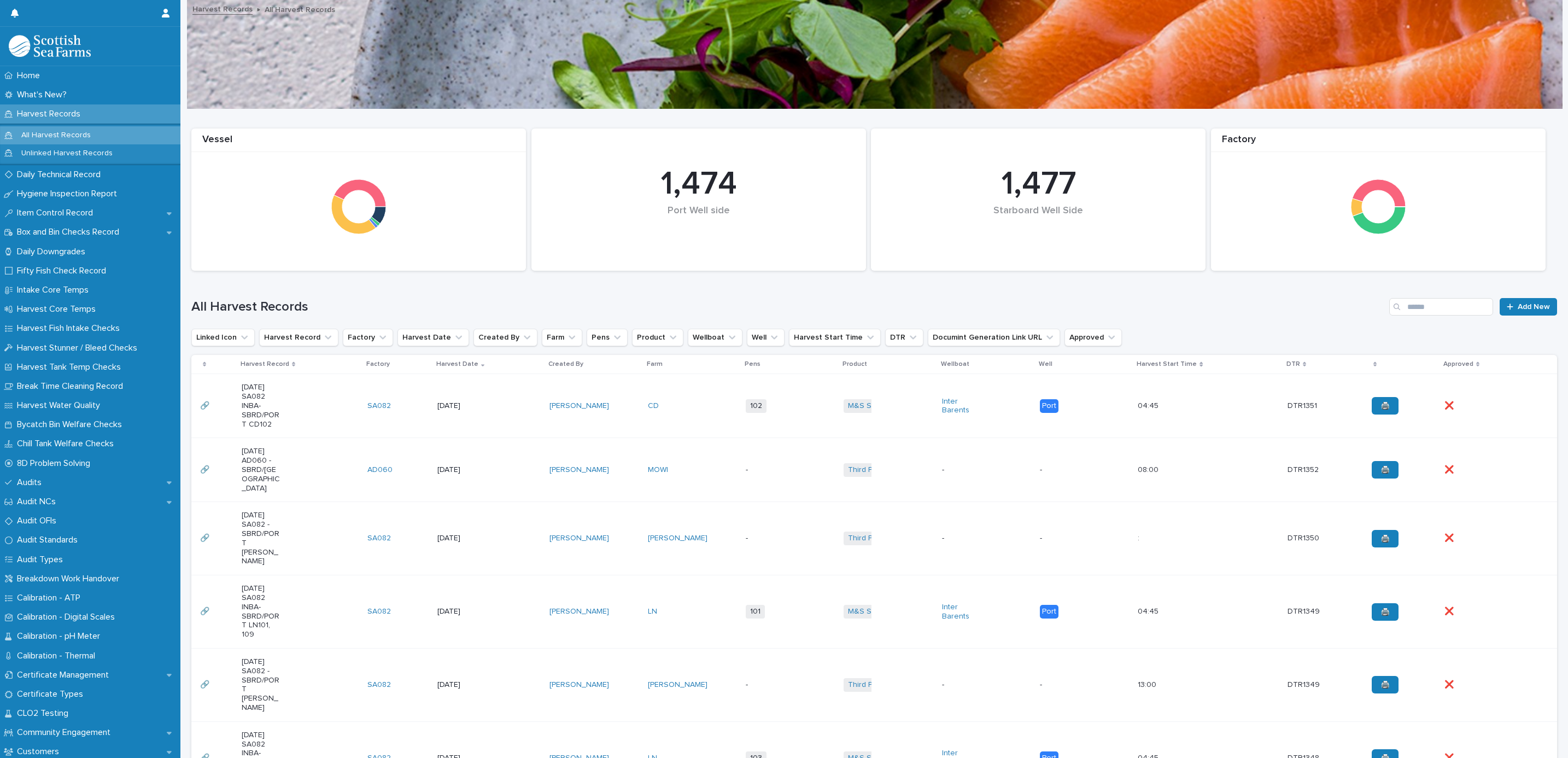
scroll to position [410, 0]
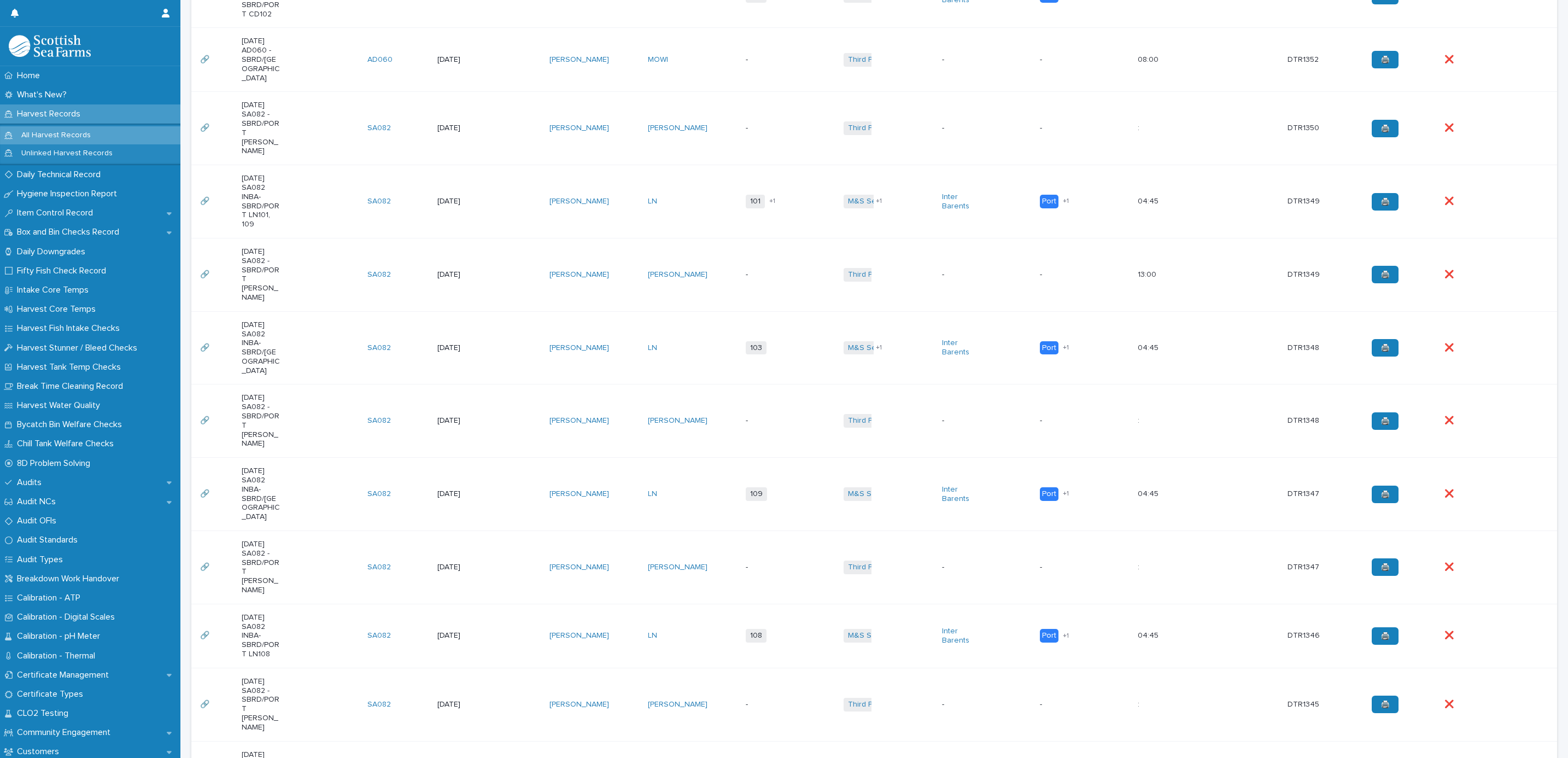
click at [742, 384] on td "-" at bounding box center [790, 421] width 98 height 73
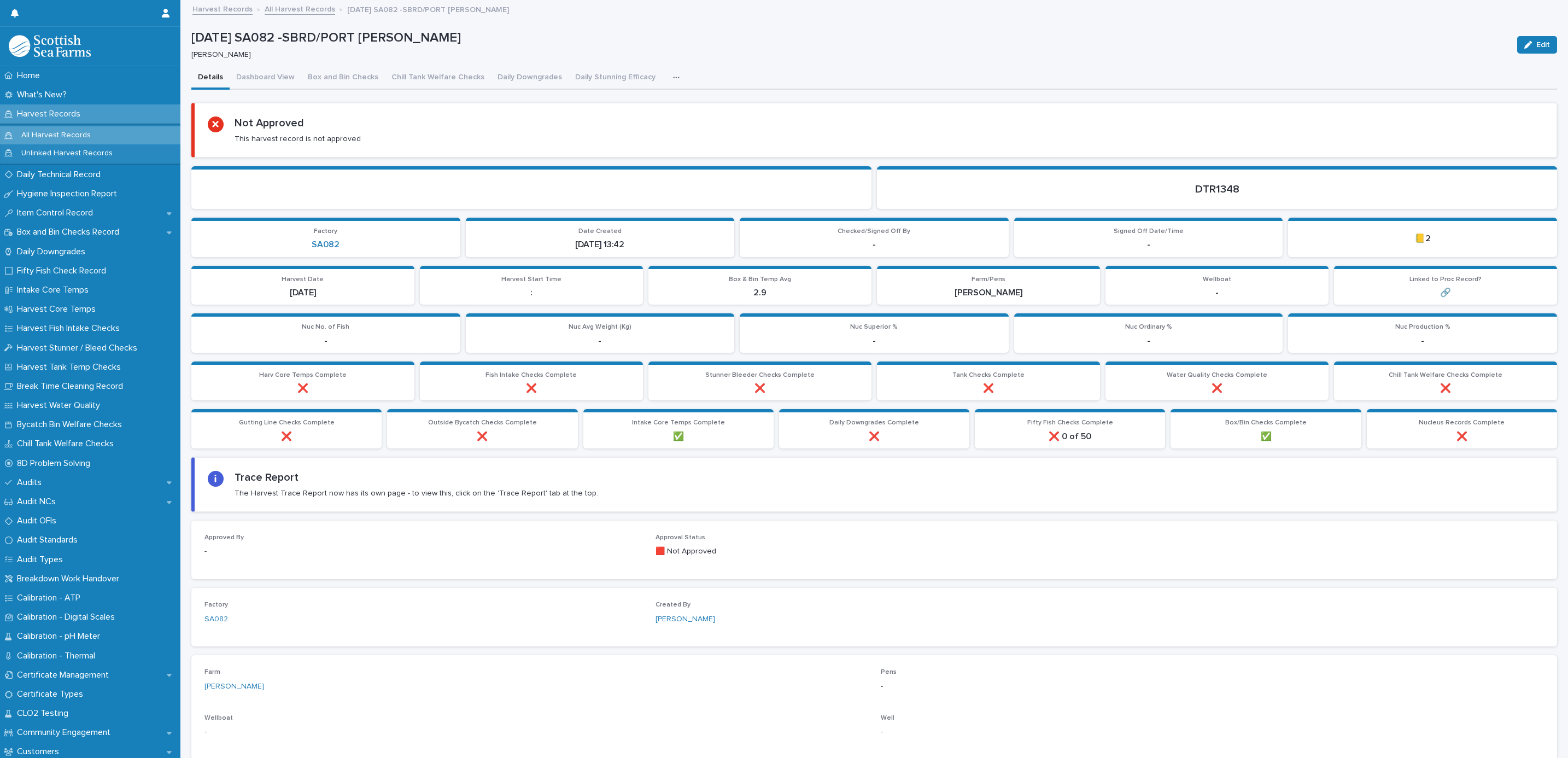
click at [673, 77] on icon "button" at bounding box center [676, 77] width 6 height 2
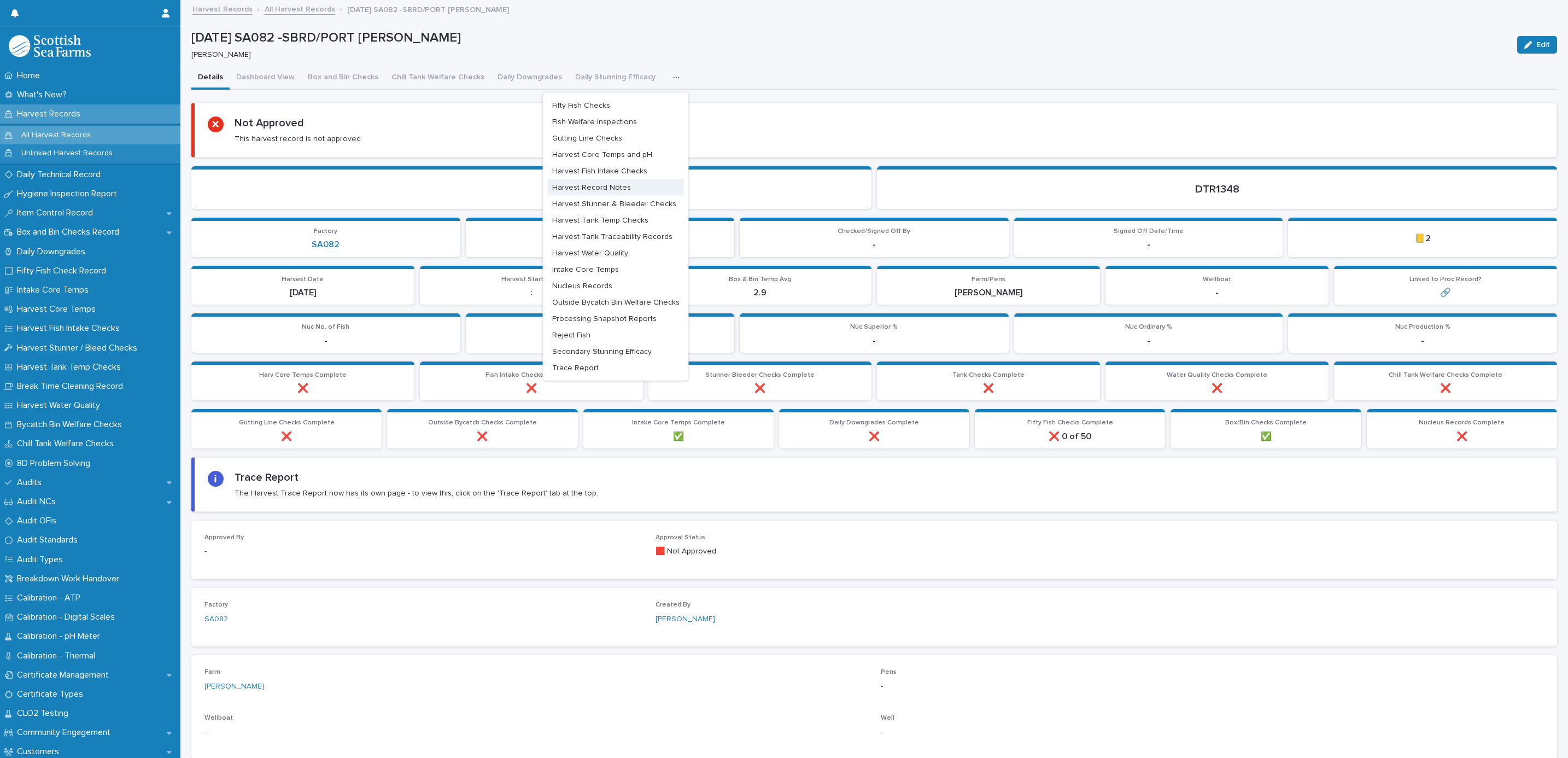
click at [572, 182] on button "Harvest Record Notes" at bounding box center [616, 187] width 136 height 16
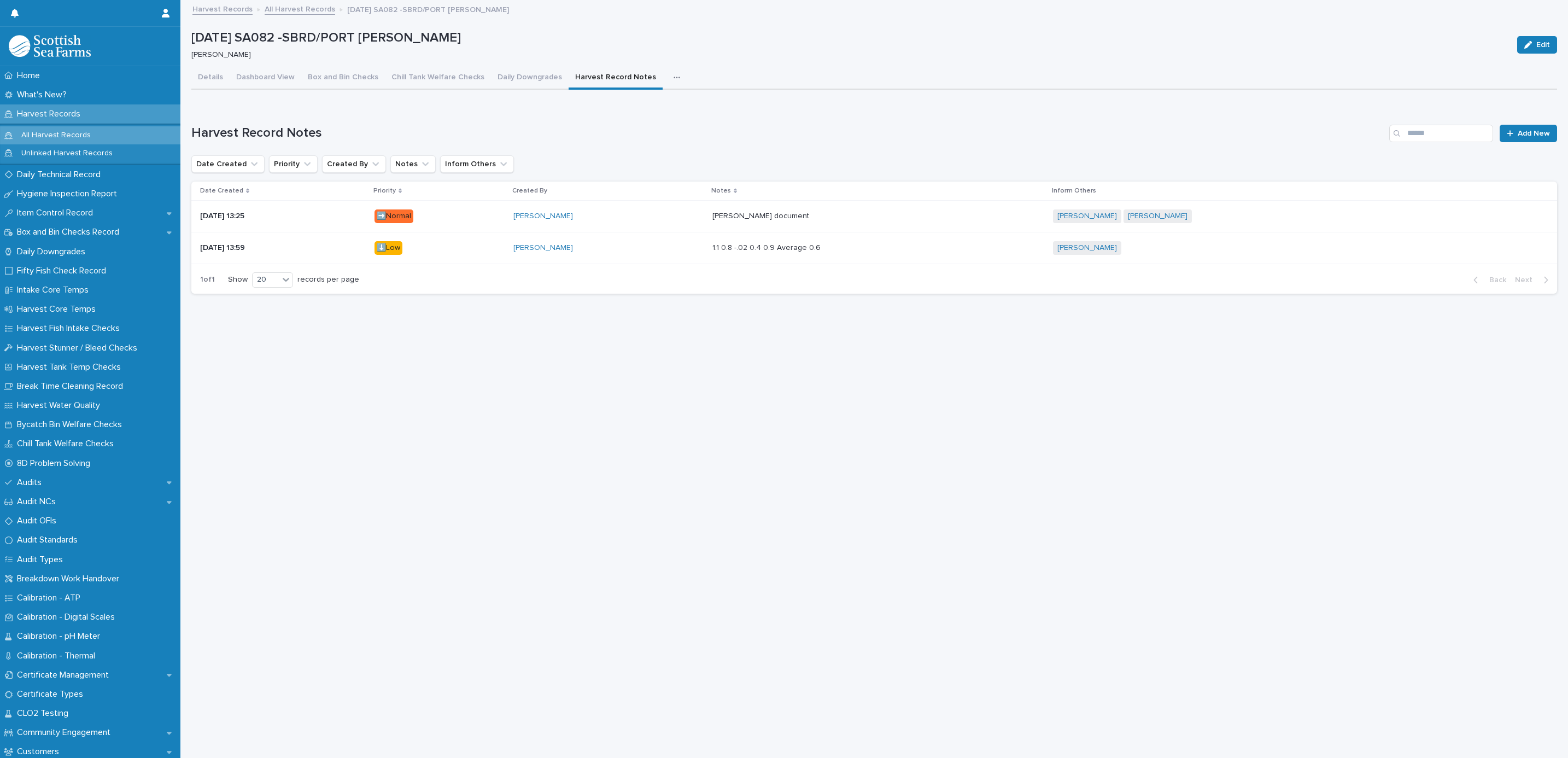
click at [947, 211] on p at bounding box center [878, 216] width 332 height 9
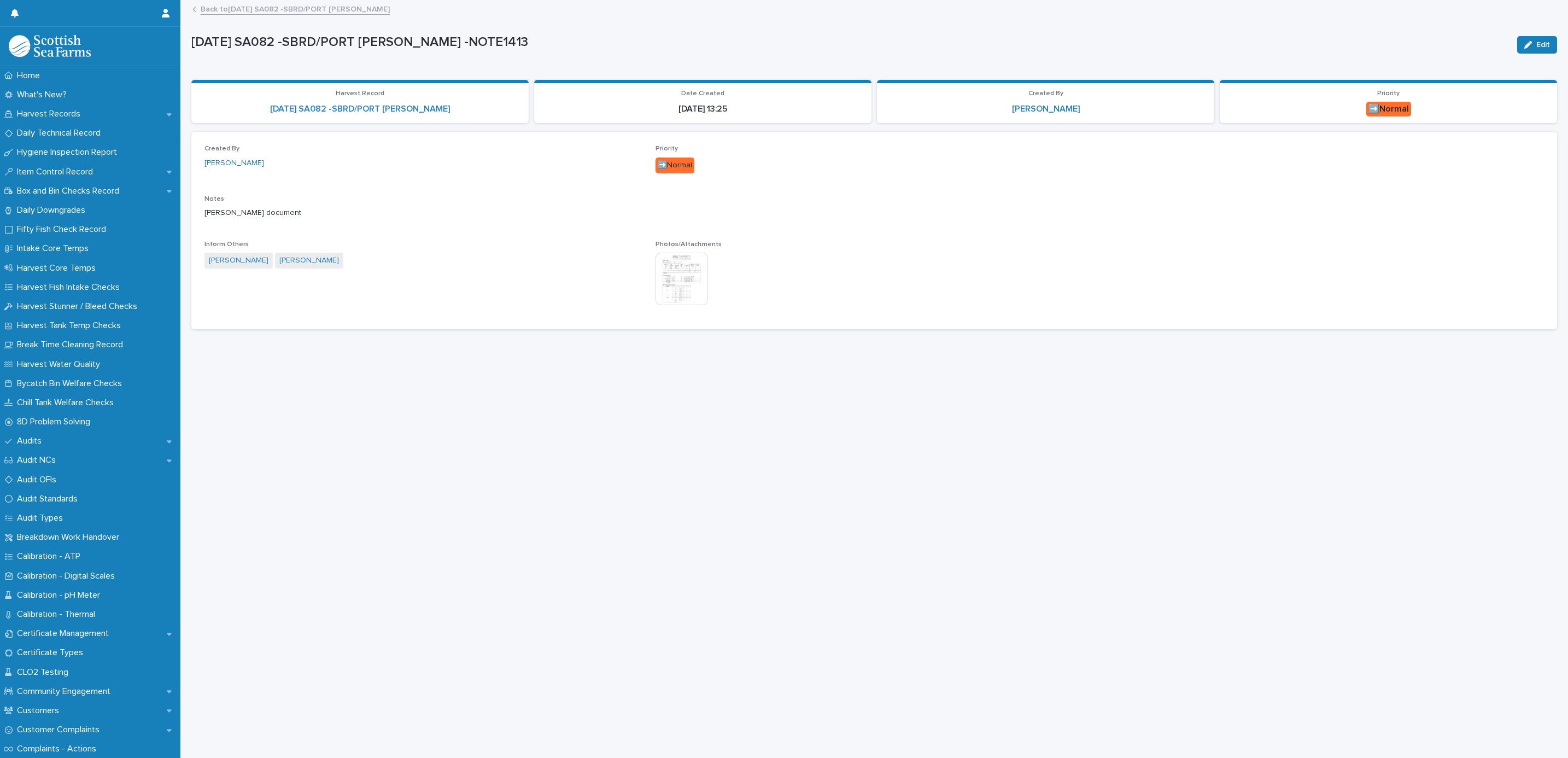
click at [622, 287] on span "Inform Others [PERSON_NAME] [PERSON_NAME]" at bounding box center [423, 279] width 438 height 75
click at [665, 286] on img at bounding box center [682, 279] width 53 height 53
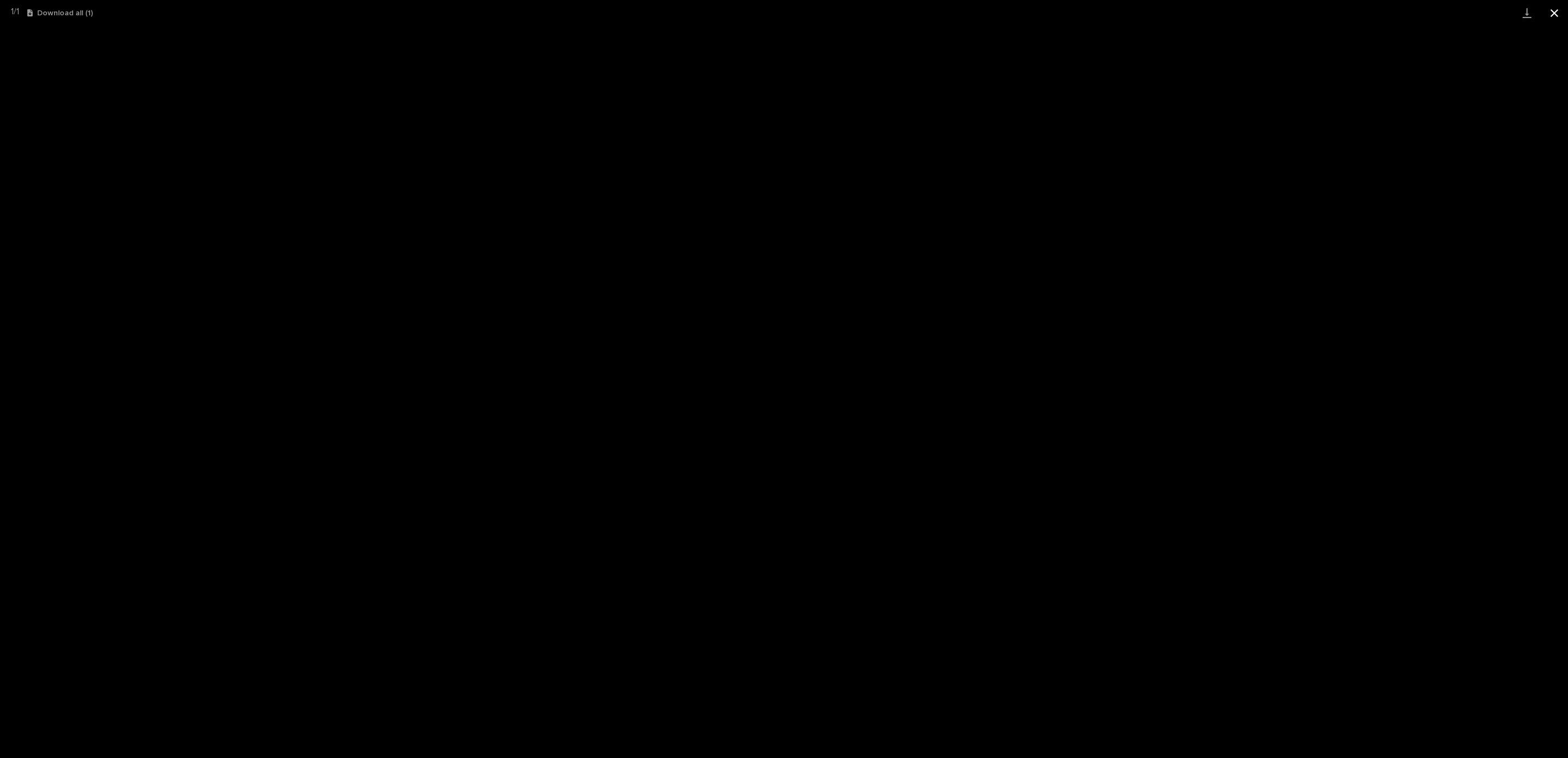
click at [1556, 4] on button "Close gallery" at bounding box center [1555, 13] width 28 height 26
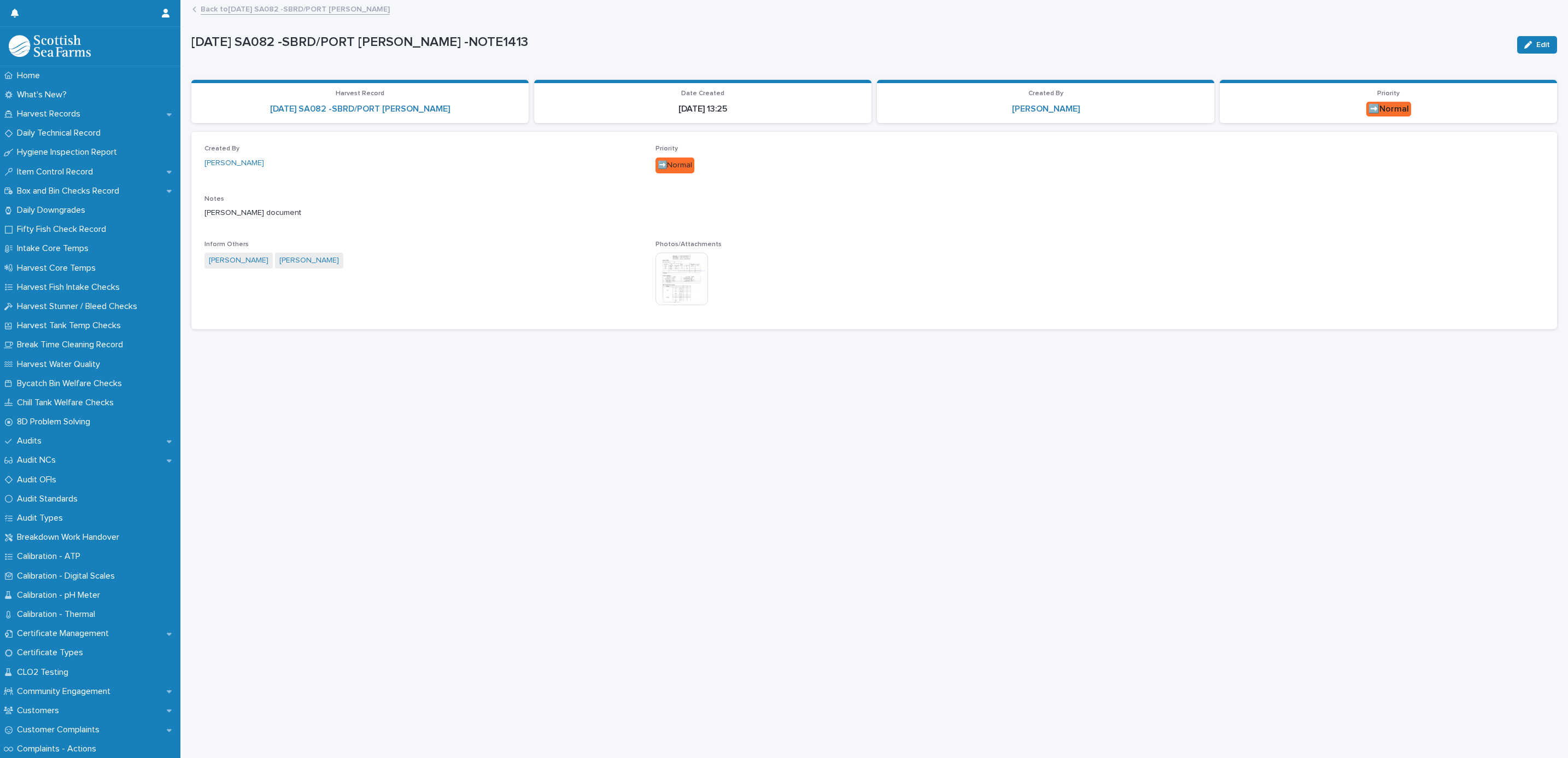
click at [289, 1] on div "[DATE] SA082 -SBRD/PORT [PERSON_NAME] -NOTE1413 Edit [DATE] SA082 -SBRD/PORT [P…" at bounding box center [874, 169] width 1366 height 337
click at [289, 8] on link "Back to [DATE] SA082 -SBRD/PORT [PERSON_NAME]" at bounding box center [295, 8] width 189 height 13
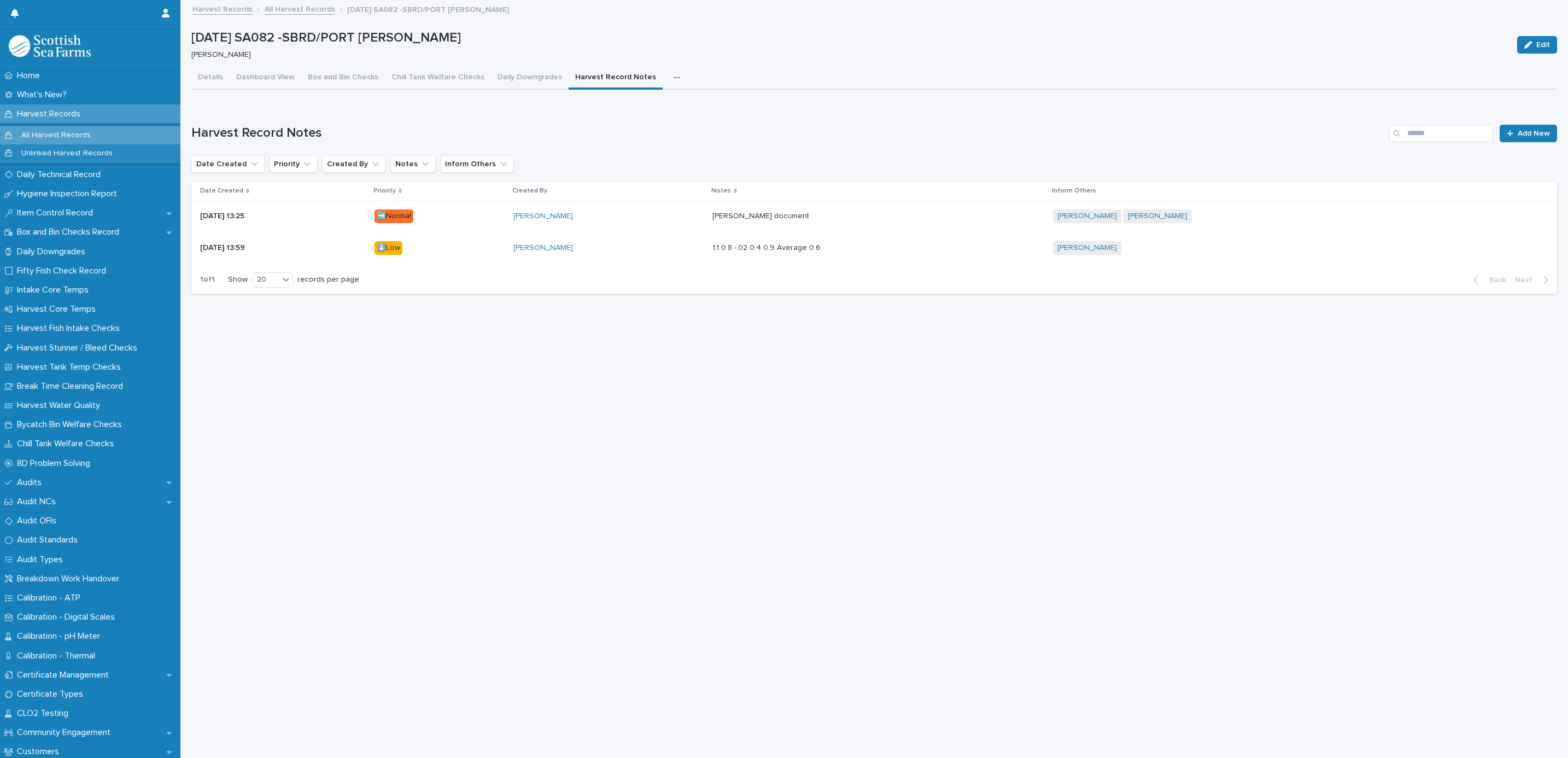
click at [294, 12] on link "All Harvest Records" at bounding box center [299, 8] width 71 height 13
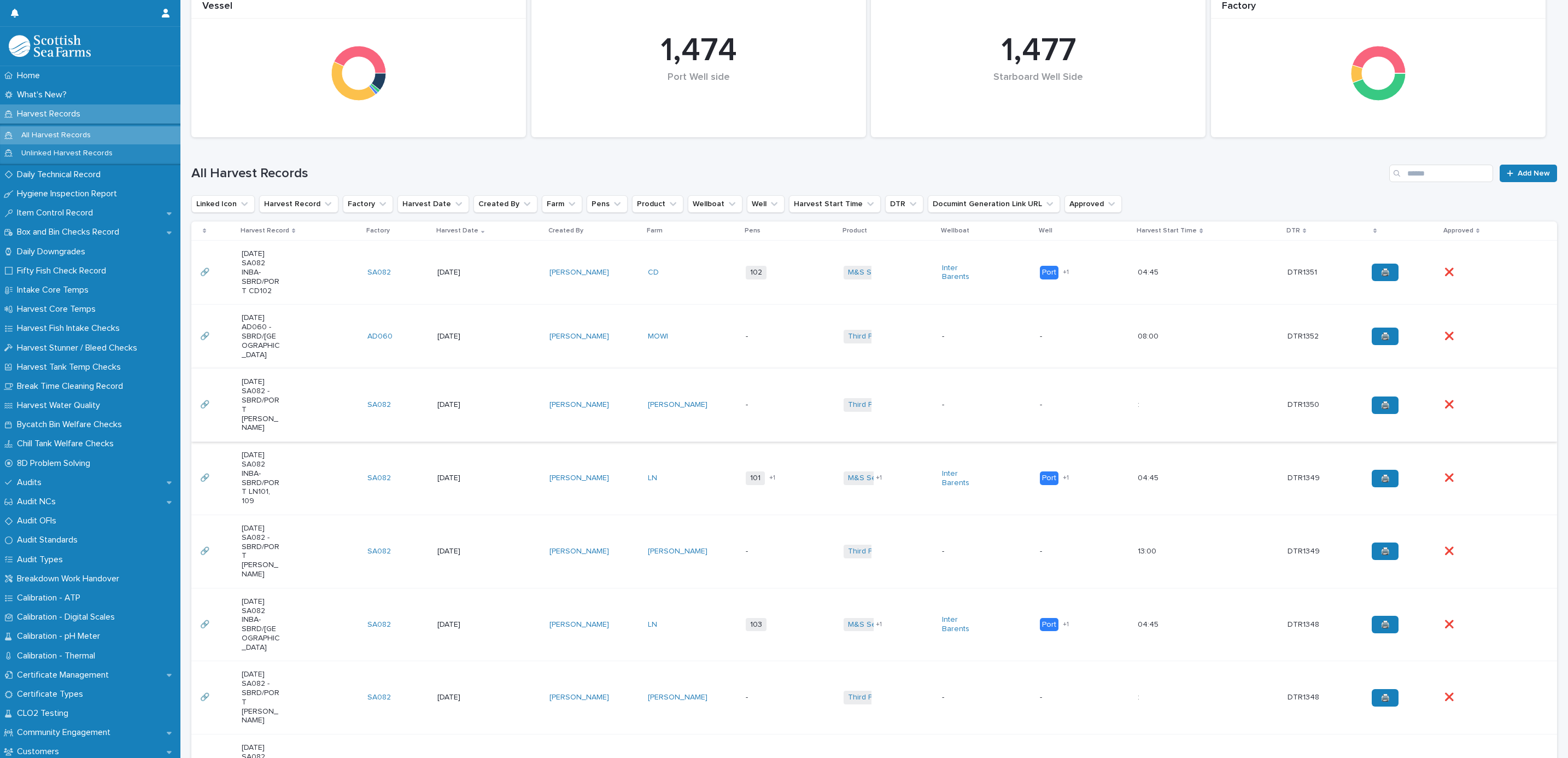
scroll to position [164, 0]
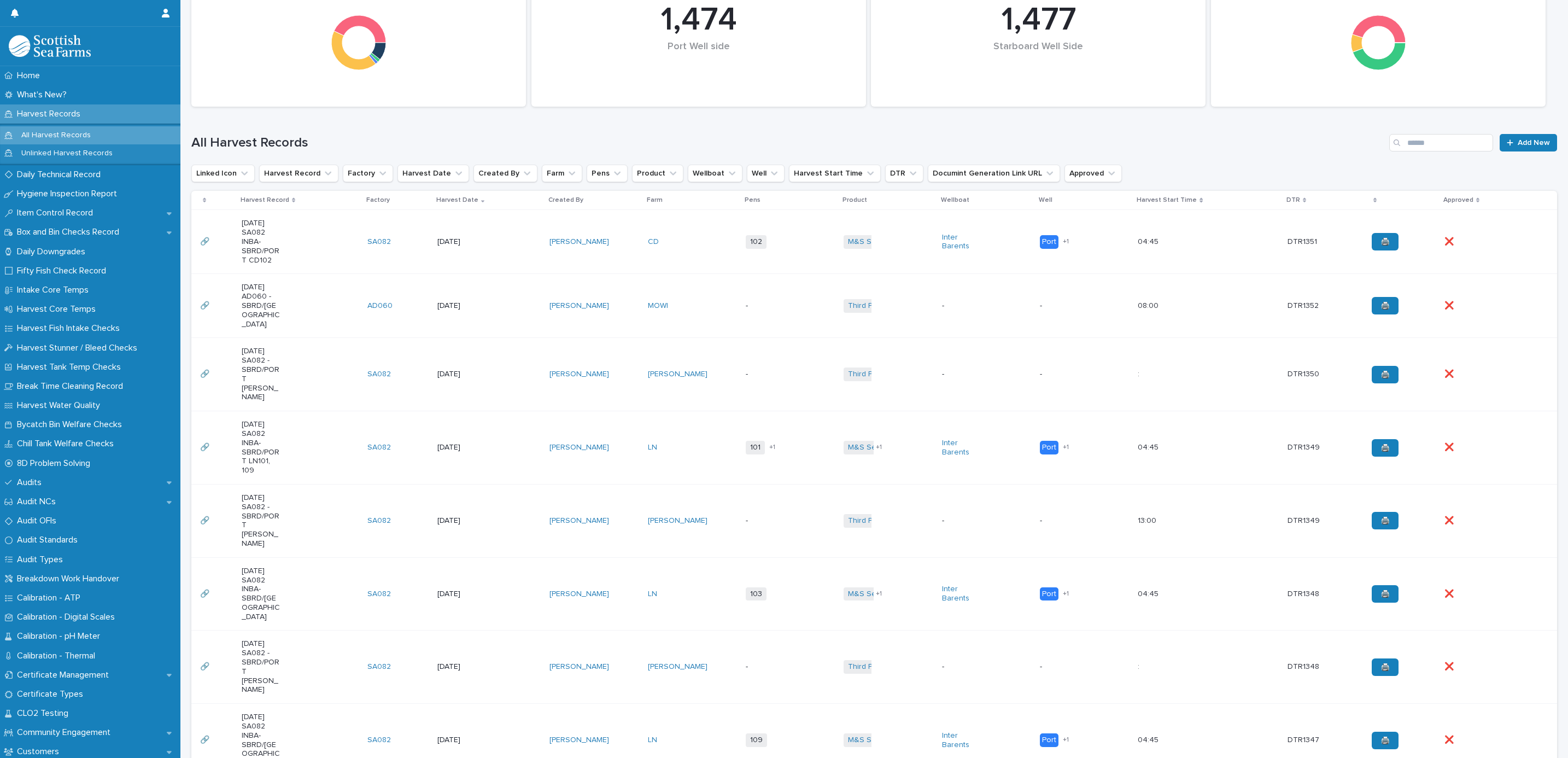
click at [763, 484] on td "-" at bounding box center [790, 521] width 98 height 73
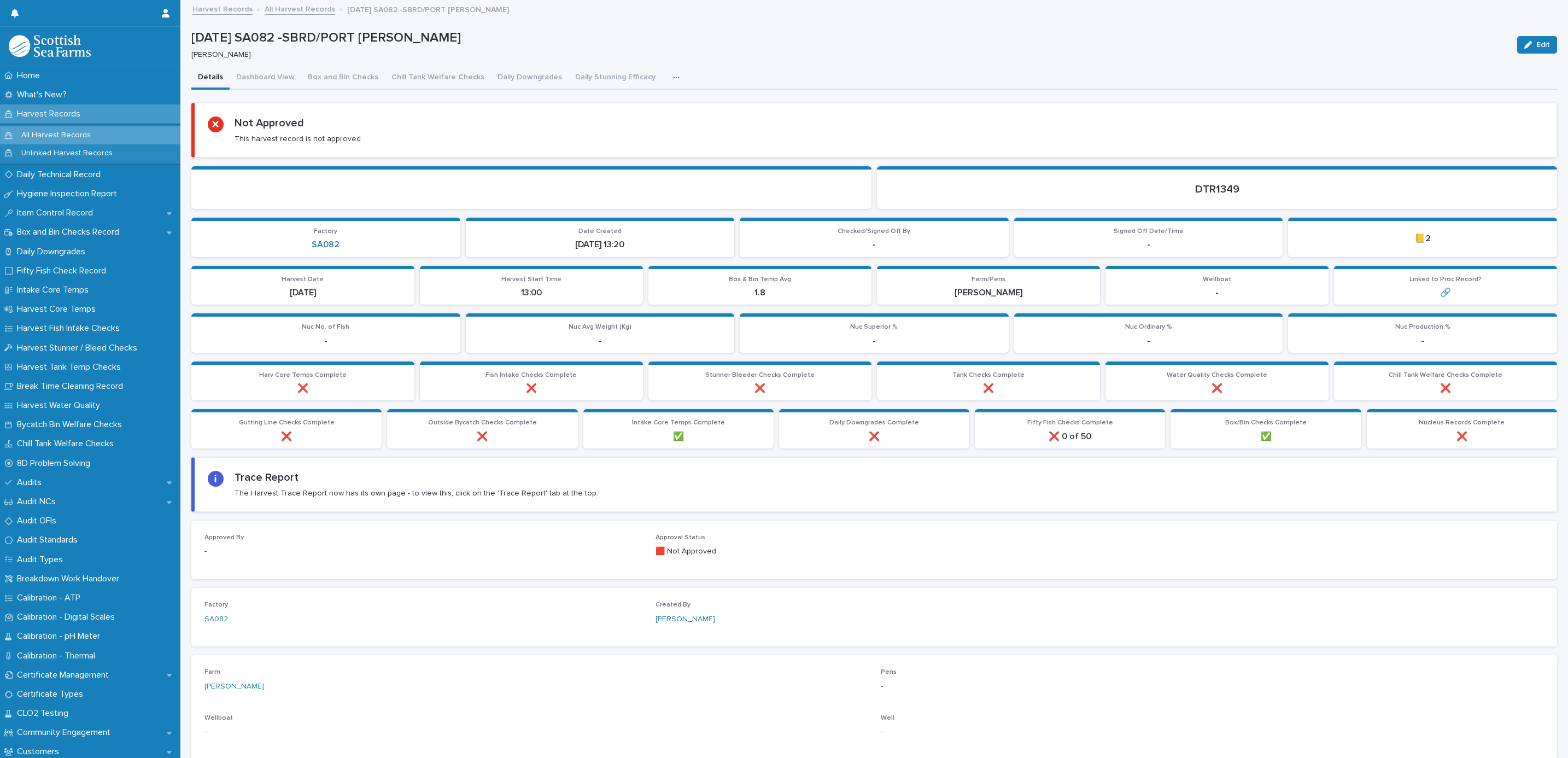
click at [673, 75] on icon "button" at bounding box center [676, 77] width 6 height 8
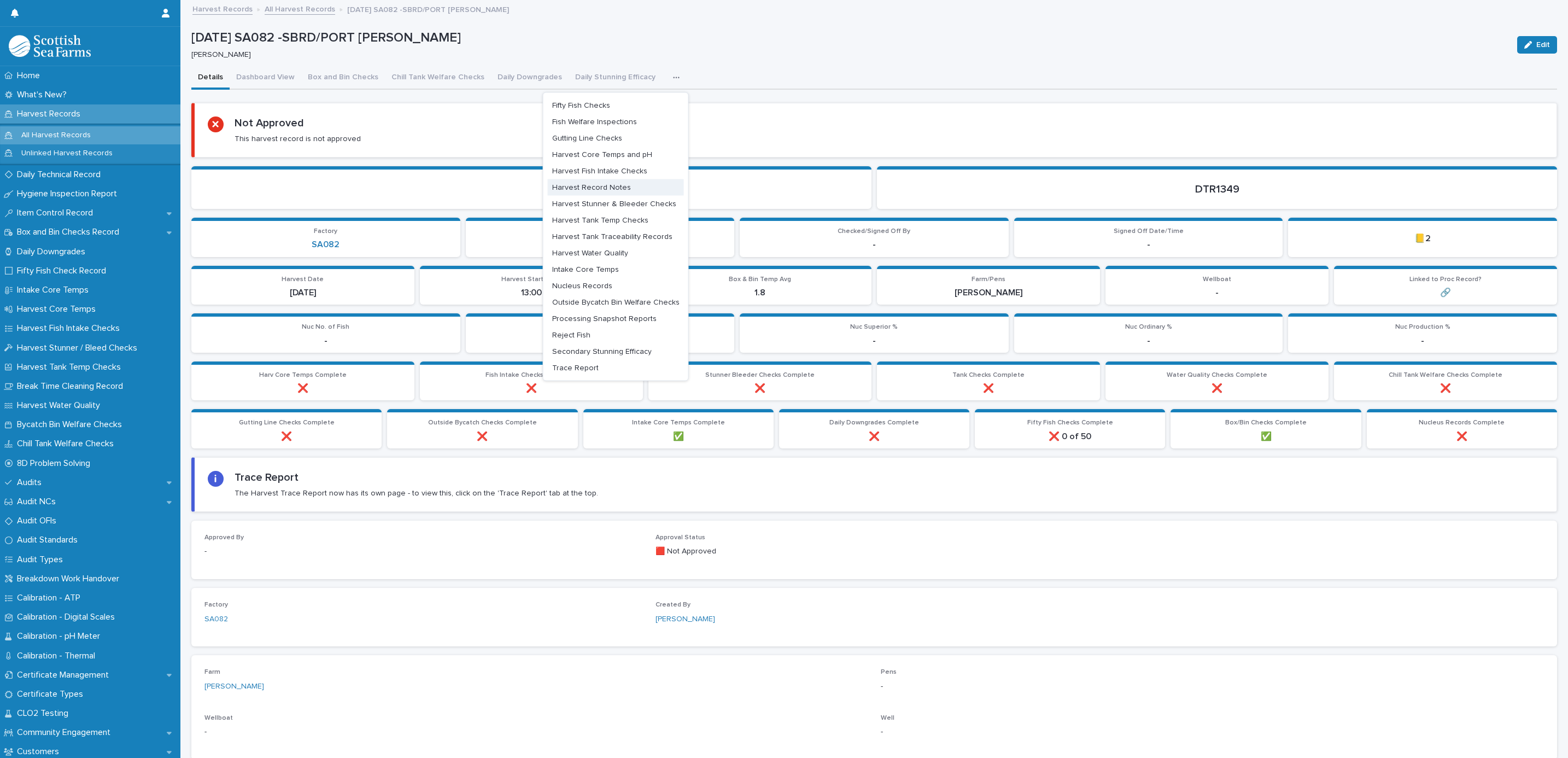
click at [573, 187] on span "Harvest Record Notes" at bounding box center [591, 186] width 79 height 8
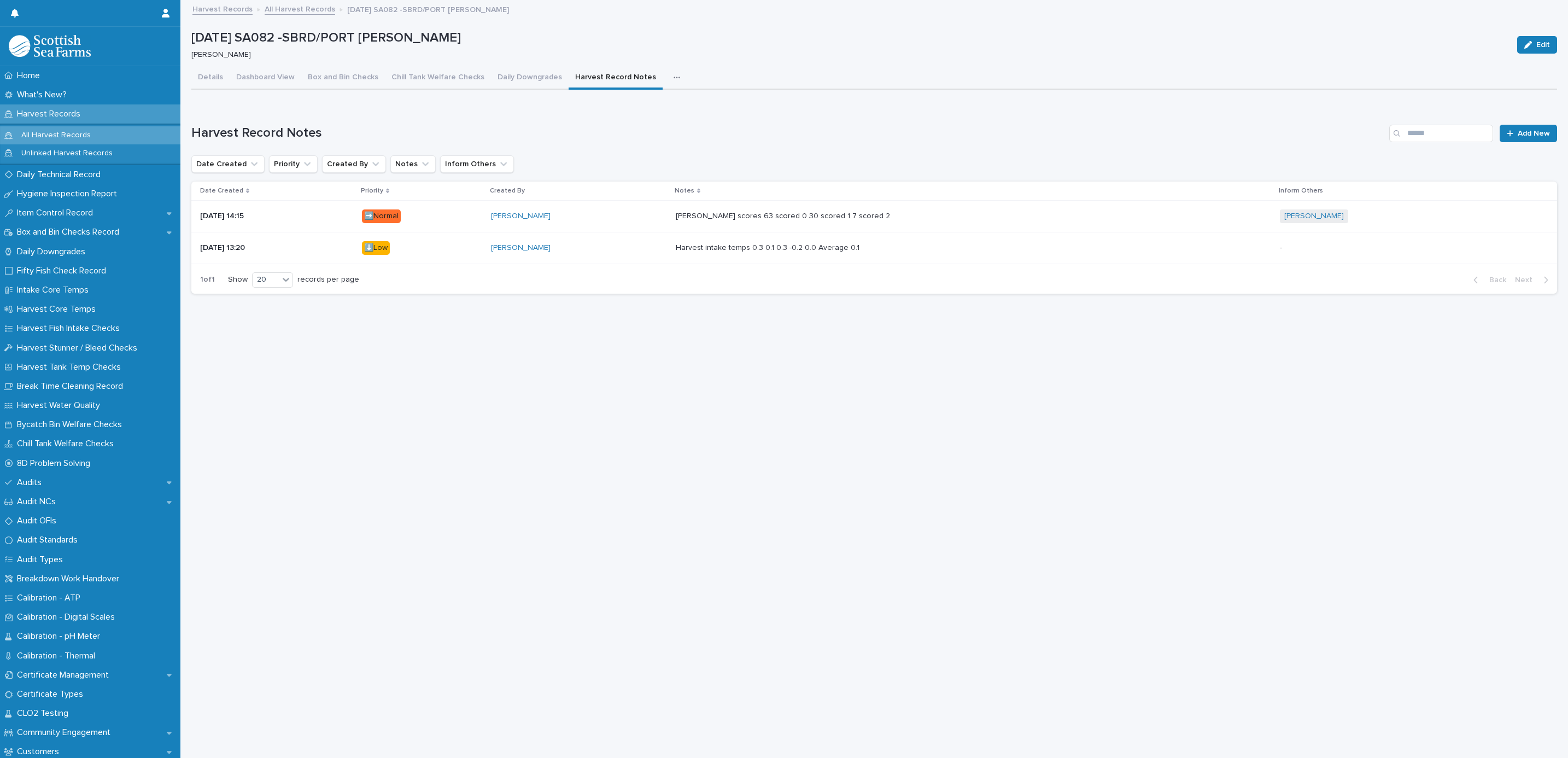
click at [1527, 142] on div "Harvest Record Notes Add New Date Created Priority Created By Notes Inform Othe…" at bounding box center [874, 209] width 1366 height 169
click at [1521, 133] on span "Add New" at bounding box center [1534, 134] width 32 height 8
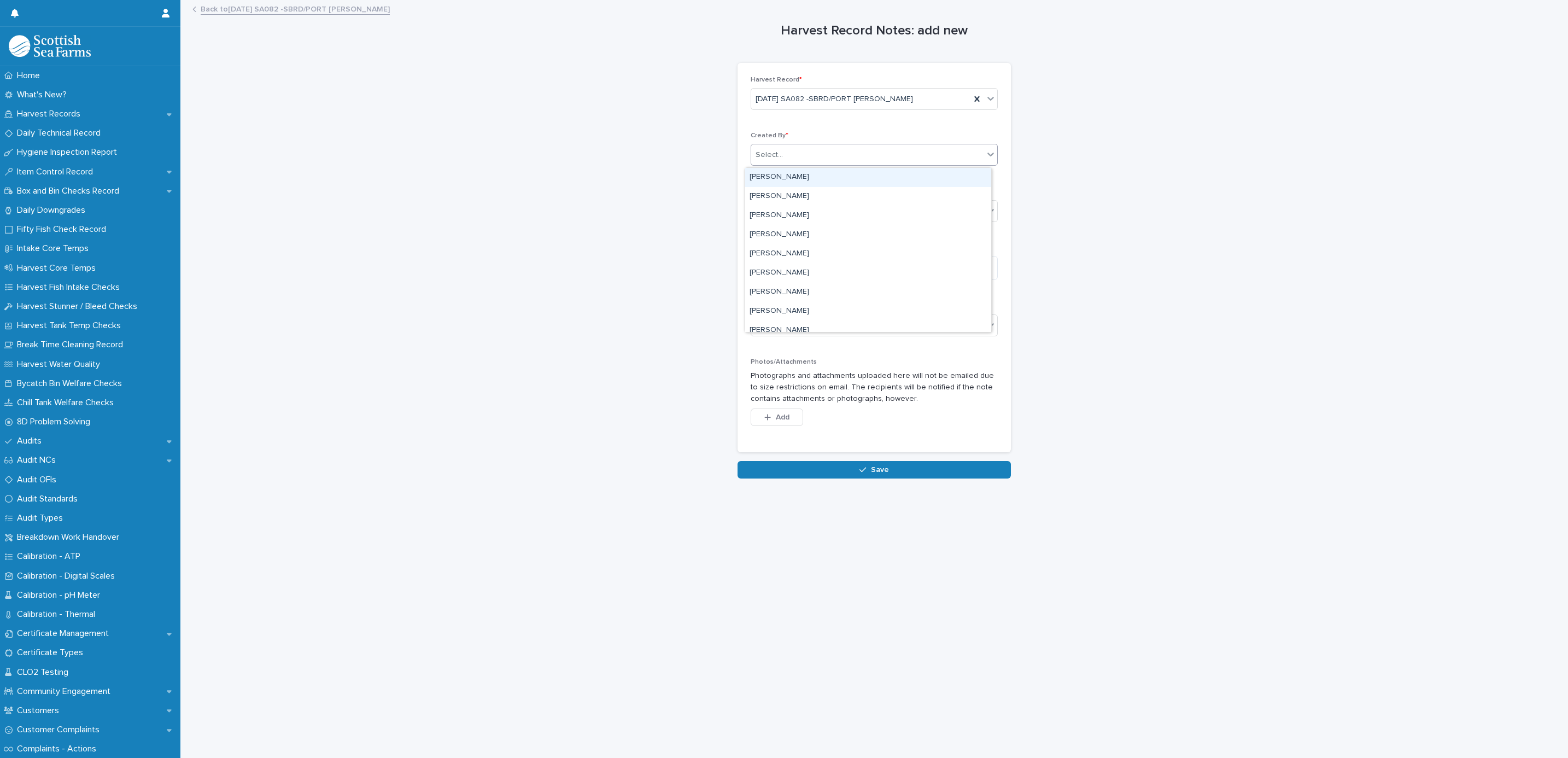
click at [772, 148] on div "Select..." at bounding box center [867, 155] width 232 height 18
type input "******"
click at [767, 176] on div "[PERSON_NAME]" at bounding box center [868, 177] width 246 height 19
click at [772, 207] on div "Select..." at bounding box center [769, 211] width 28 height 12
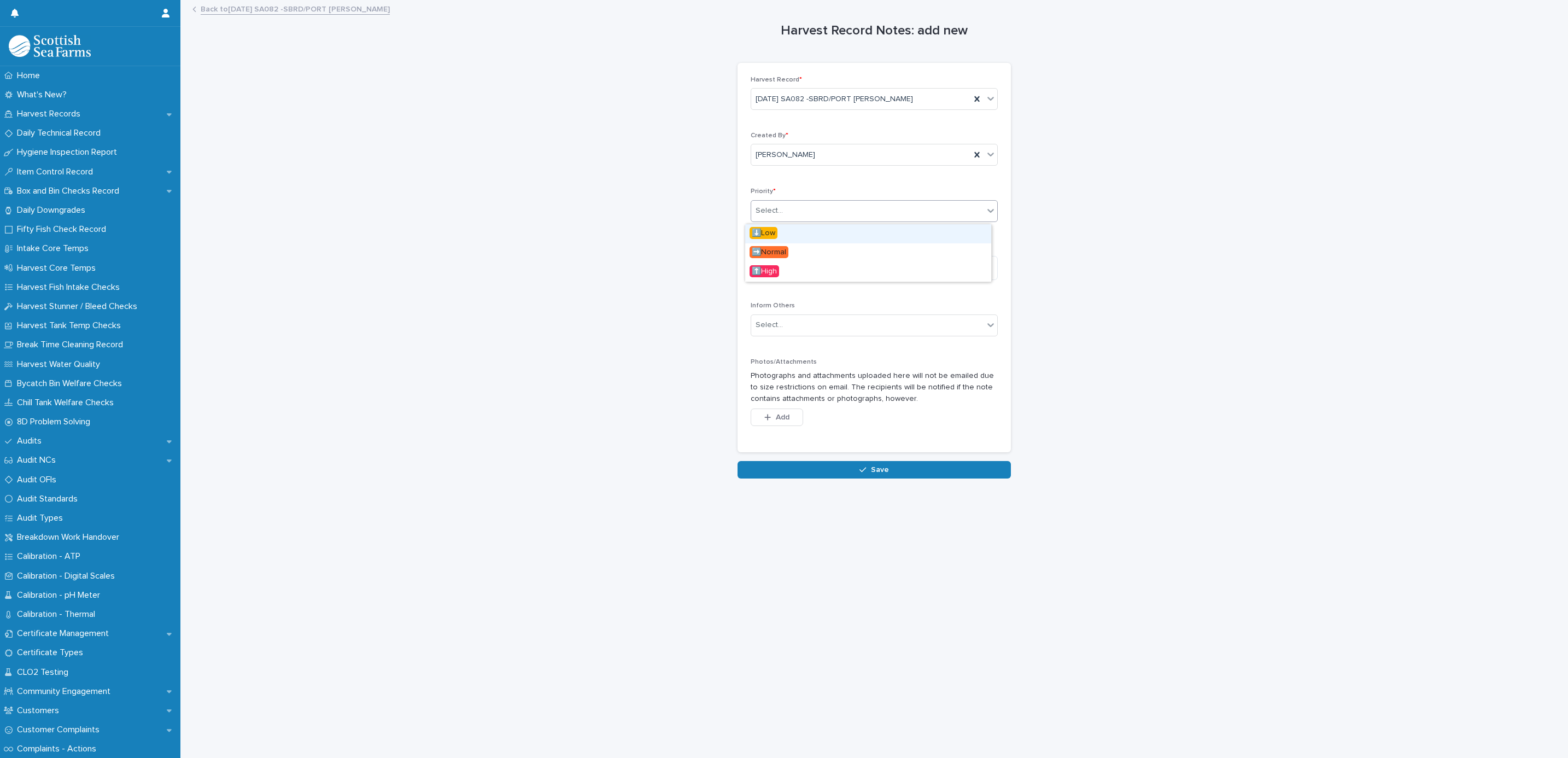
click at [771, 231] on span "⬇️Low" at bounding box center [763, 232] width 28 height 12
click at [776, 418] on span "Add" at bounding box center [782, 417] width 13 height 8
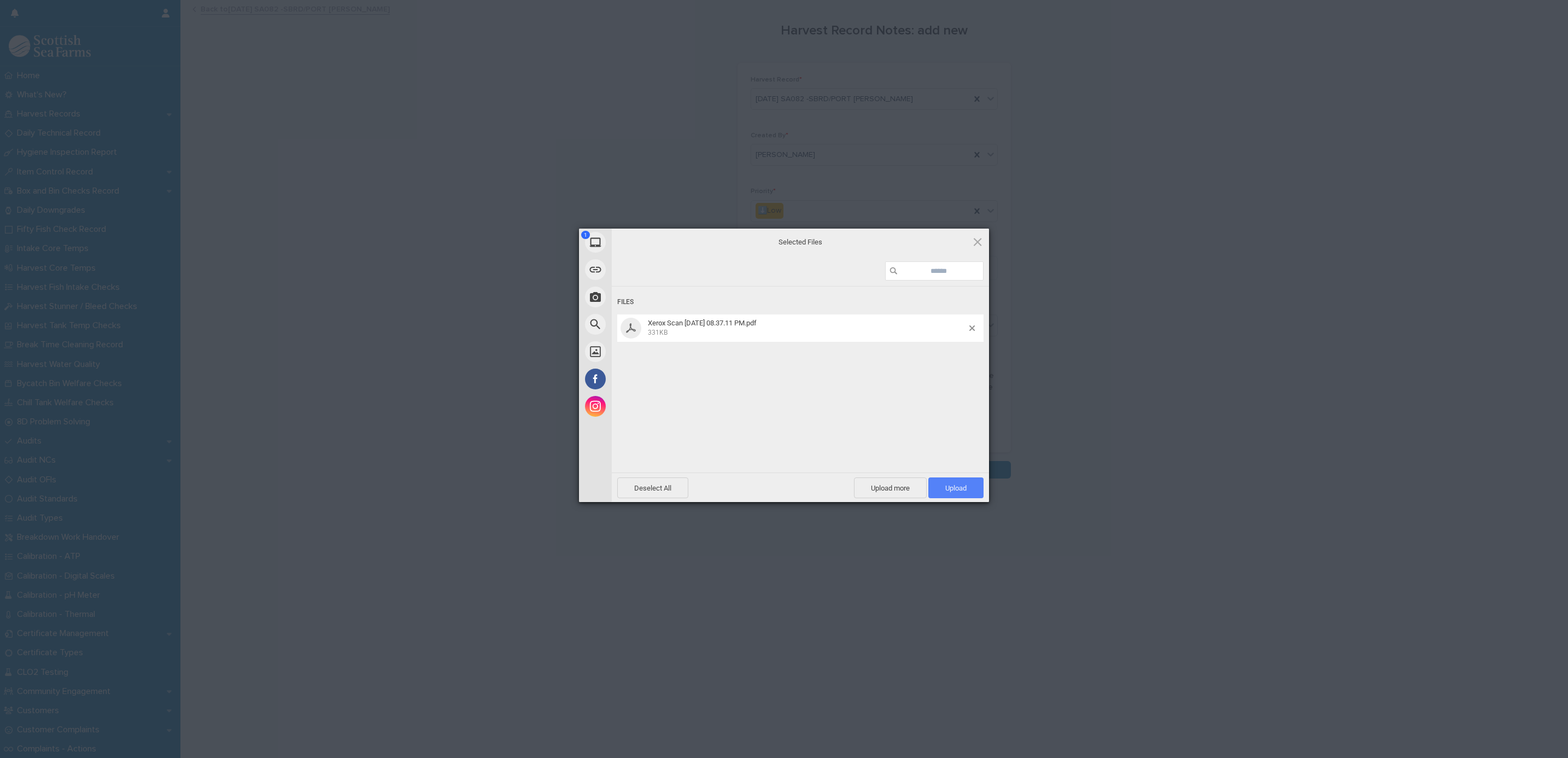
click at [970, 482] on span "Upload 1" at bounding box center [956, 487] width 56 height 21
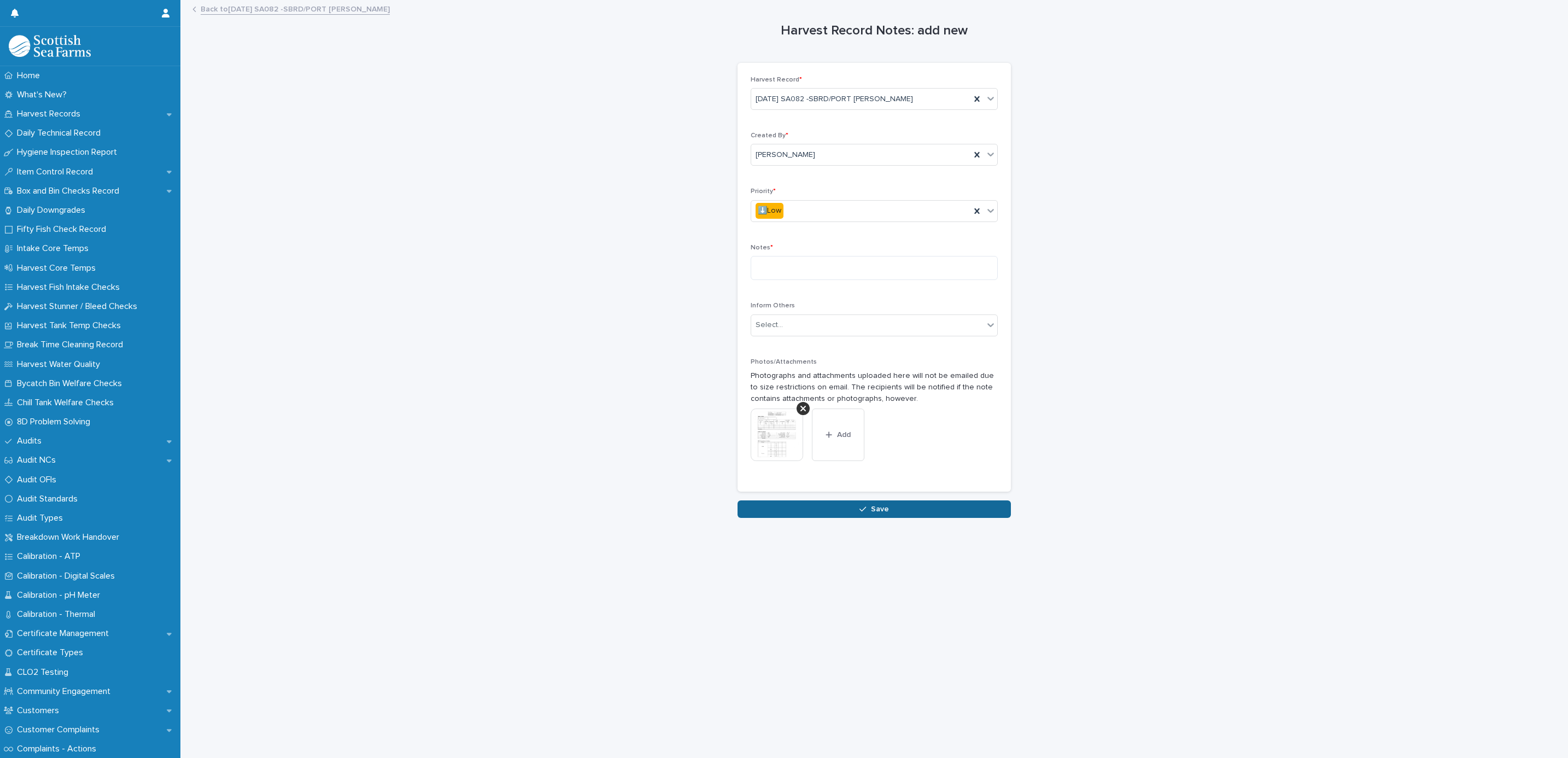
click at [871, 507] on span "Save" at bounding box center [880, 509] width 18 height 8
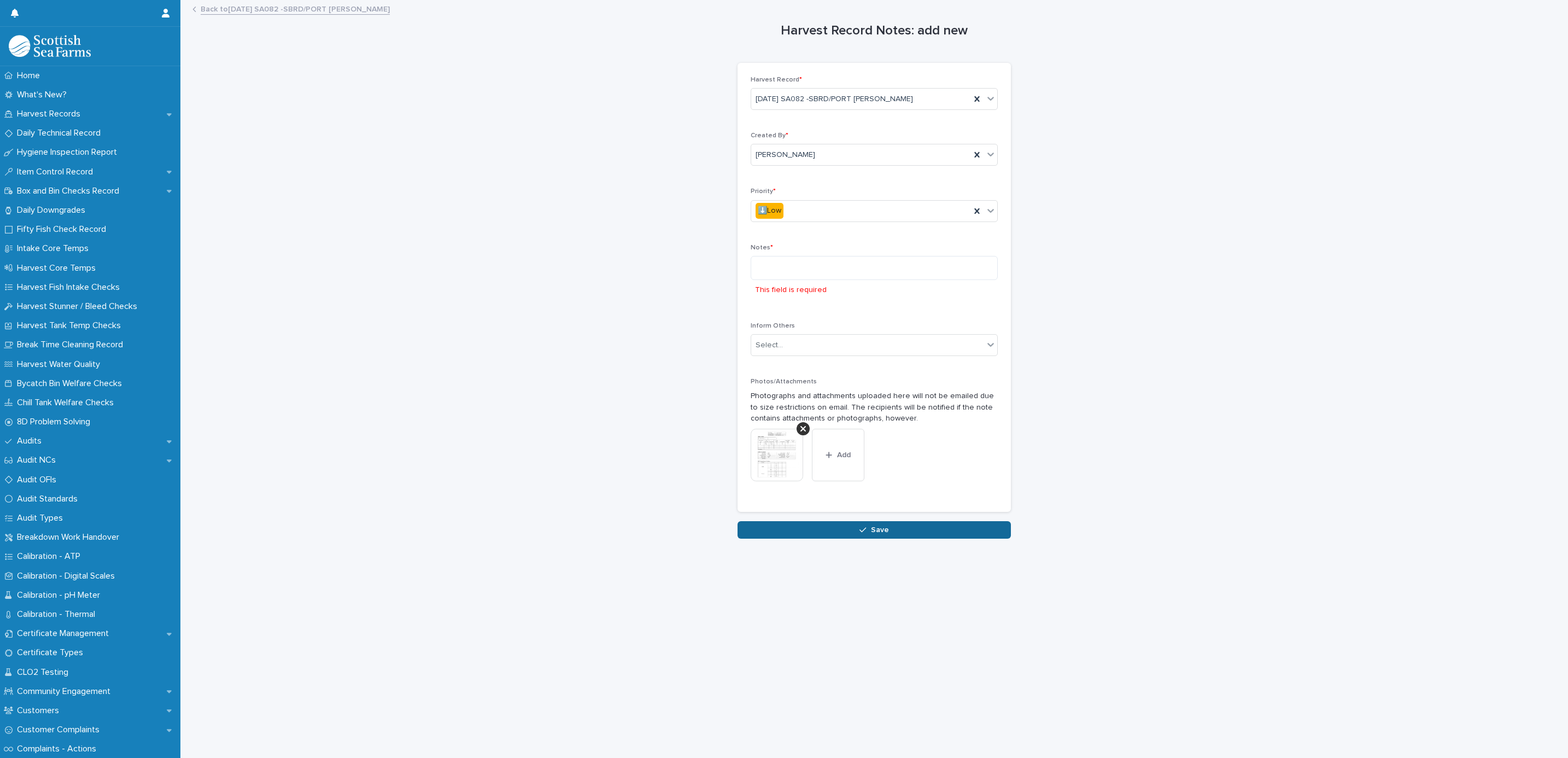
scroll to position [12, 0]
click at [795, 336] on div "Select..." at bounding box center [867, 345] width 232 height 18
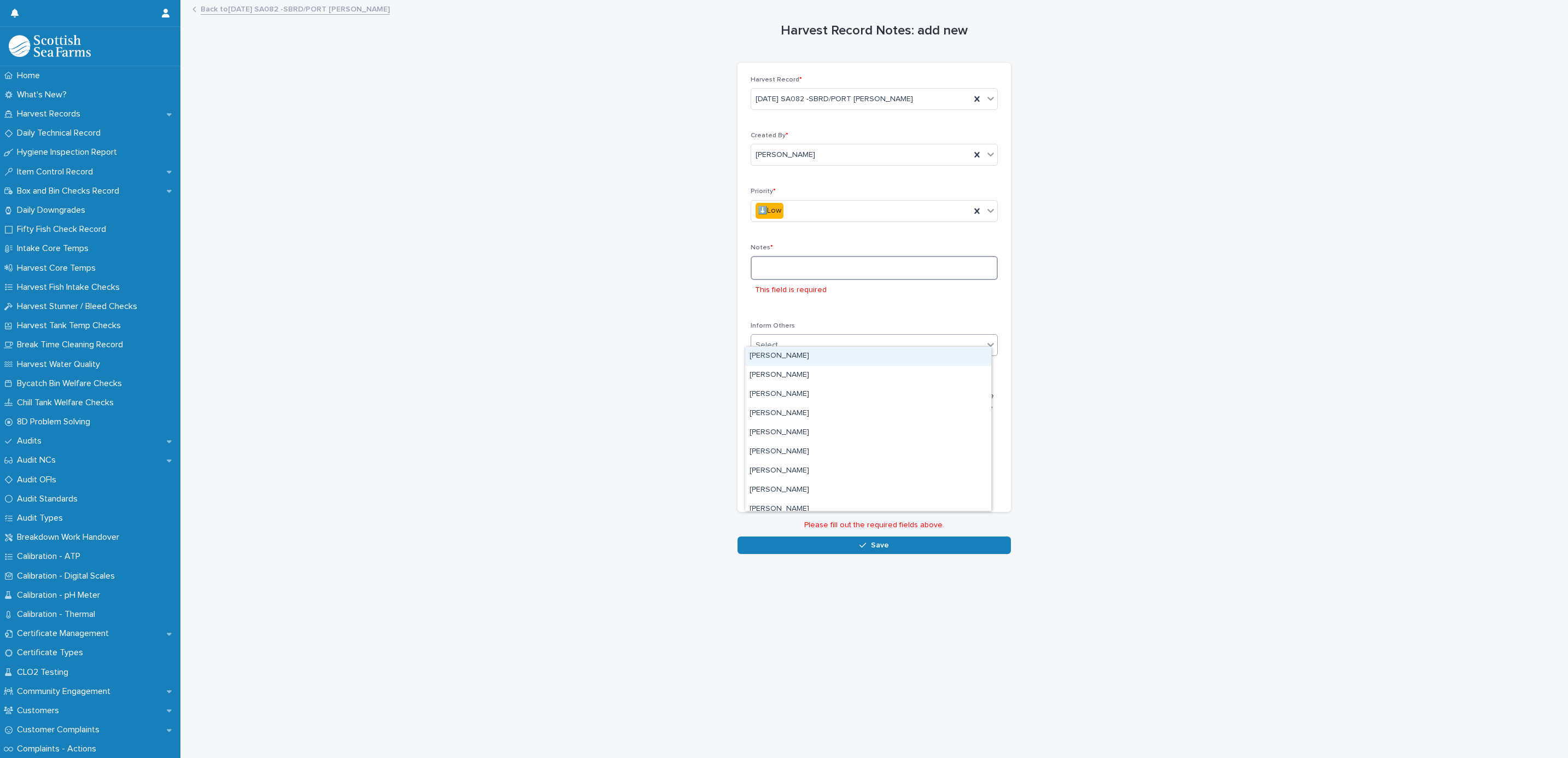
click at [805, 256] on textarea at bounding box center [874, 268] width 247 height 24
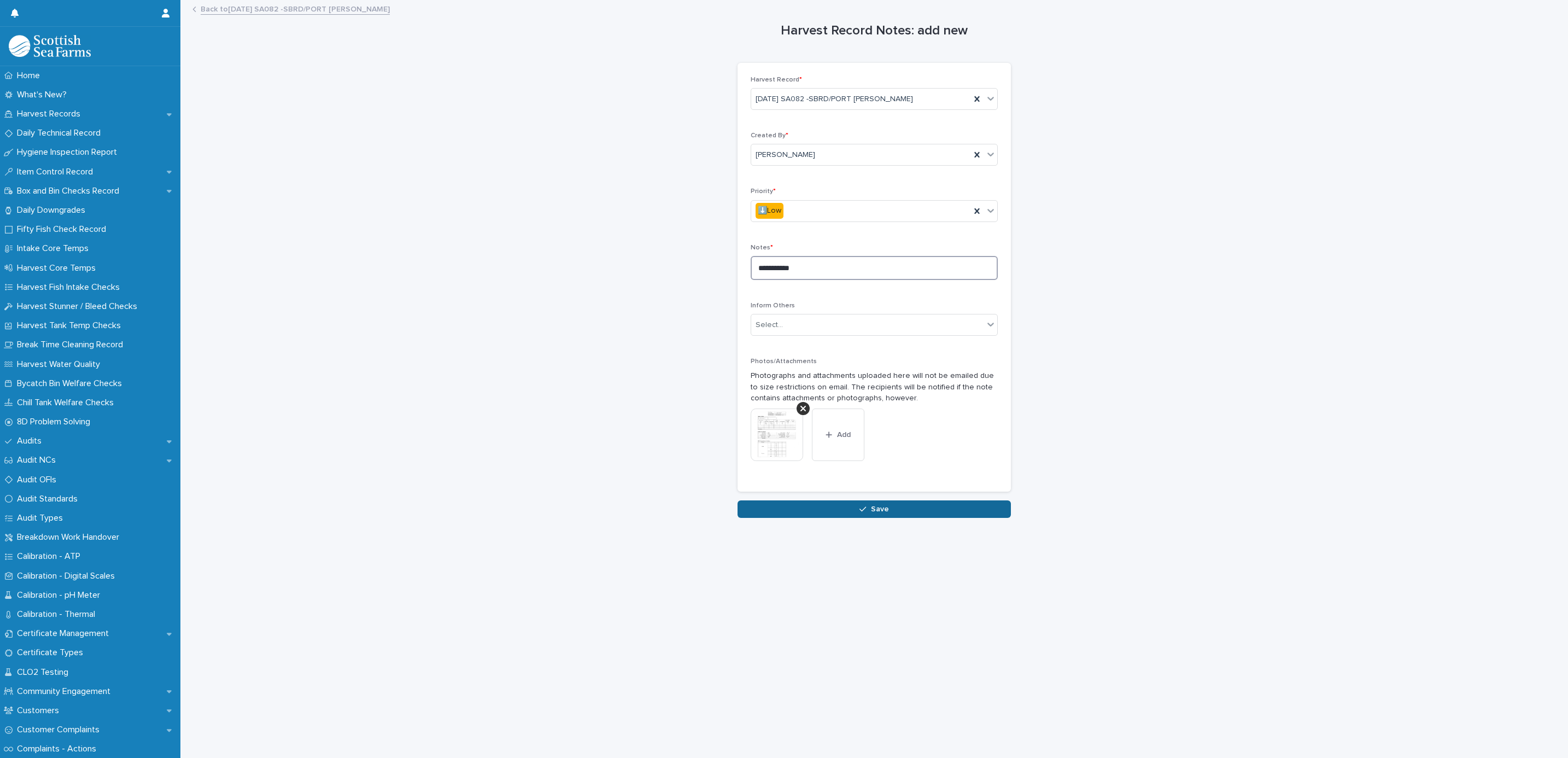
type textarea "**********"
click at [788, 500] on button "Save" at bounding box center [874, 509] width 273 height 18
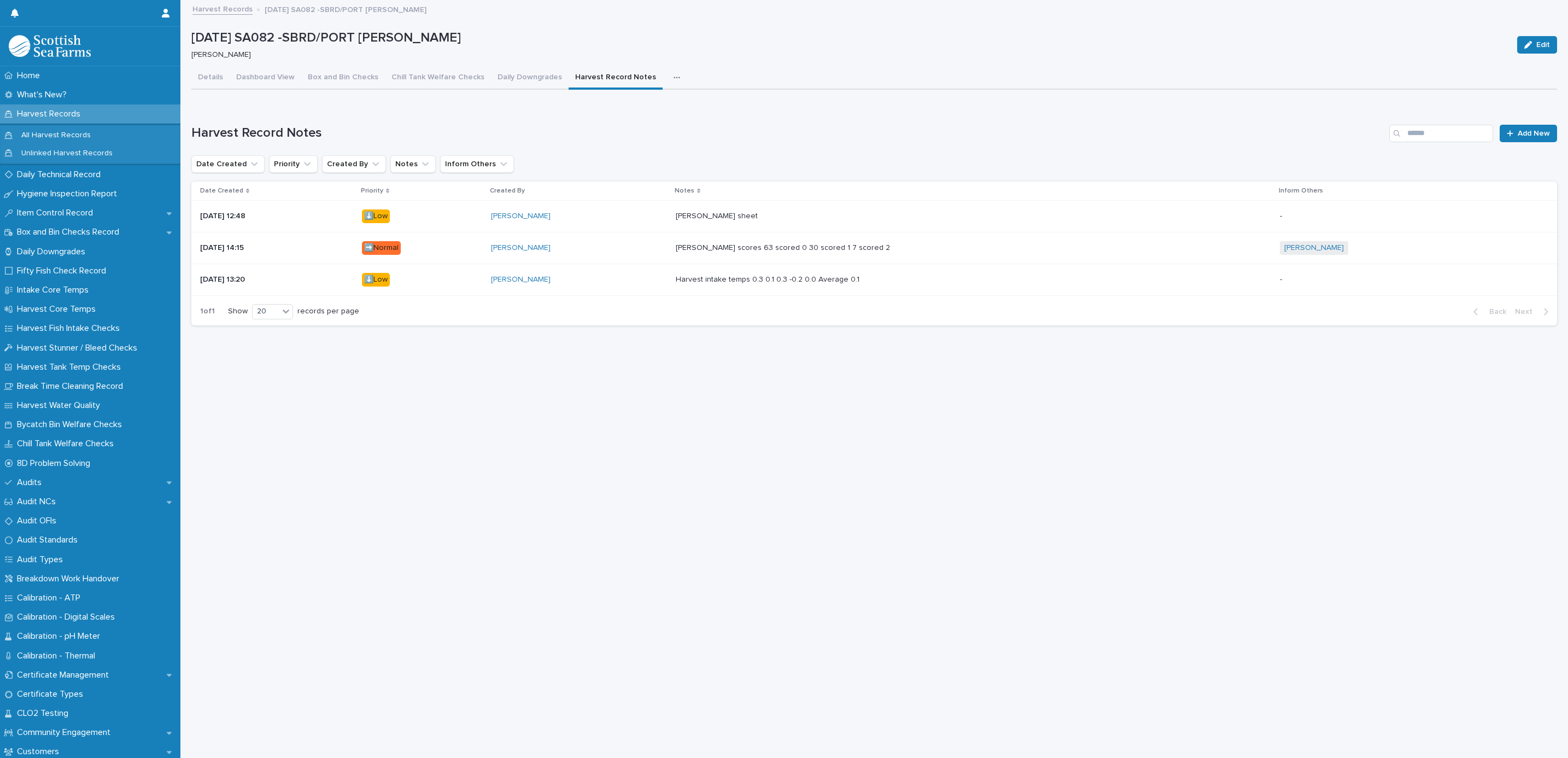
click at [228, 11] on link "Harvest Records" at bounding box center [222, 8] width 60 height 13
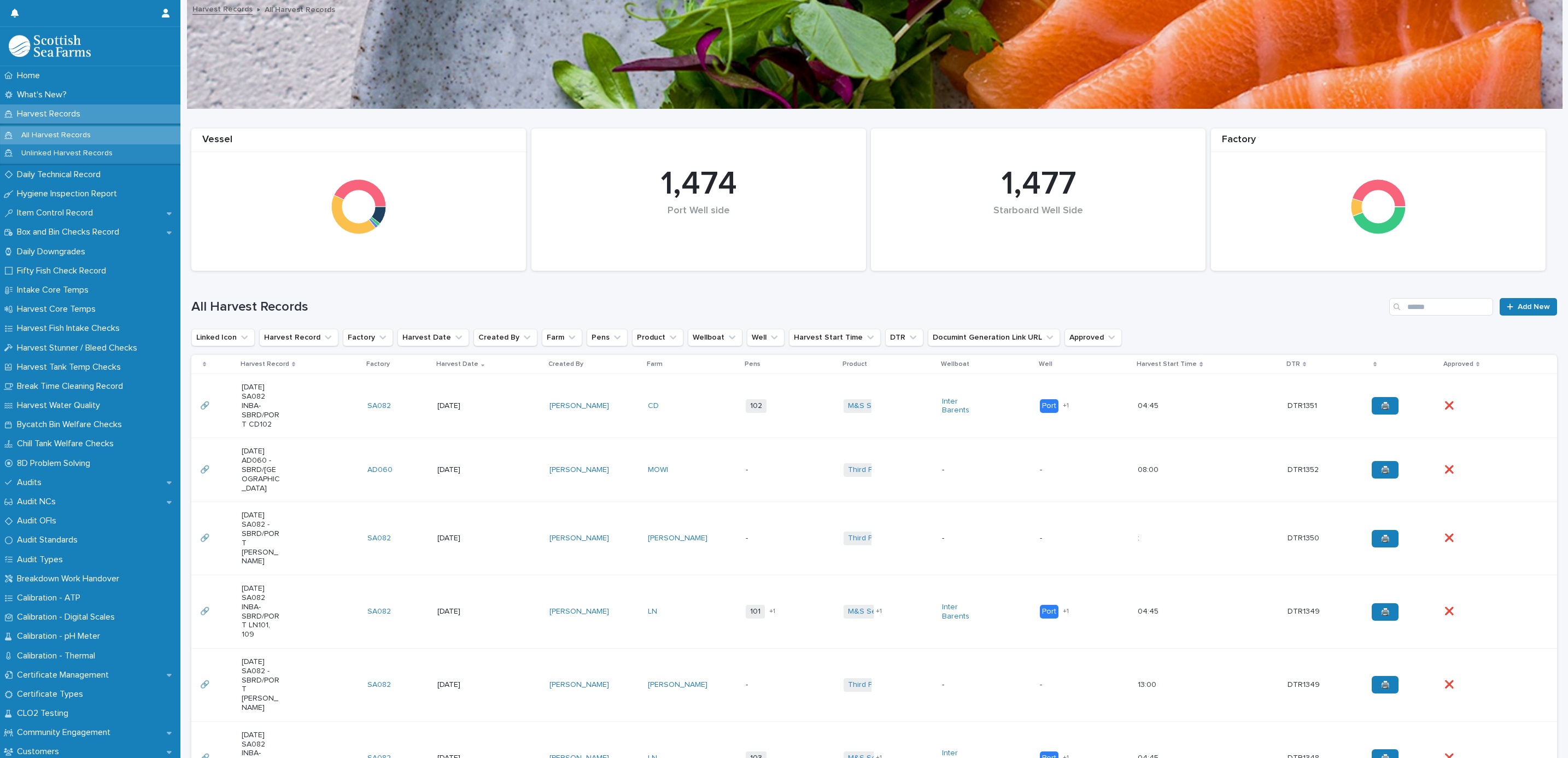
click at [614, 282] on div "All Harvest Records Add New" at bounding box center [874, 302] width 1366 height 53
click at [499, 392] on td "[DATE]" at bounding box center [489, 405] width 113 height 64
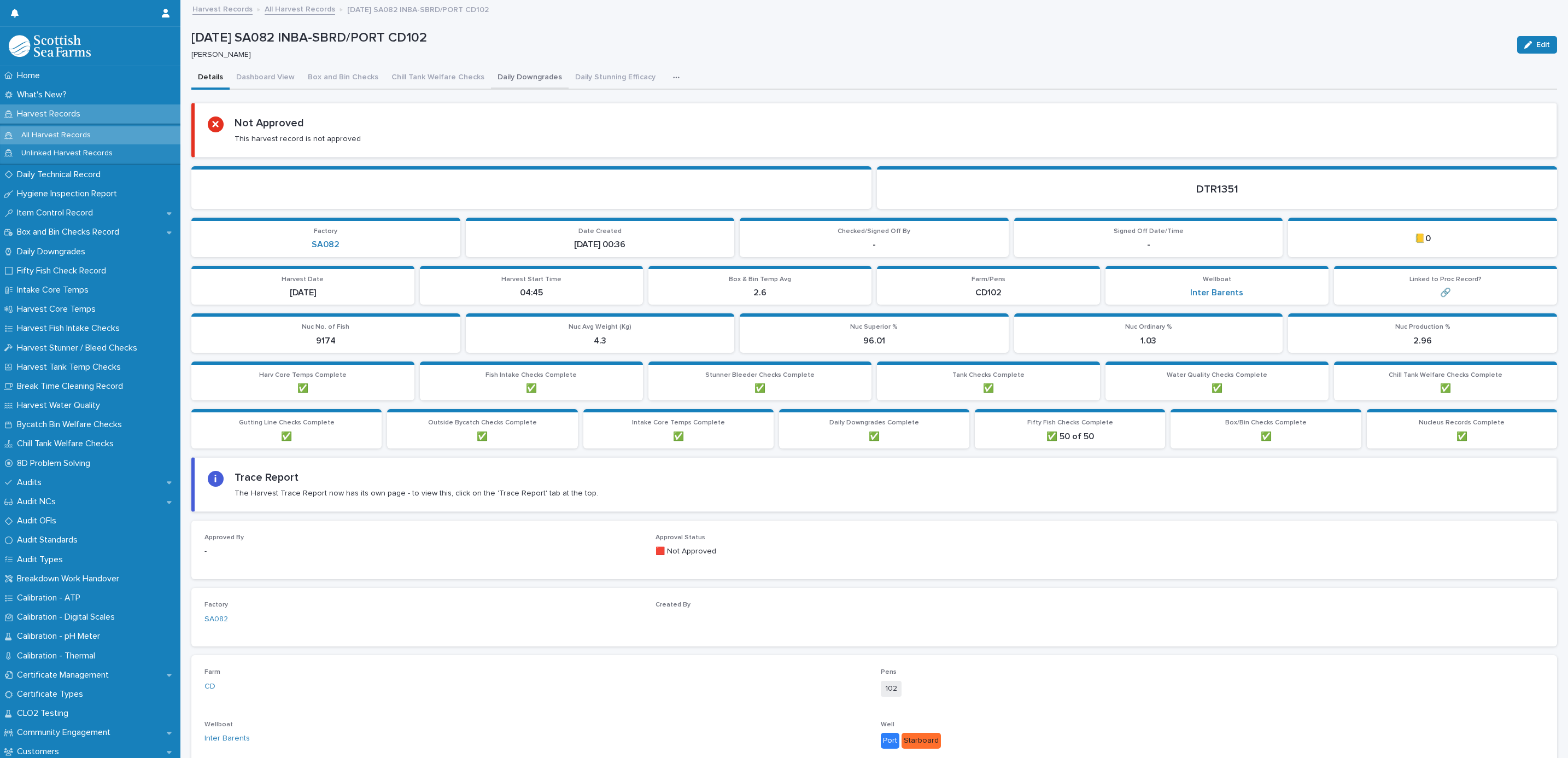
click at [517, 68] on button "Daily Downgrades" at bounding box center [530, 78] width 78 height 23
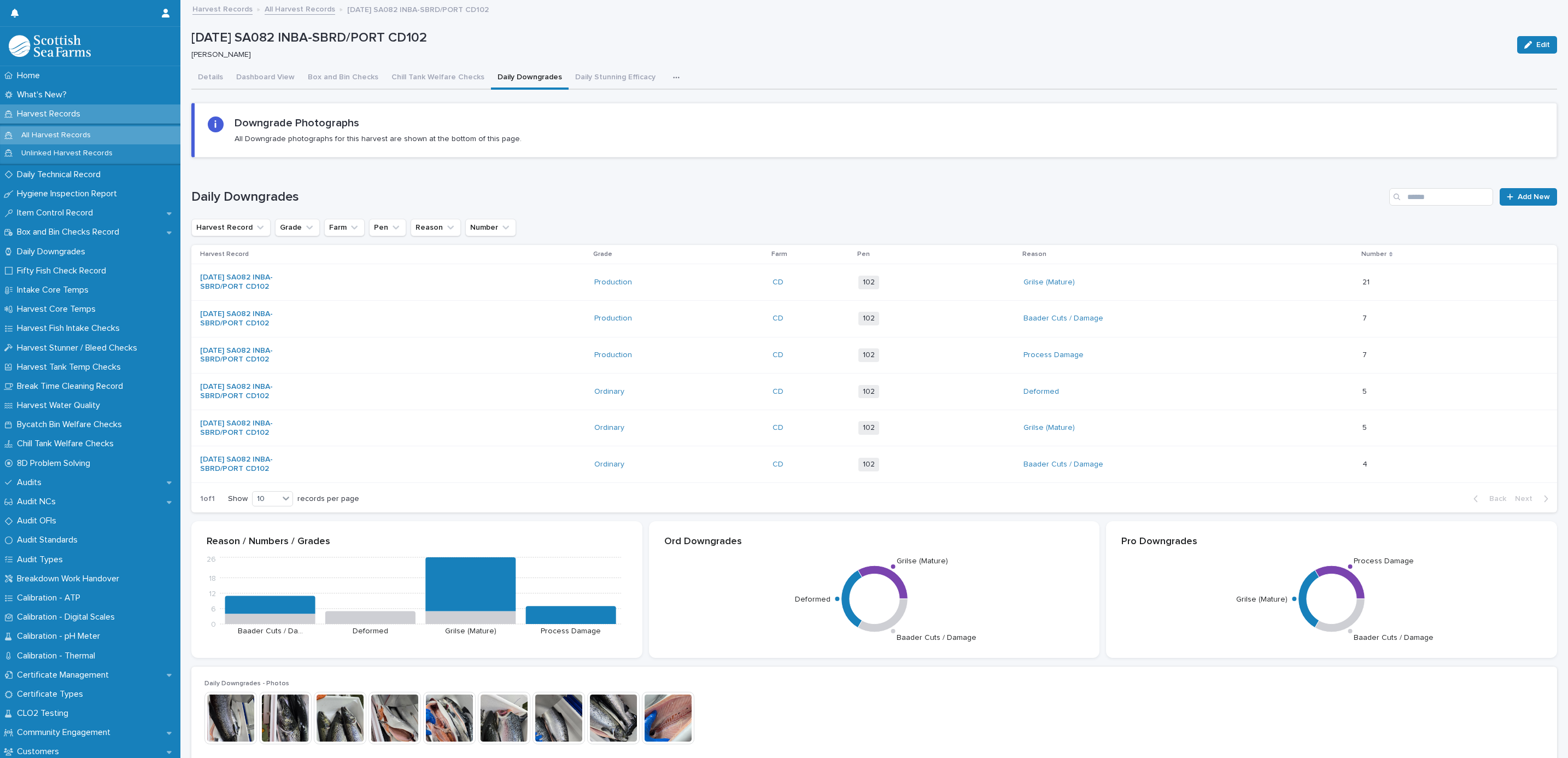
click at [218, 4] on link "Harvest Records" at bounding box center [222, 8] width 60 height 13
